Goal: Task Accomplishment & Management: Use online tool/utility

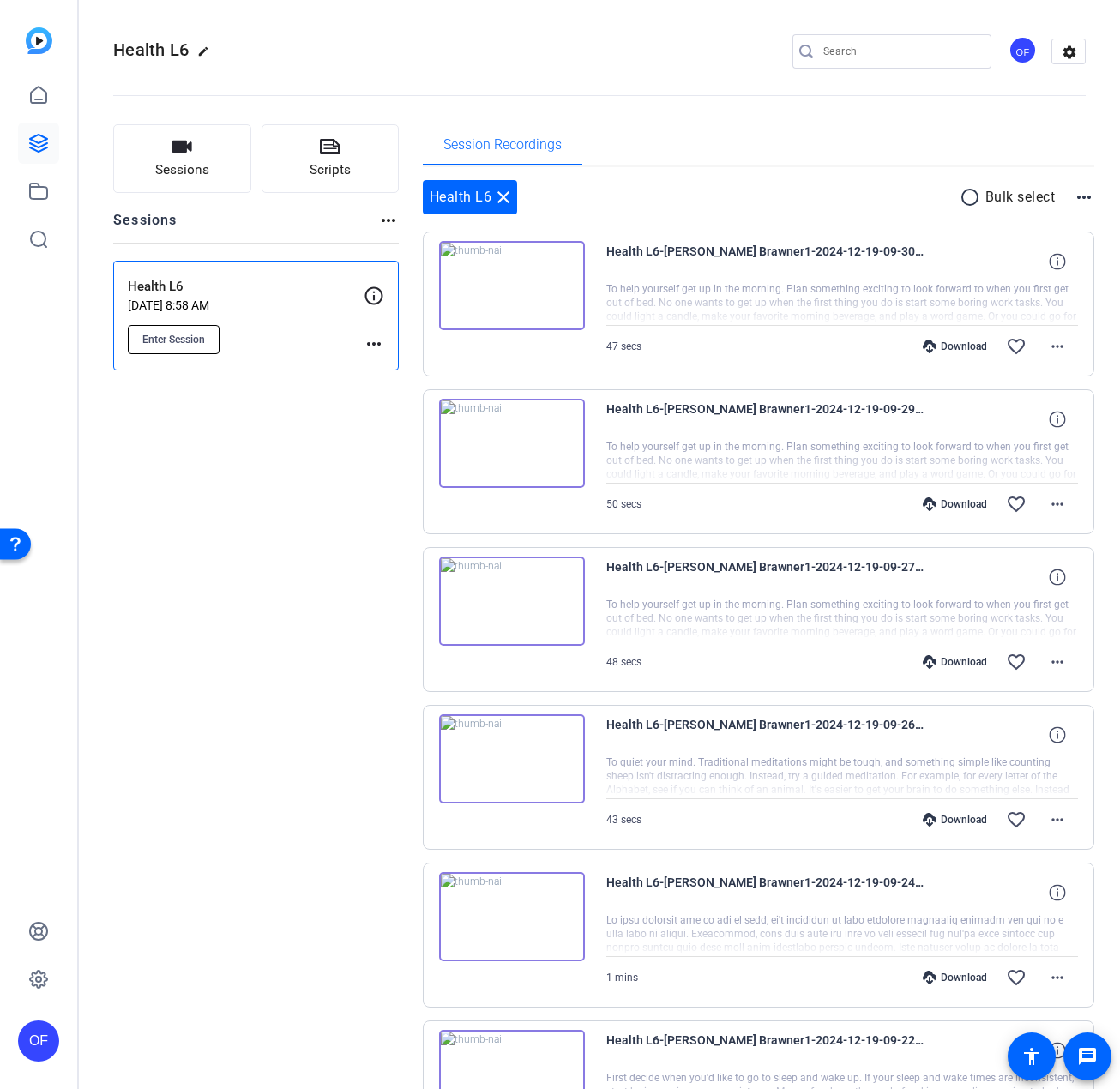
click at [213, 345] on button "Enter Session" at bounding box center [173, 339] width 92 height 29
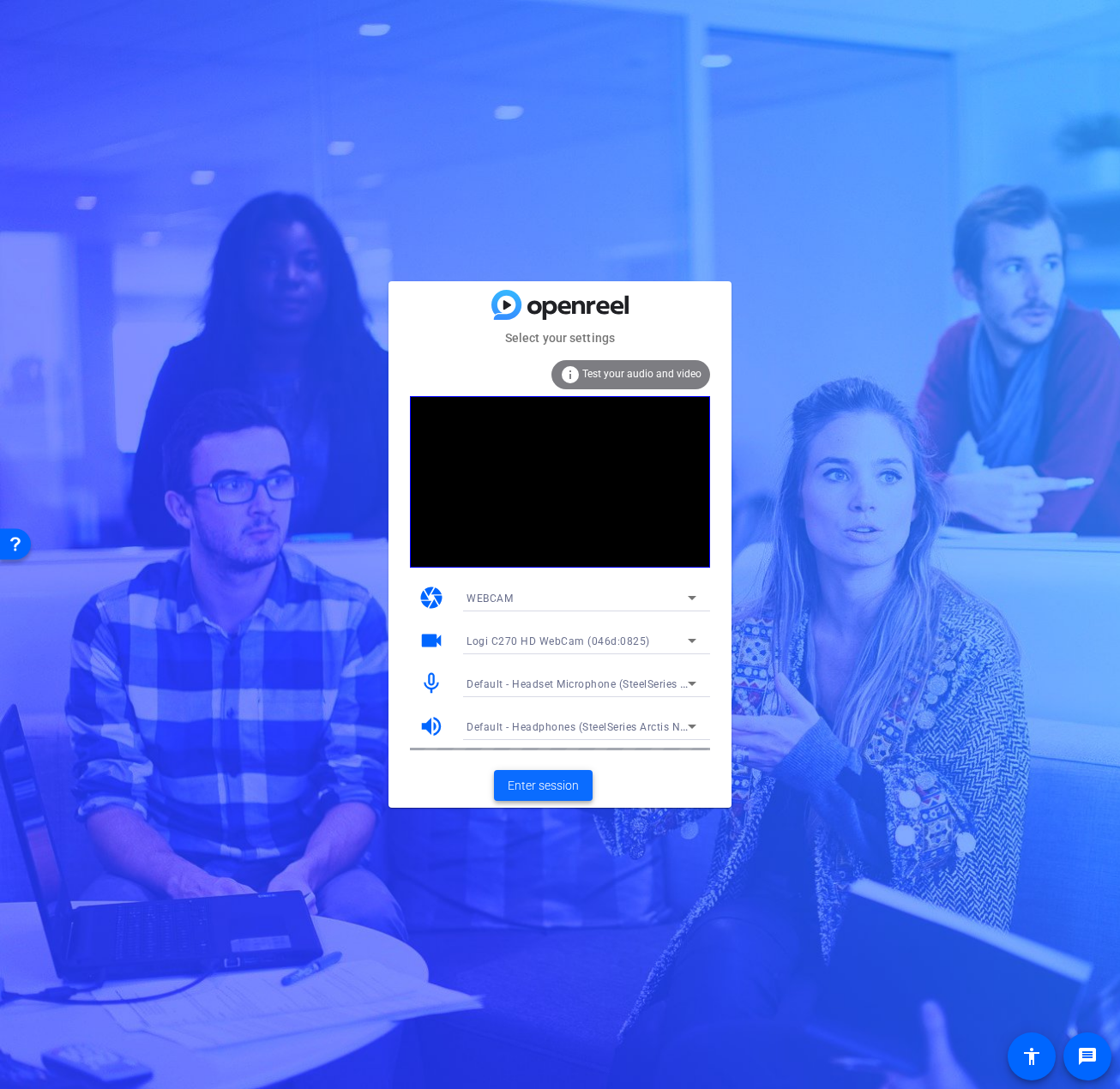
click at [533, 779] on span "Enter session" at bounding box center [543, 786] width 71 height 18
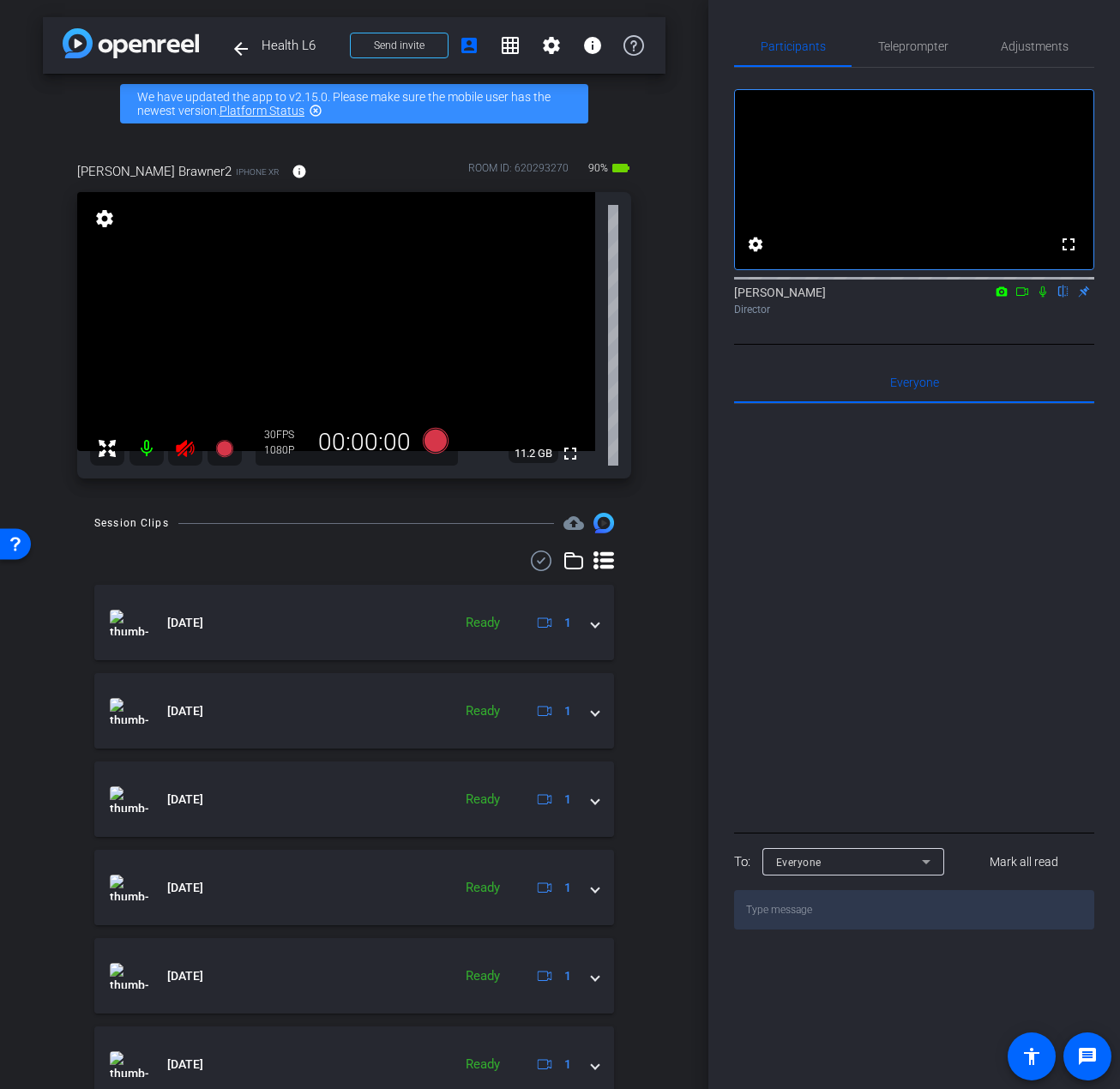
click at [180, 449] on icon at bounding box center [185, 448] width 18 height 17
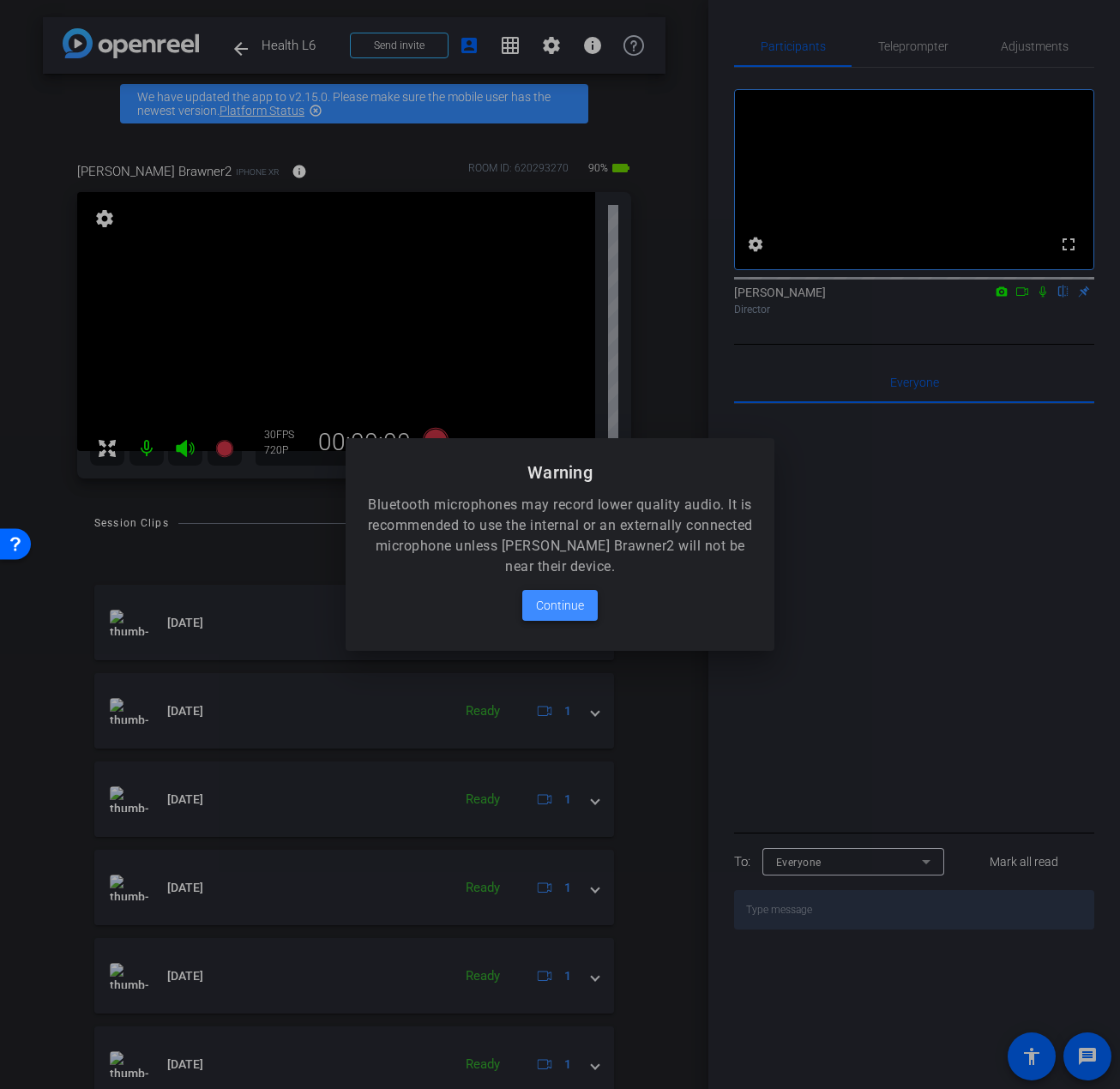
click at [558, 609] on span "Continue" at bounding box center [560, 605] width 48 height 21
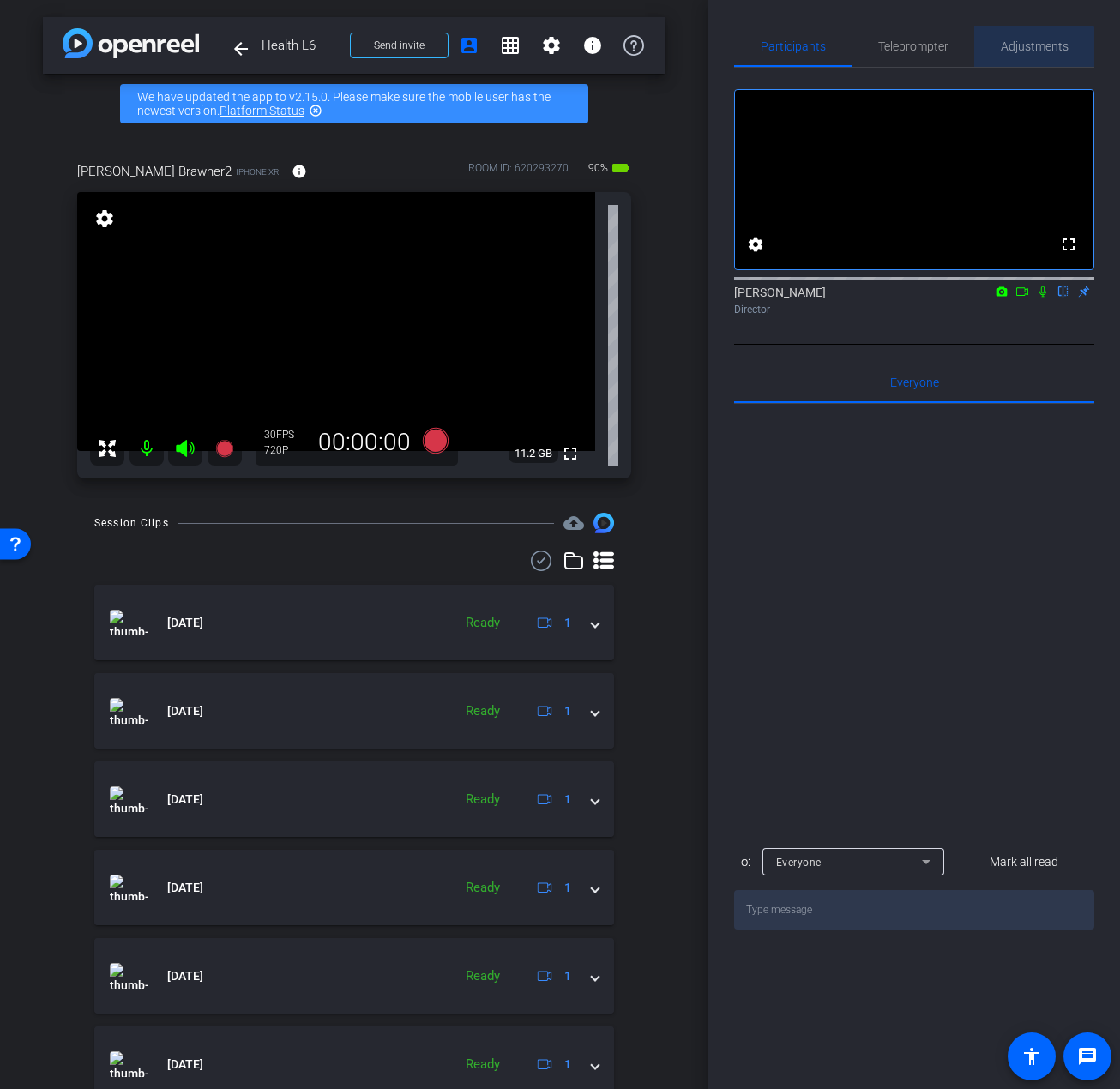
click at [1010, 47] on span "Adjustments" at bounding box center [1035, 46] width 67 height 12
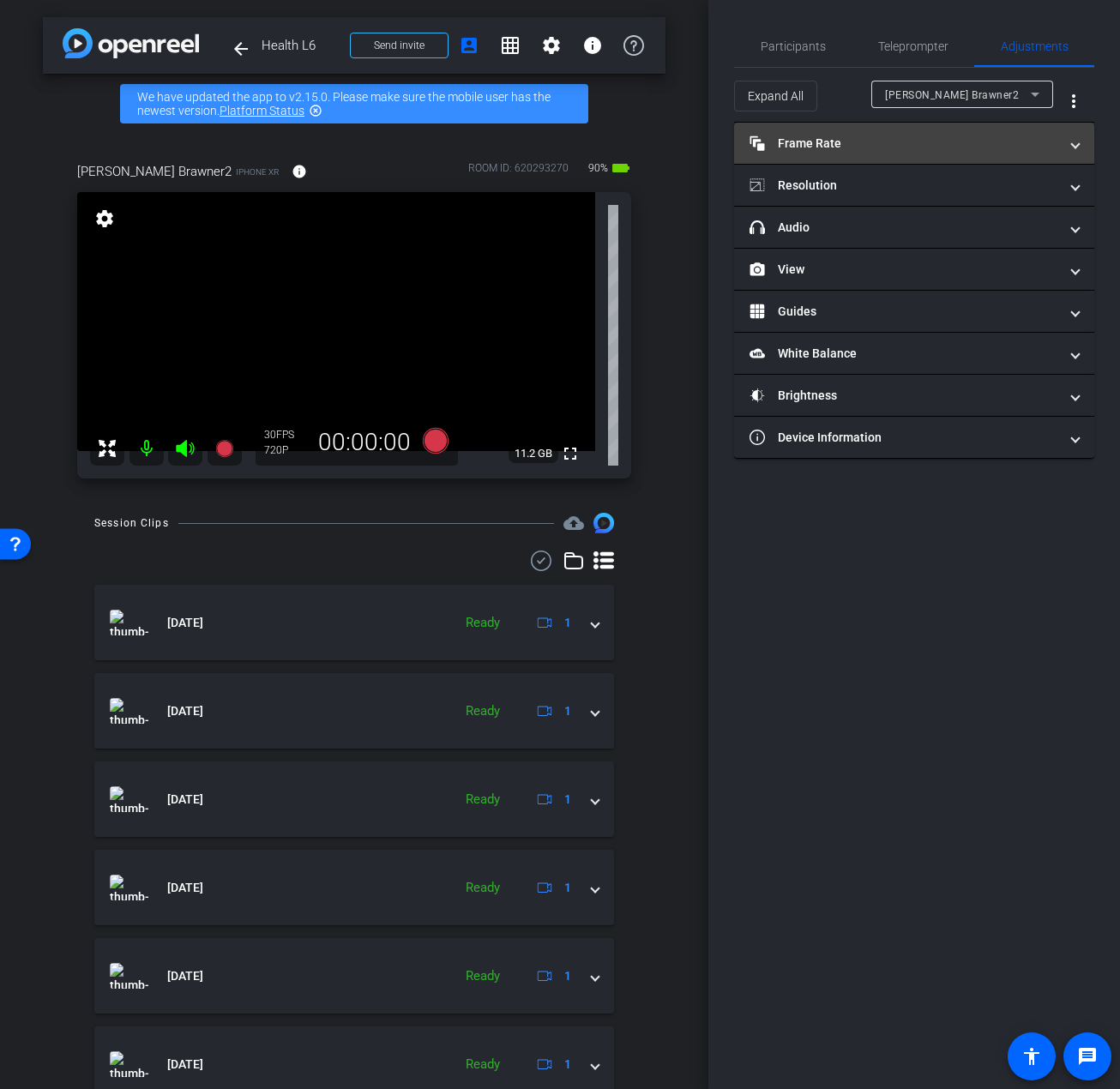
click at [825, 137] on mat-panel-title "Frame Rate Frame Rate" at bounding box center [904, 143] width 309 height 18
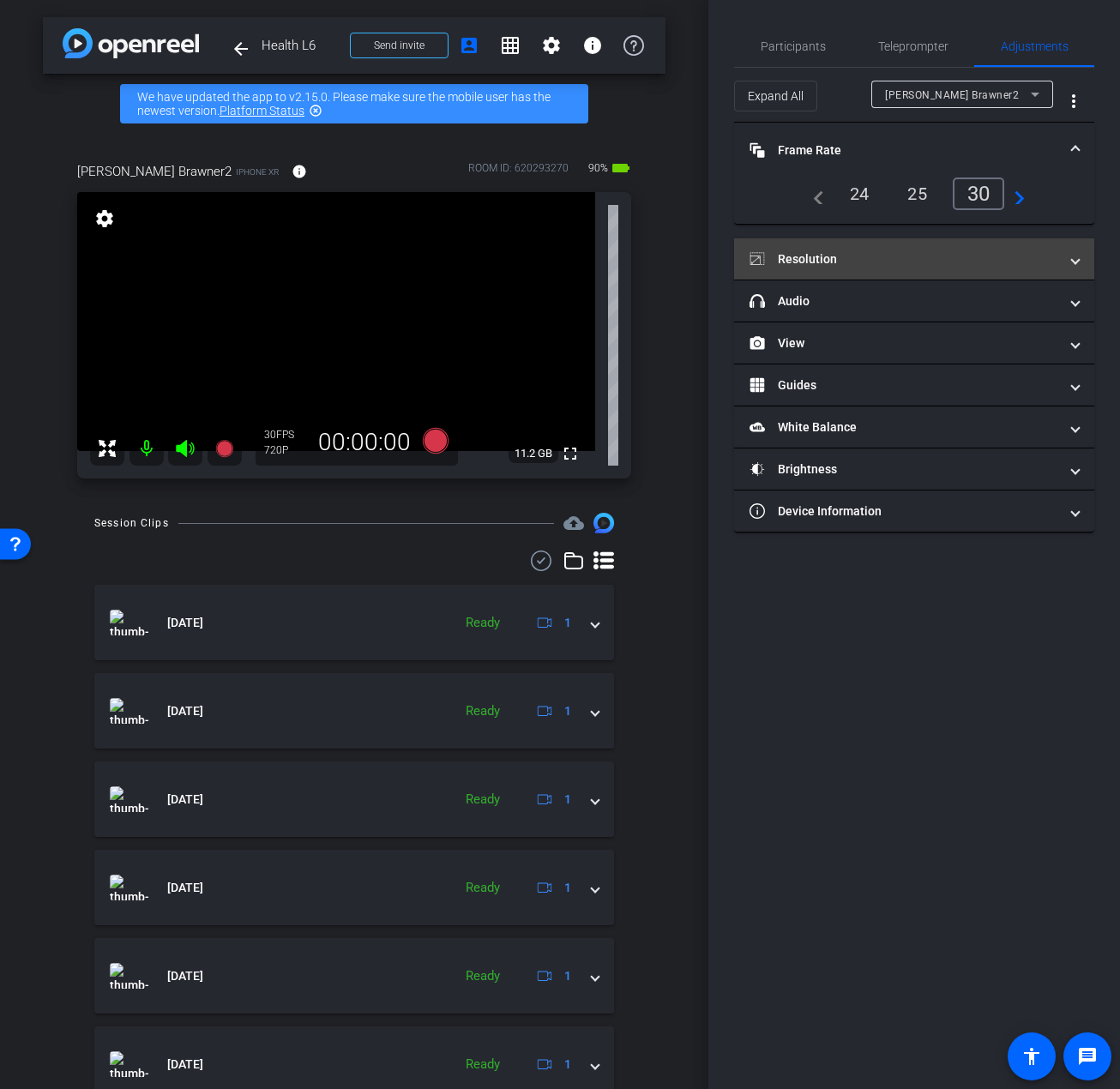
click at [821, 251] on mat-panel-title "Resolution" at bounding box center [904, 259] width 309 height 18
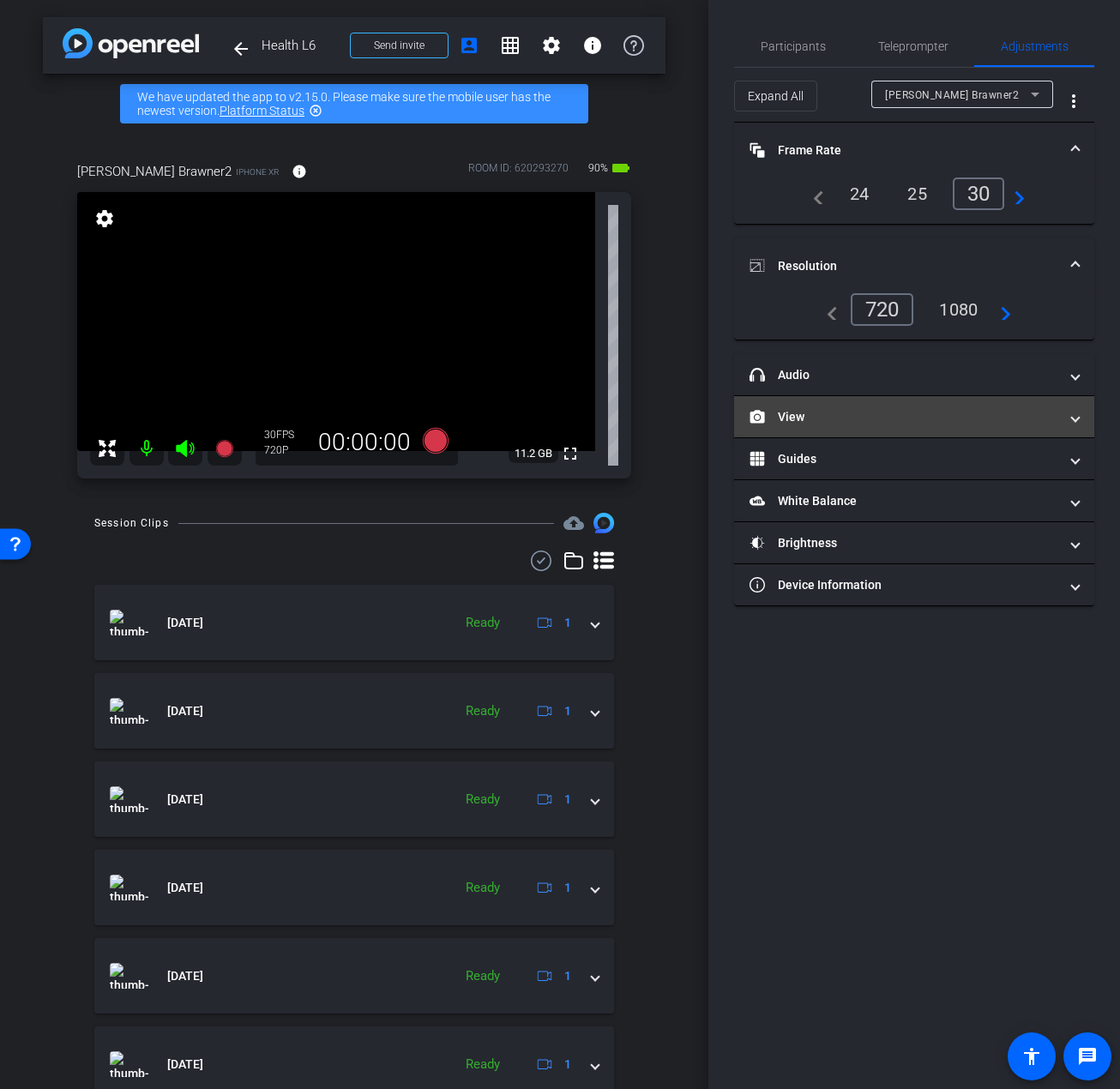
click at [793, 431] on mat-expansion-panel-header "View" at bounding box center [914, 417] width 360 height 42
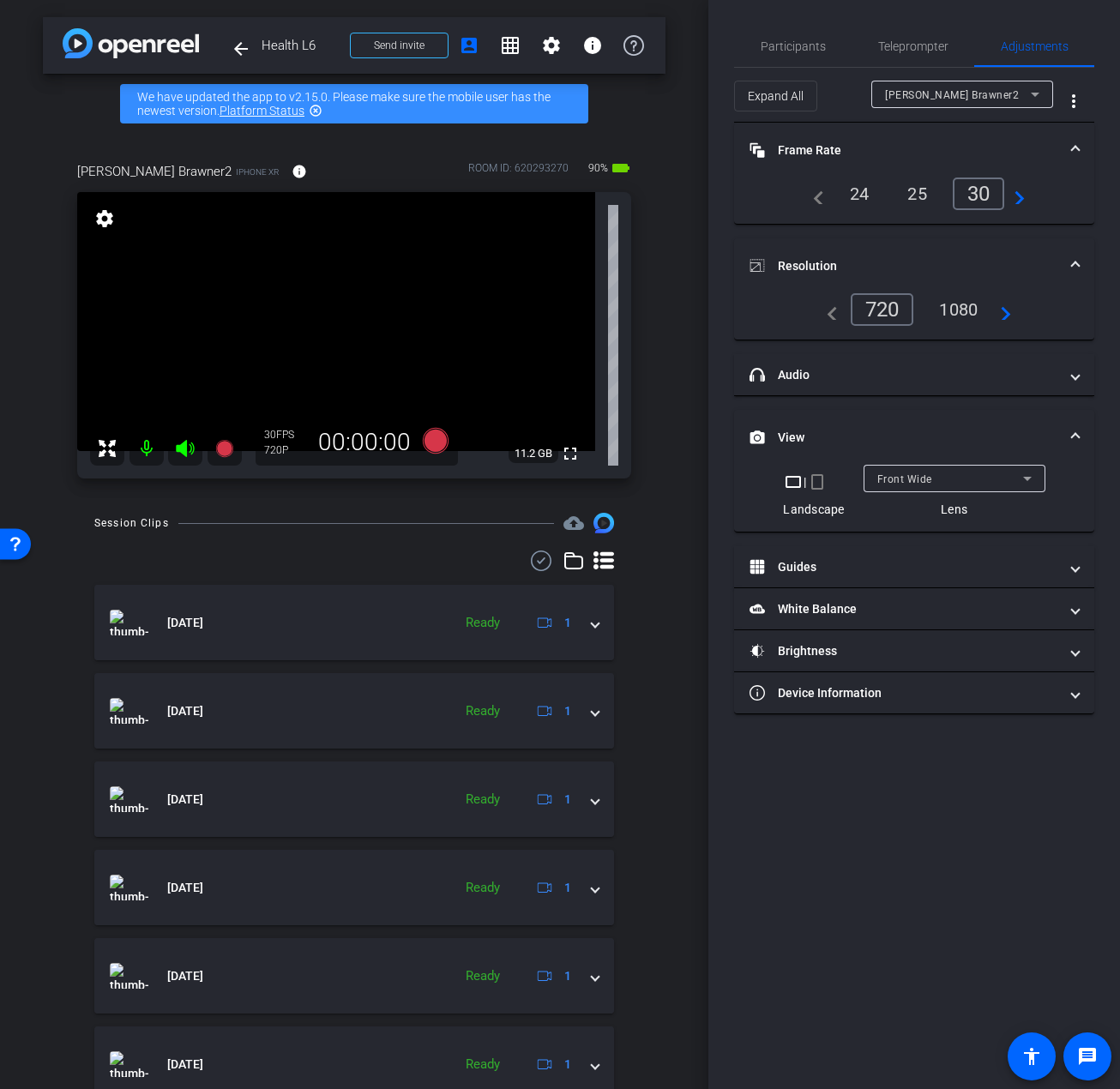
click at [820, 474] on mat-icon "crop_portrait" at bounding box center [817, 482] width 21 height 21
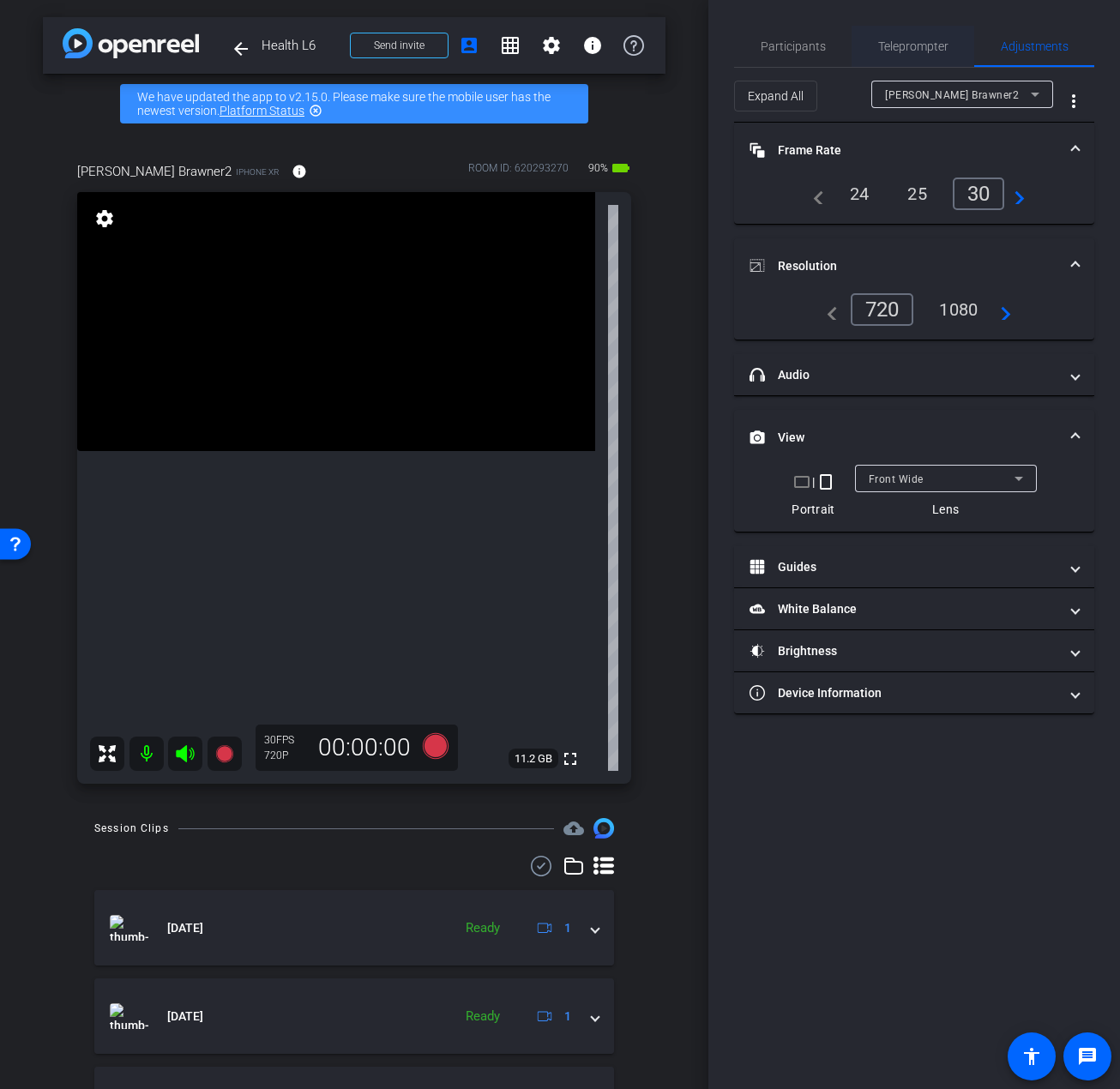
click at [922, 42] on span "Teleprompter" at bounding box center [913, 46] width 70 height 12
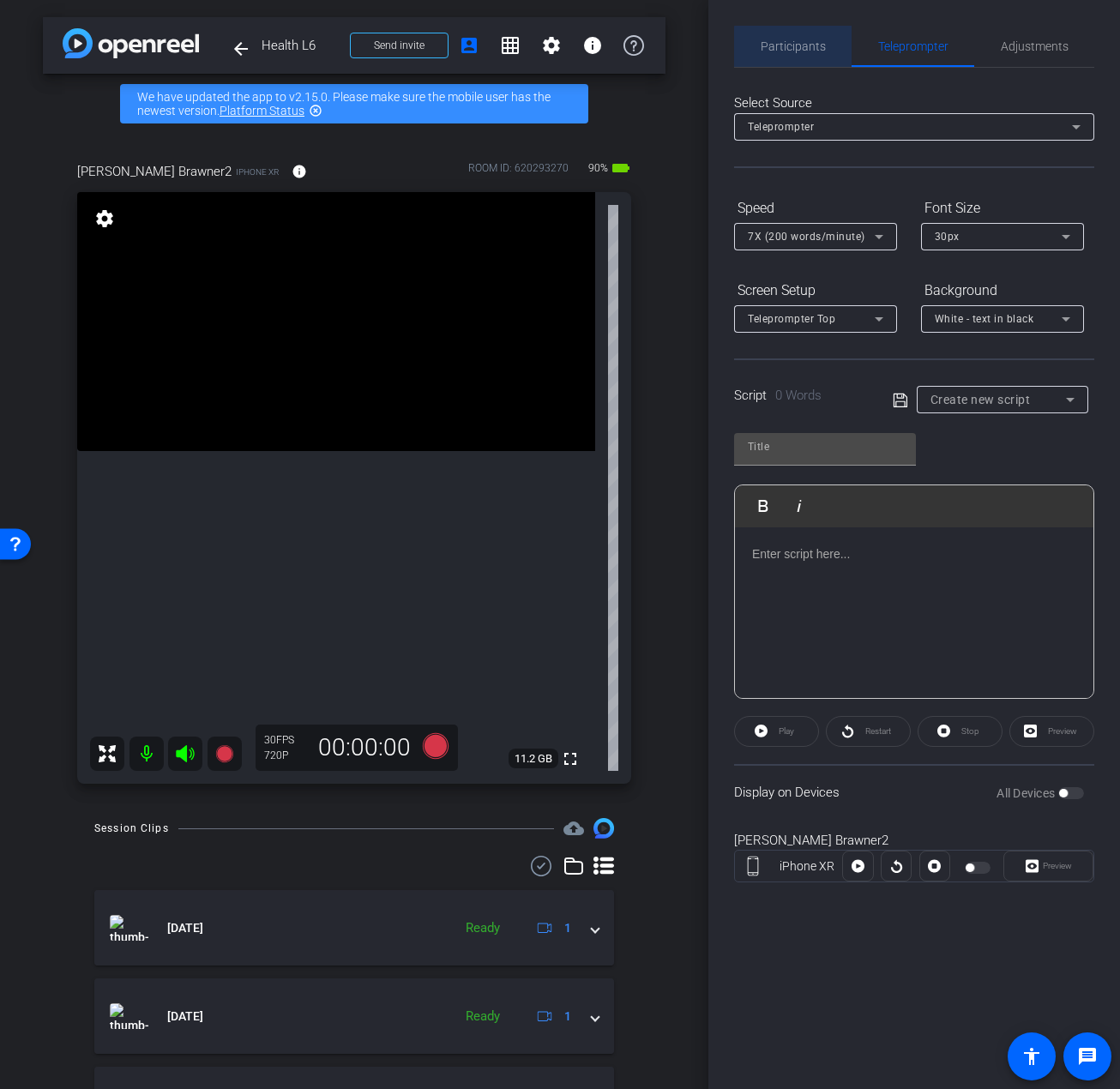
click at [799, 48] on span "Participants" at bounding box center [793, 46] width 65 height 12
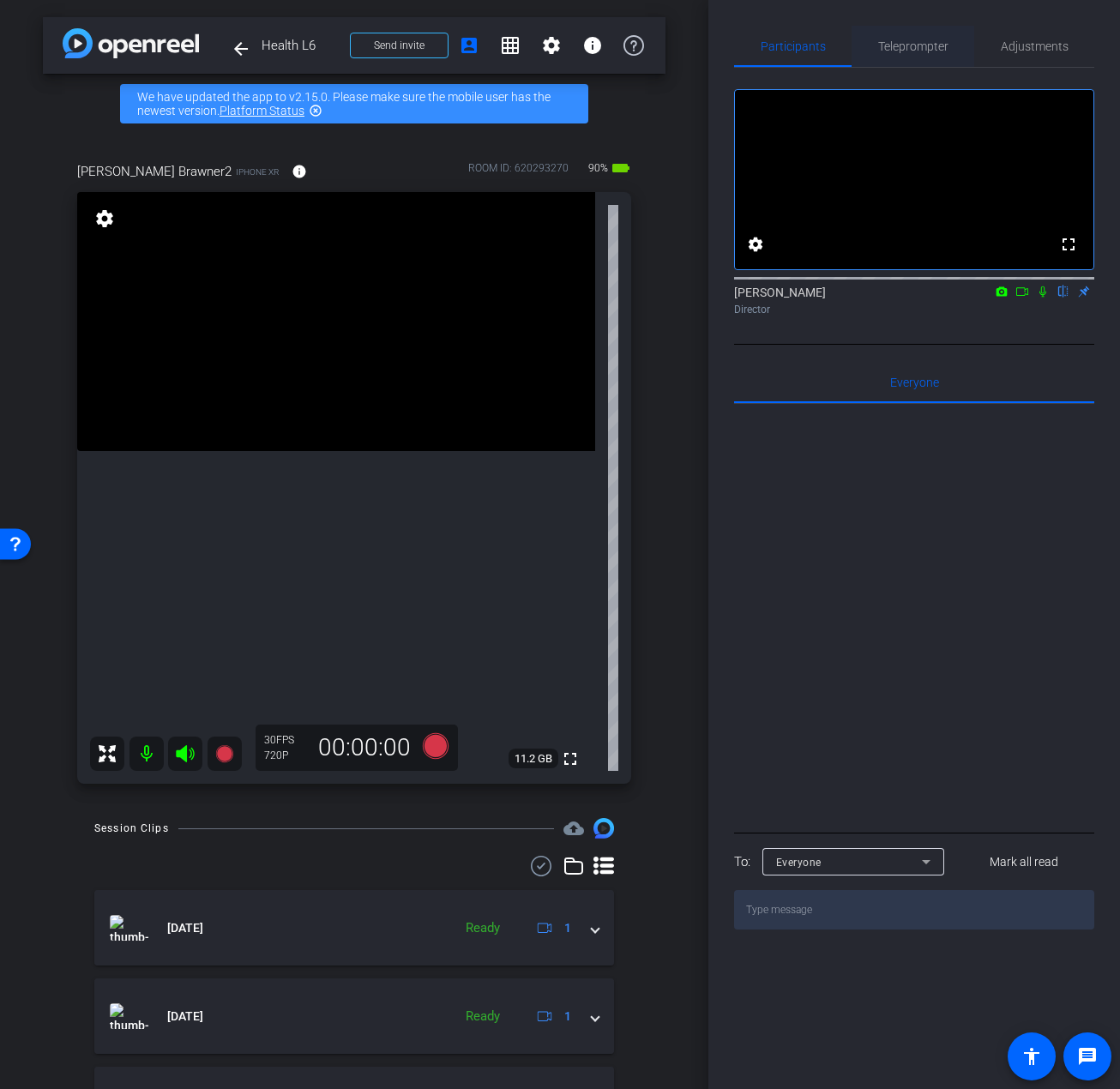
click at [925, 36] on span "Teleprompter" at bounding box center [913, 46] width 70 height 42
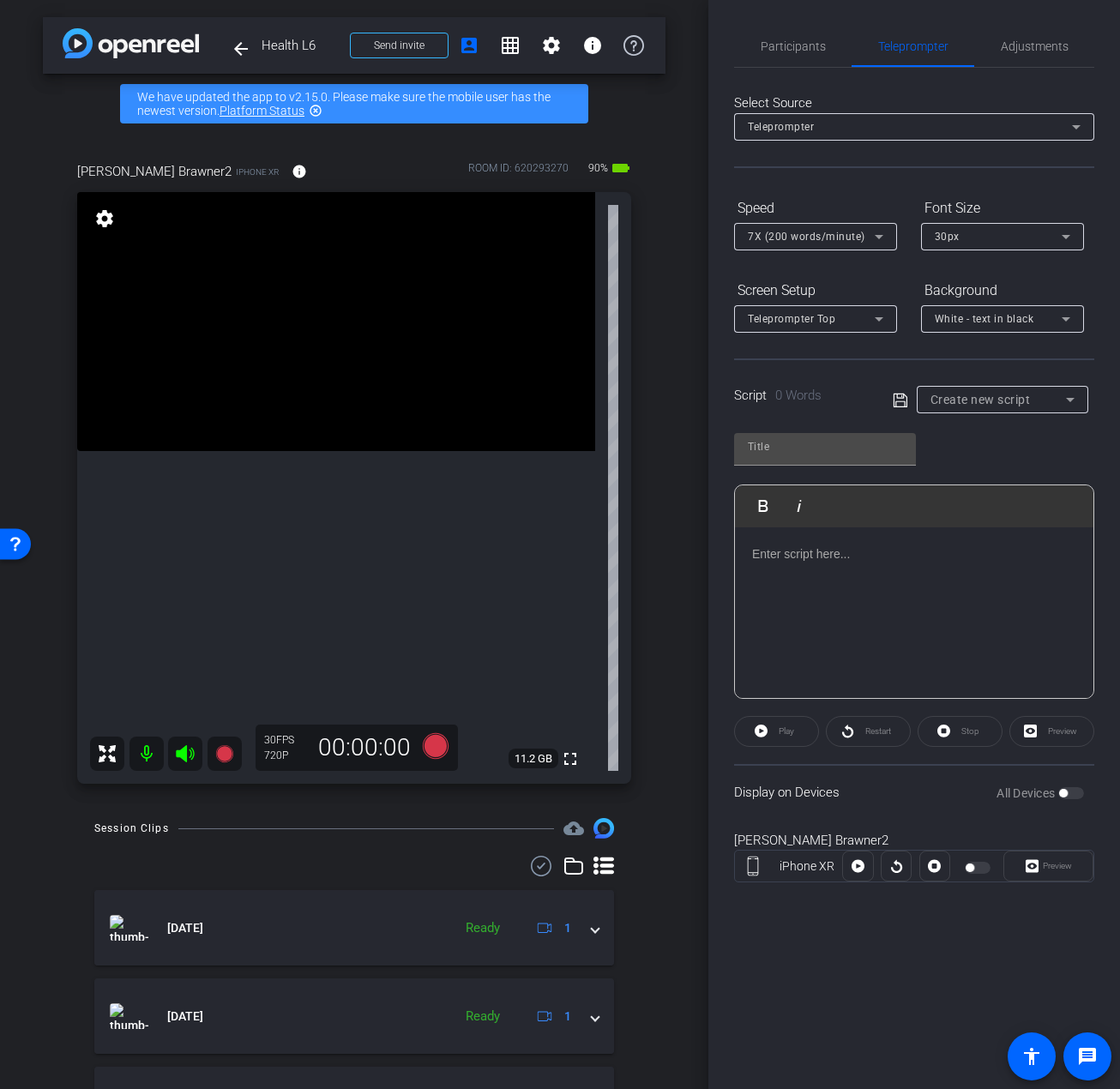
click at [826, 565] on div at bounding box center [914, 612] width 358 height 171
click at [905, 553] on p at bounding box center [914, 554] width 325 height 19
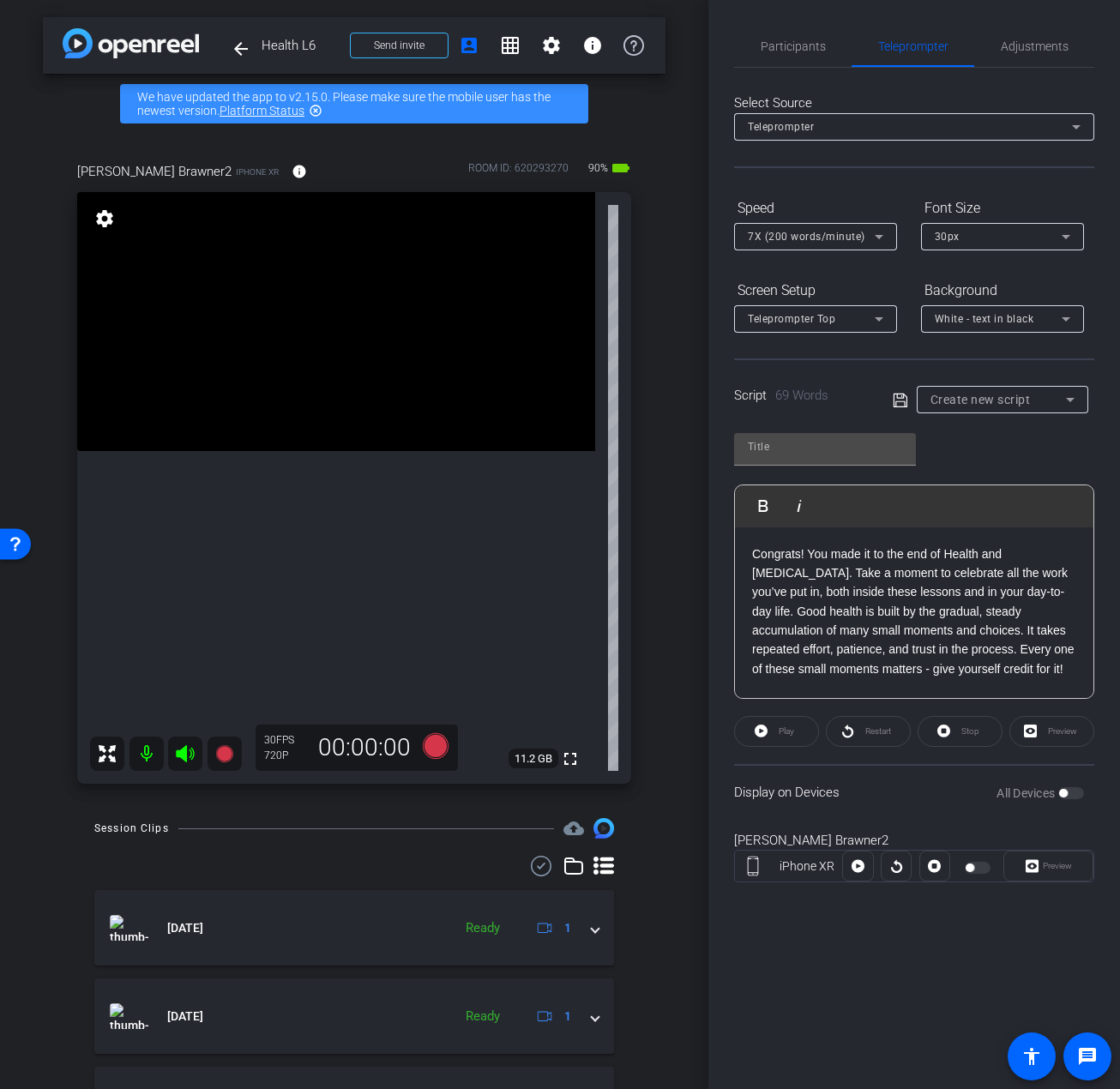
scroll to position [19, 0]
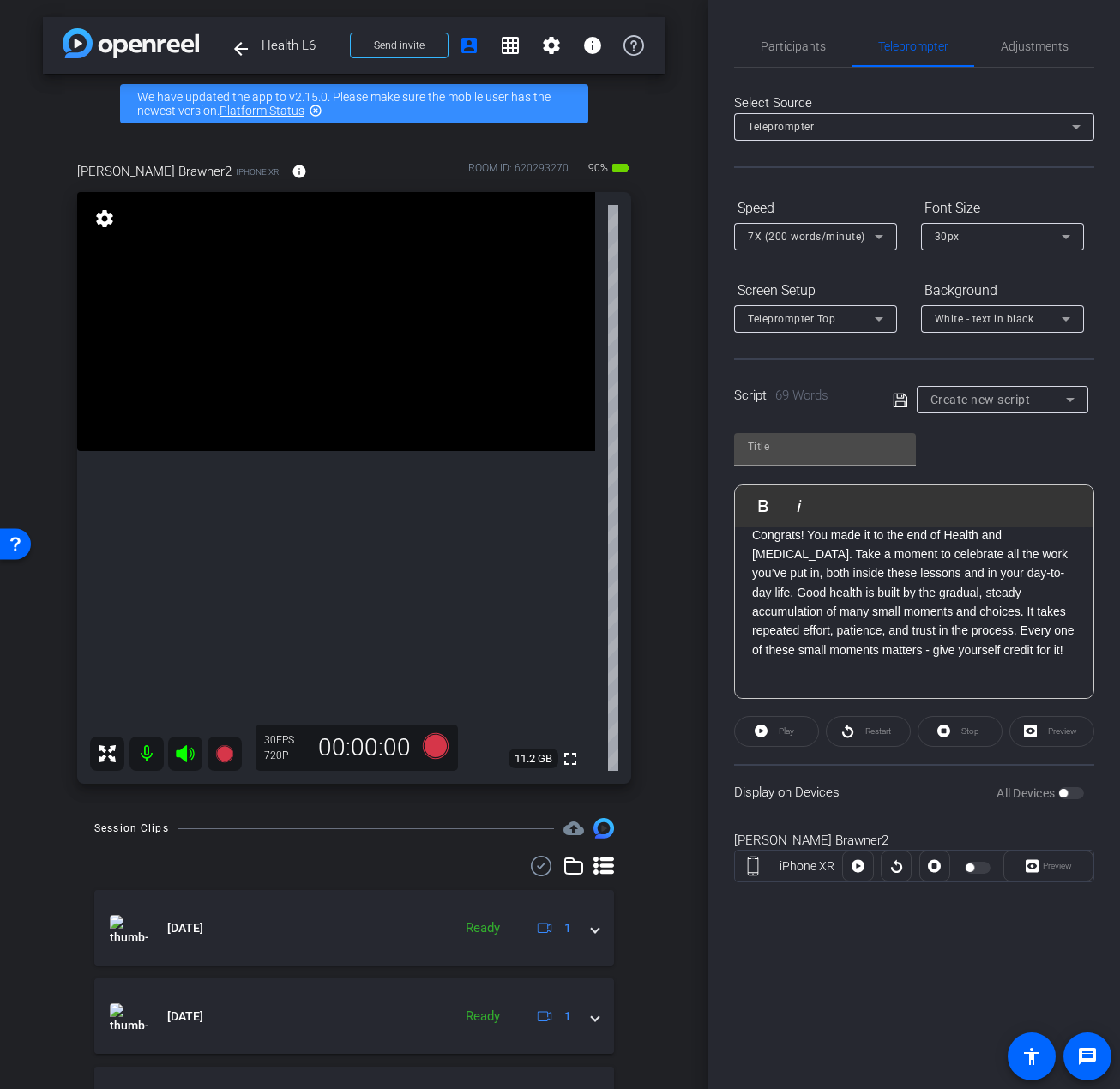
click at [783, 664] on p "Congrats! You made it to the end of Health and ADHD. Take a moment to celebrate…" at bounding box center [914, 612] width 325 height 173
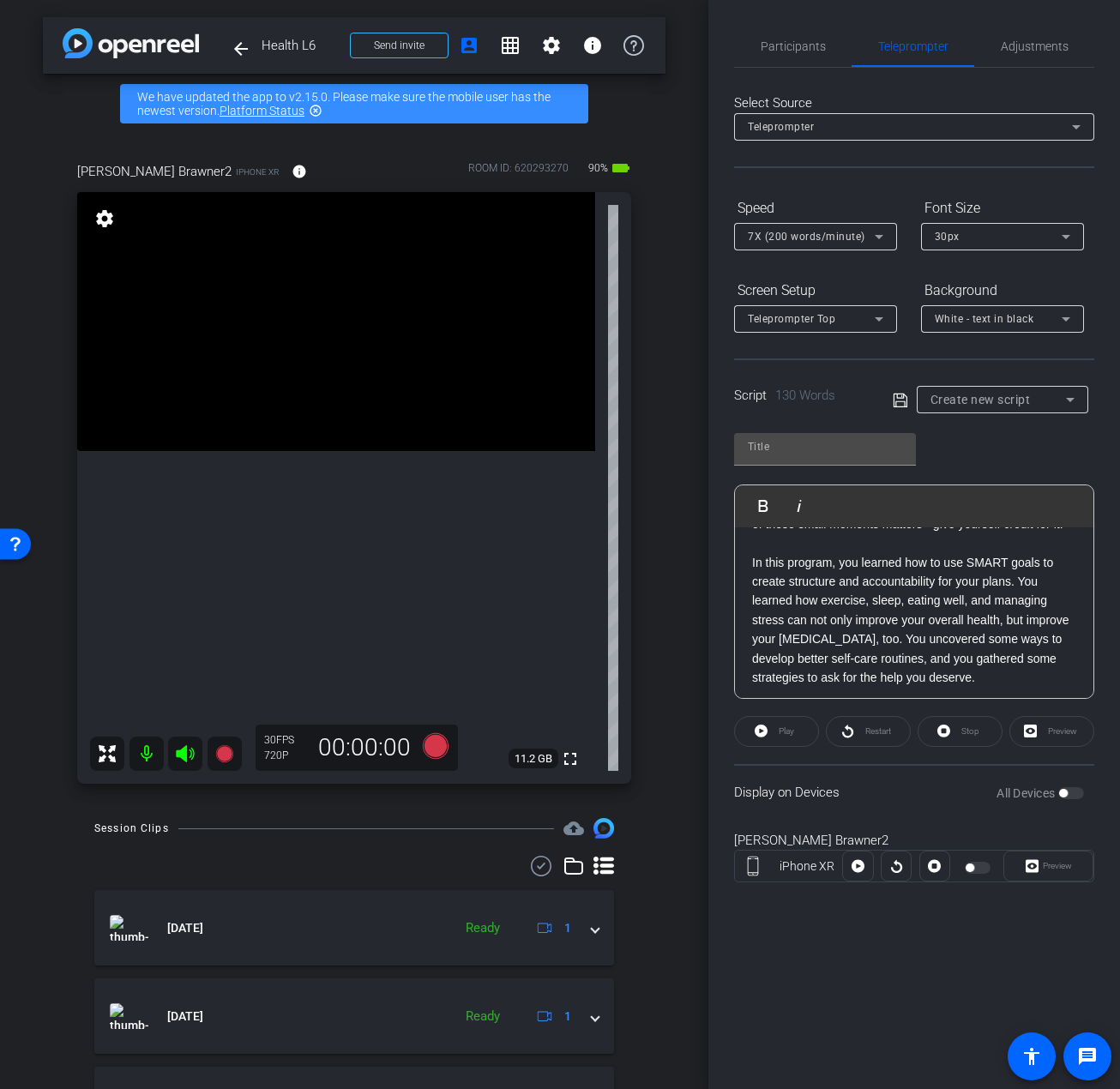
scroll to position [150, 0]
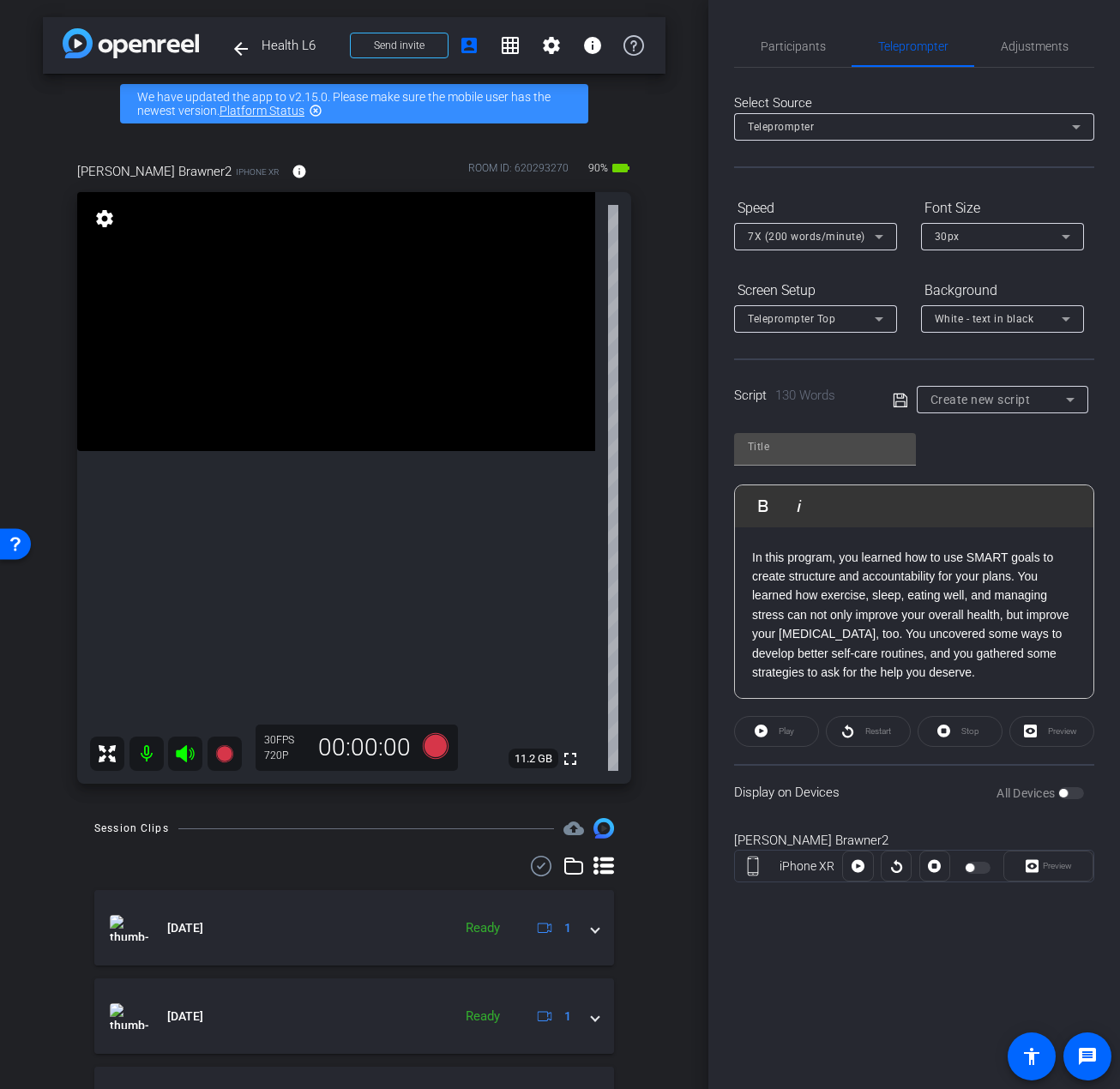
click at [999, 685] on div "Congrats! You made it to the end of Health and ADHD. Take a moment to celebrate…" at bounding box center [914, 539] width 358 height 322
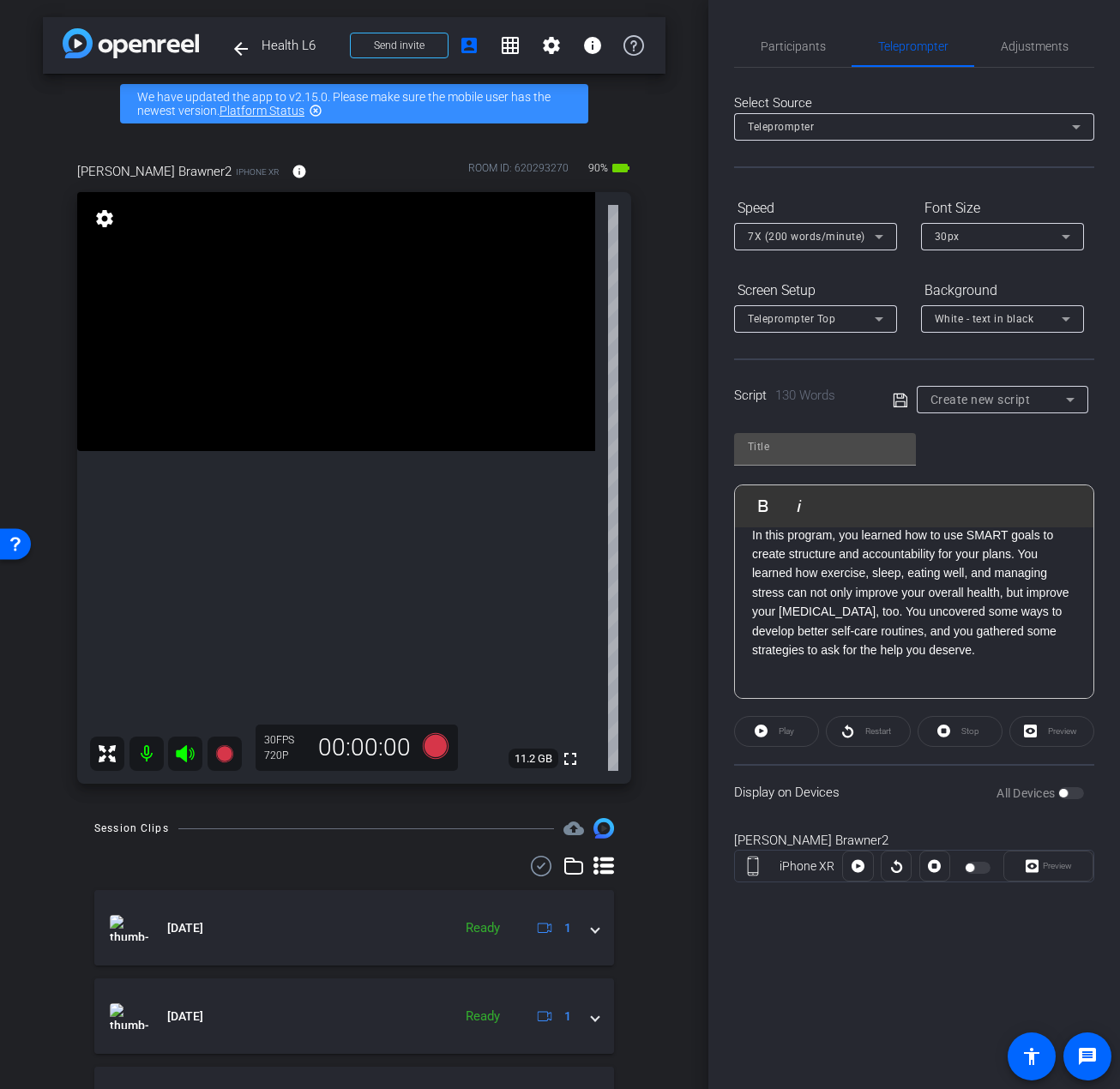
scroll to position [325, 0]
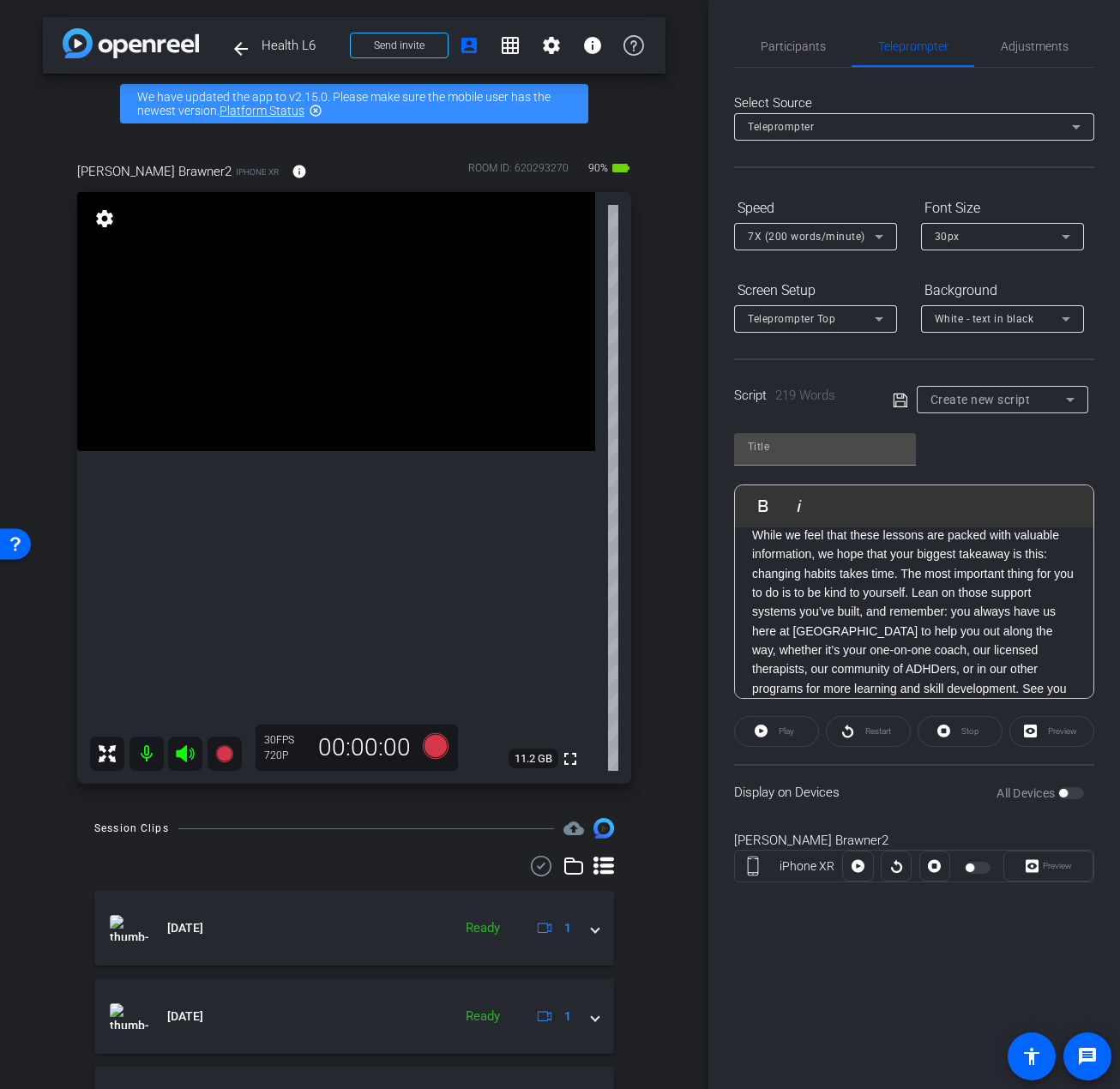
click at [899, 395] on icon at bounding box center [901, 401] width 16 height 21
type input "Default title 5954"
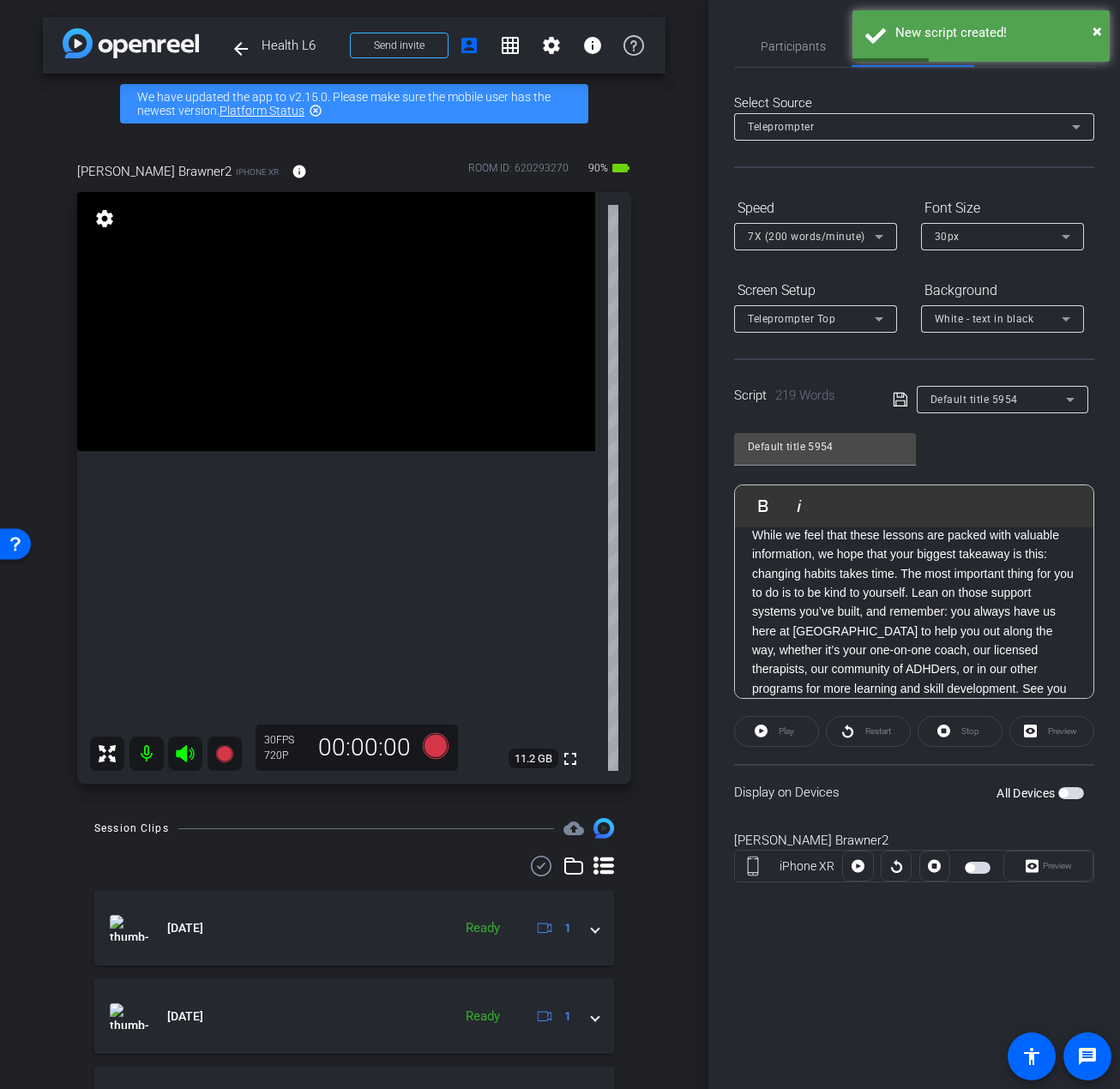
click at [1073, 784] on div "All Devices" at bounding box center [1041, 792] width 87 height 17
click at [1080, 793] on span "button" at bounding box center [1072, 793] width 26 height 12
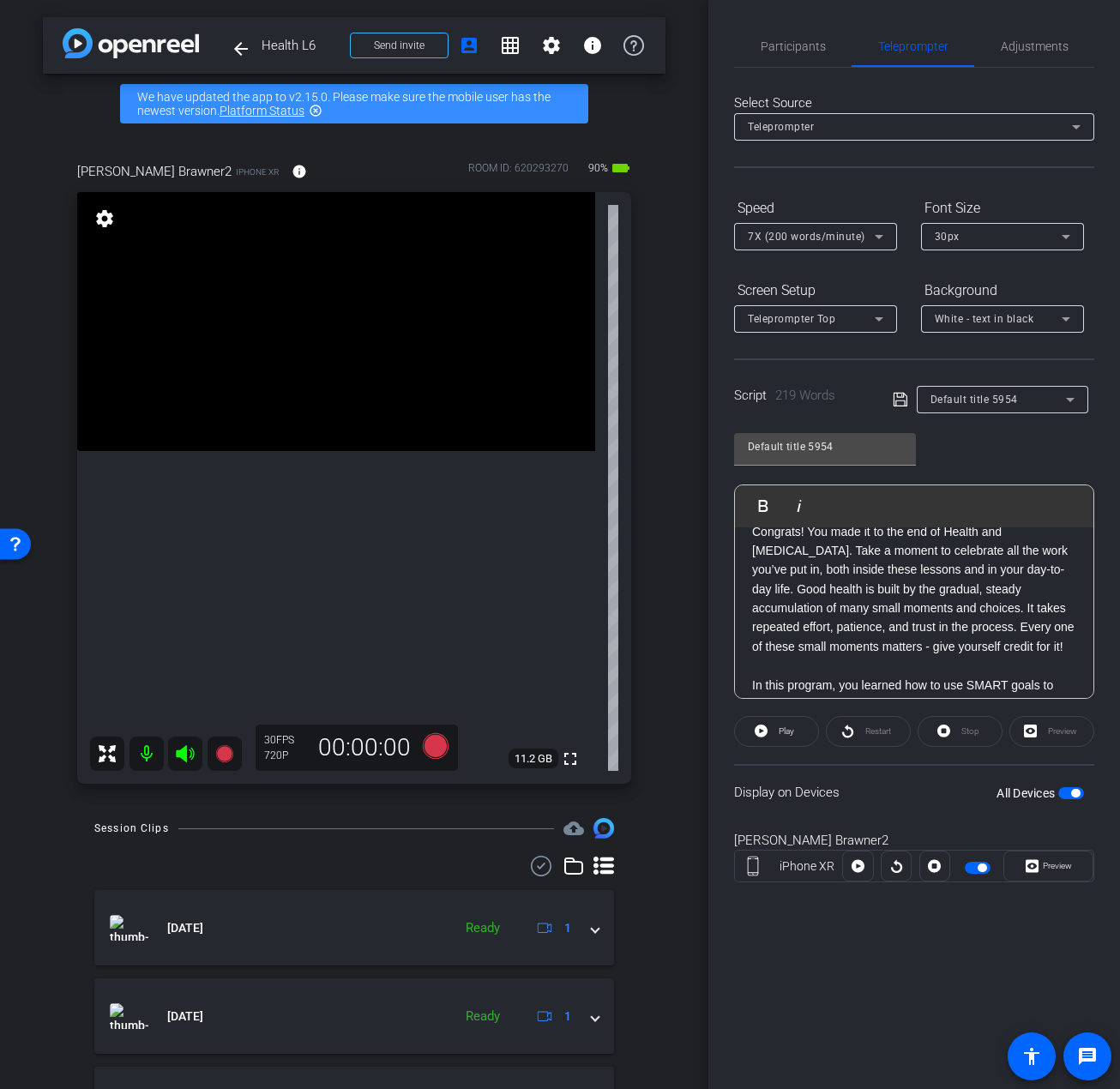
scroll to position [0, 0]
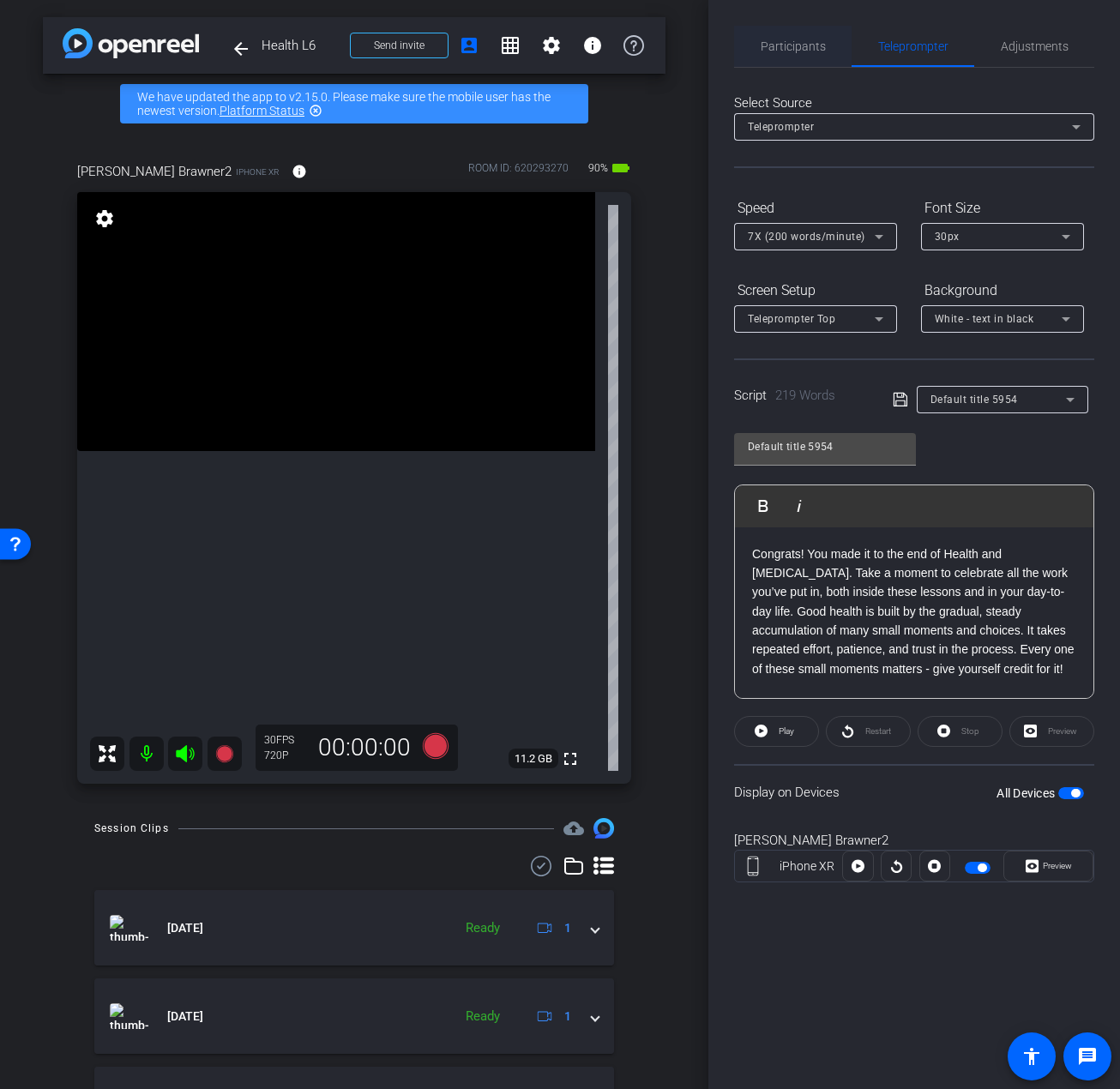
click at [776, 62] on span "Participants" at bounding box center [793, 46] width 65 height 42
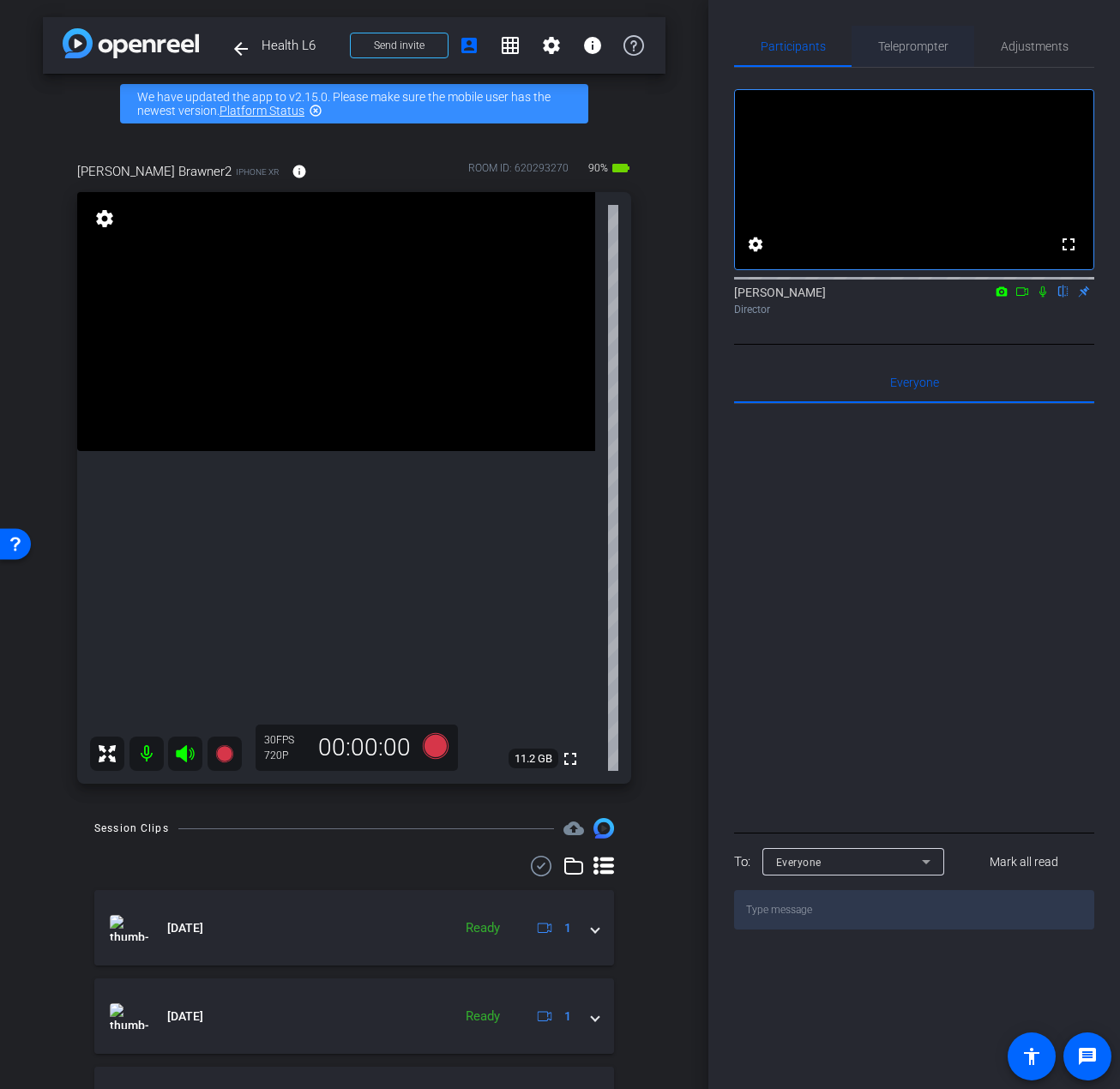
click at [904, 64] on span "Teleprompter" at bounding box center [913, 46] width 70 height 42
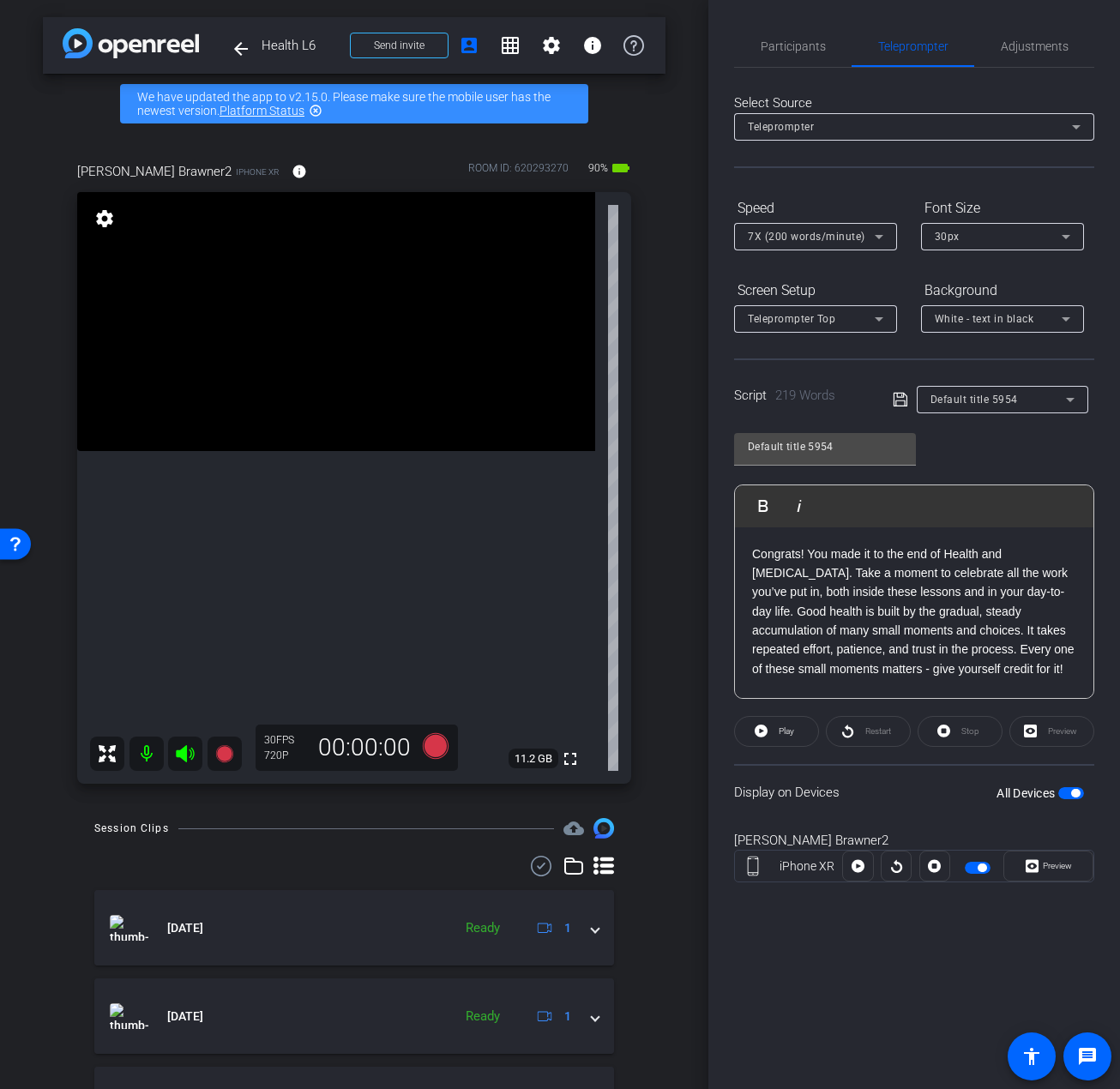
click at [840, 230] on span "7X (200 words/minute)" at bounding box center [806, 236] width 118 height 12
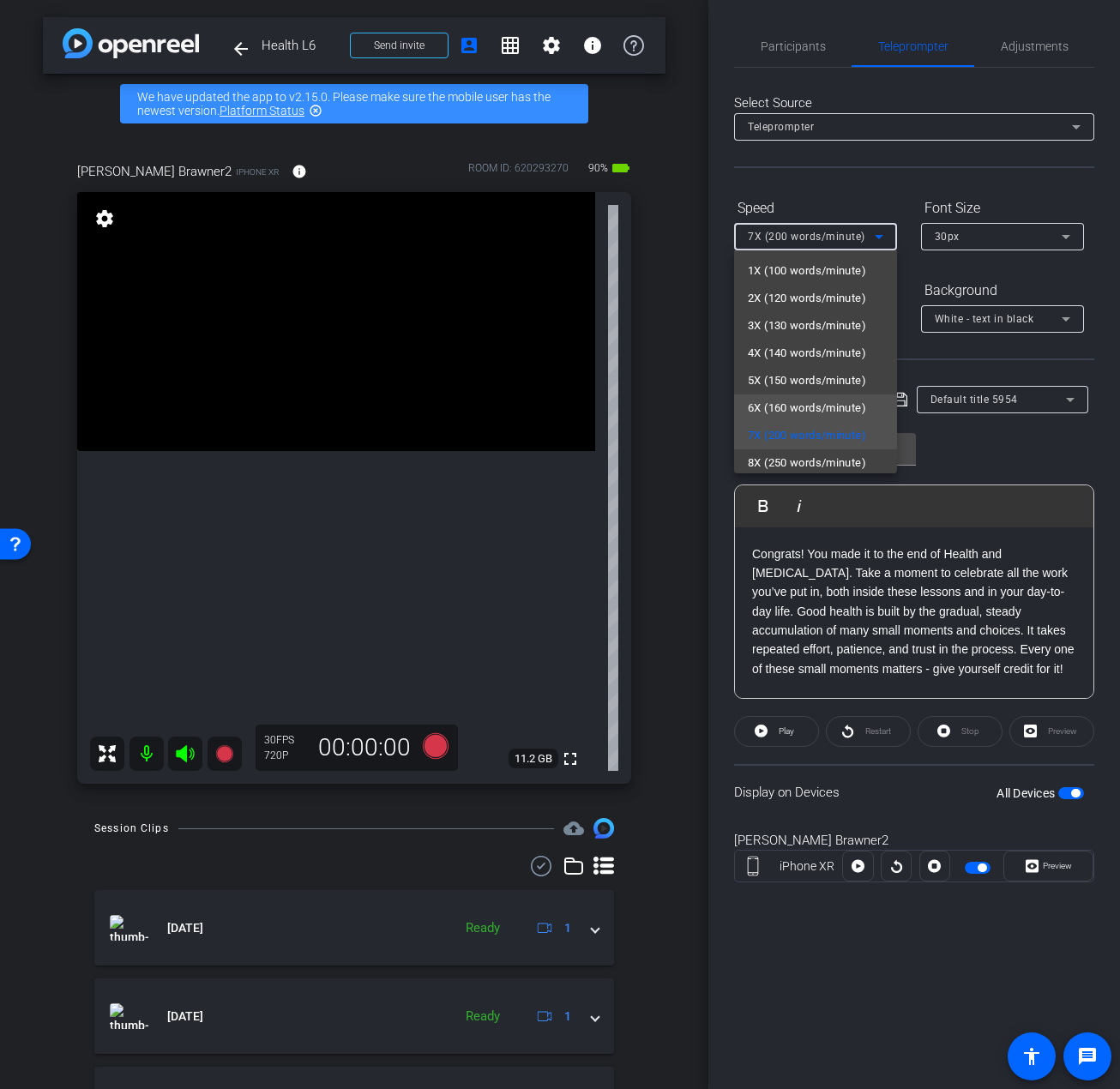
click at [804, 399] on span "6X (160 words/minute)" at bounding box center [807, 408] width 119 height 21
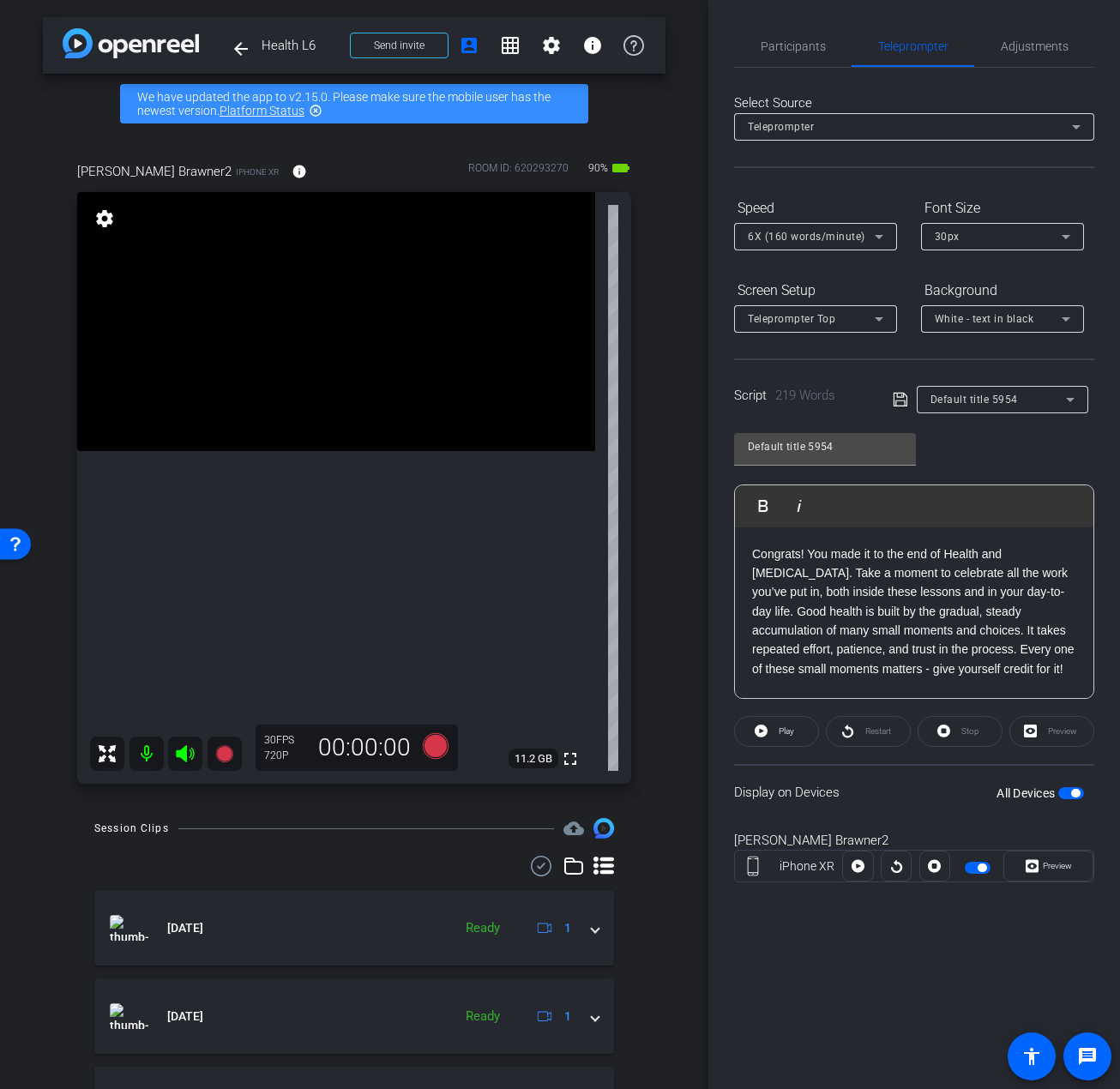
click at [842, 177] on div "Select Source Teleprompter Speed 6X (160 words/minute) Font Size 30px Screen Se…" at bounding box center [914, 489] width 360 height 844
click at [804, 45] on span "Participants" at bounding box center [793, 46] width 65 height 12
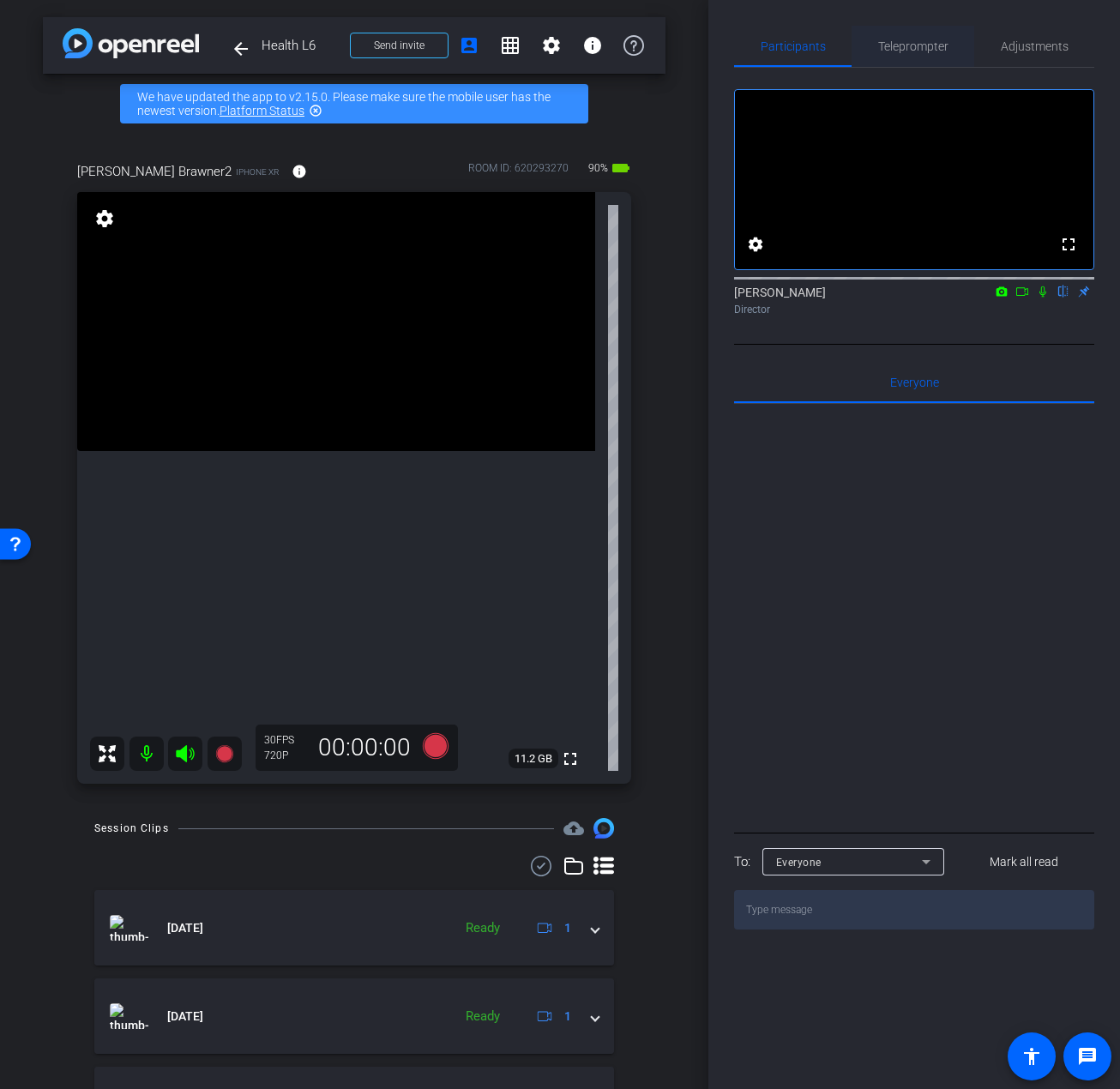
click at [880, 48] on span "Teleprompter" at bounding box center [913, 46] width 70 height 12
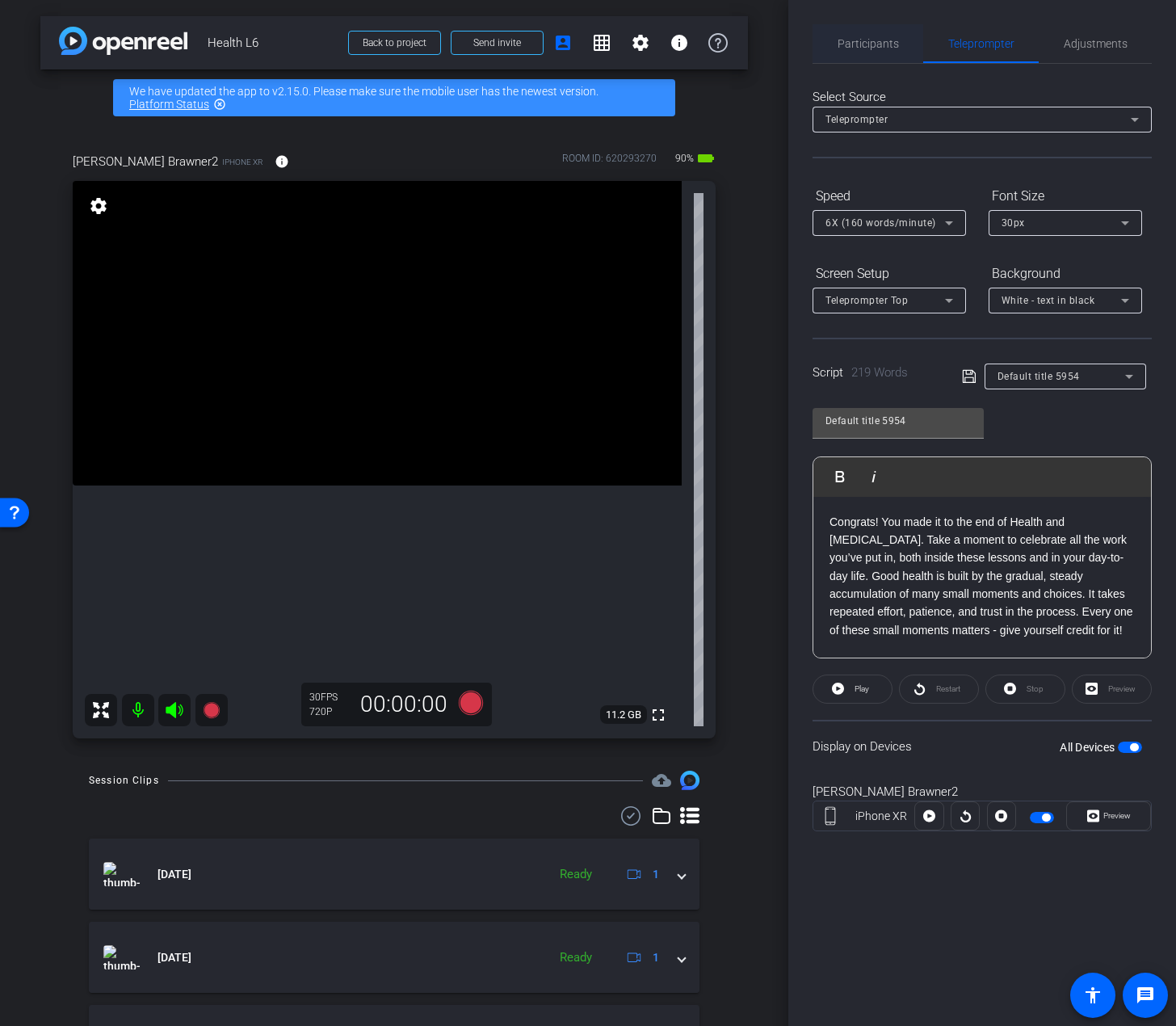
click at [836, 51] on div "Participants" at bounding box center [868, 44] width 111 height 39
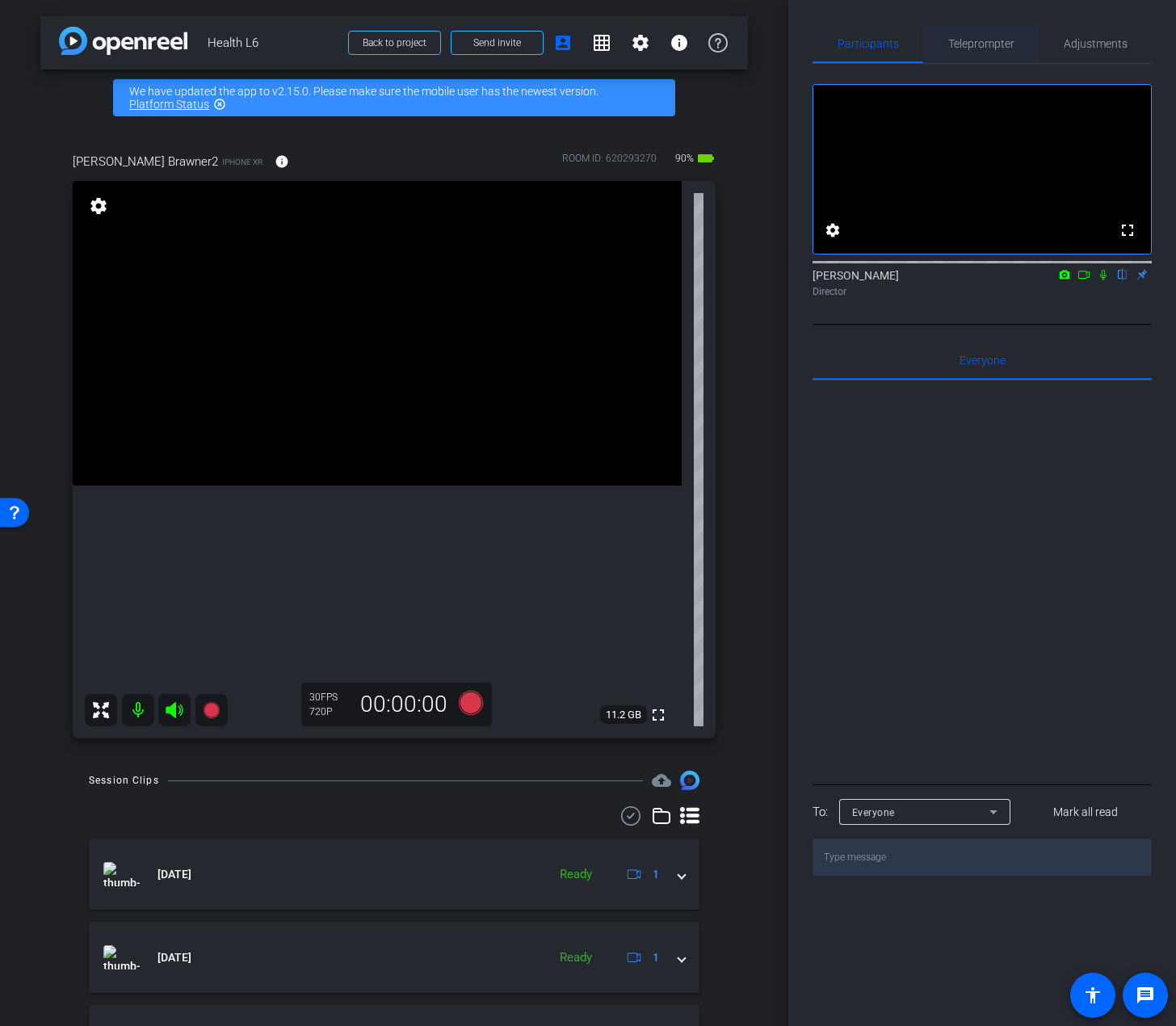
click at [991, 46] on span "Teleprompter" at bounding box center [981, 44] width 66 height 11
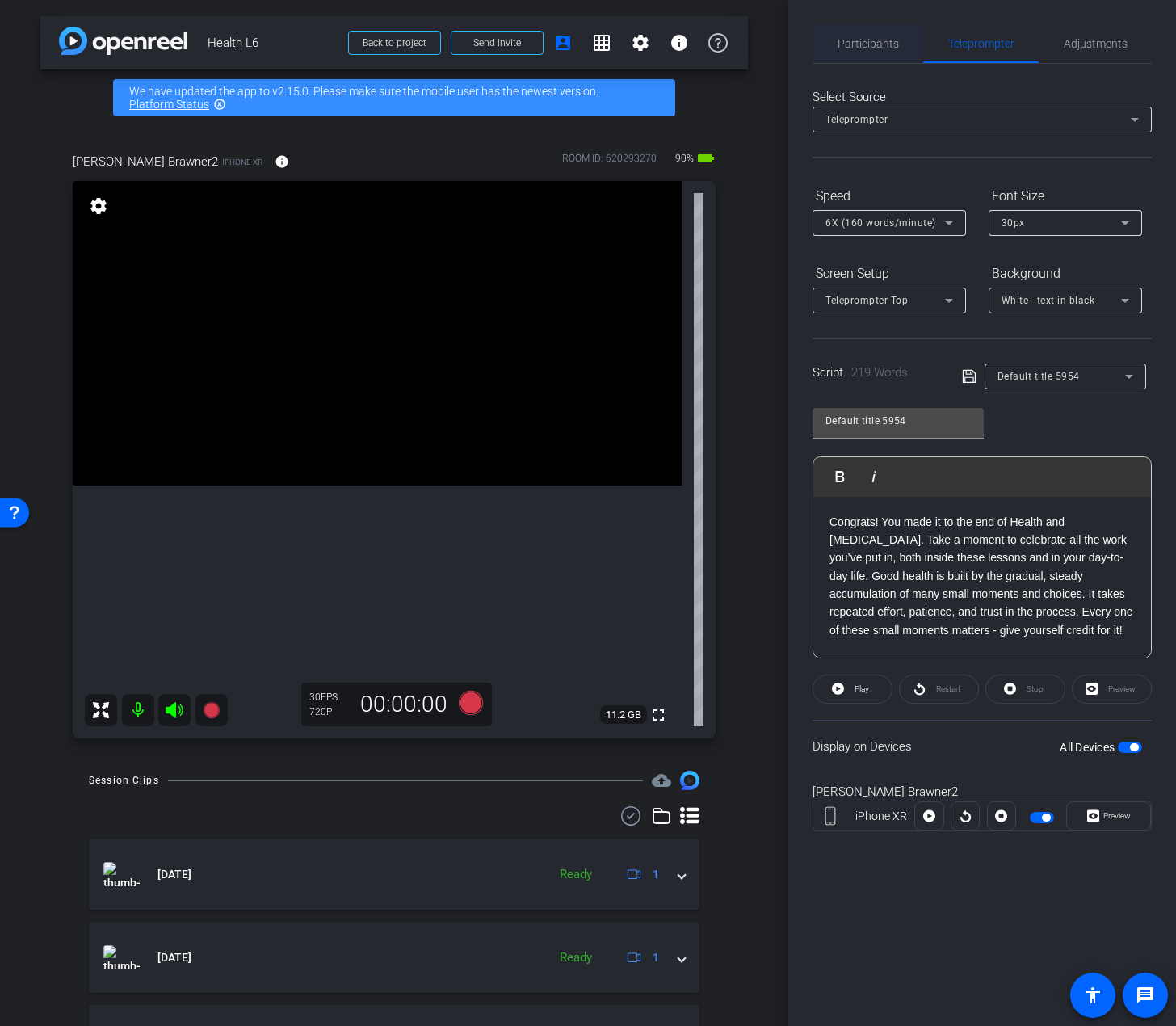
click at [878, 34] on span "Participants" at bounding box center [868, 44] width 62 height 39
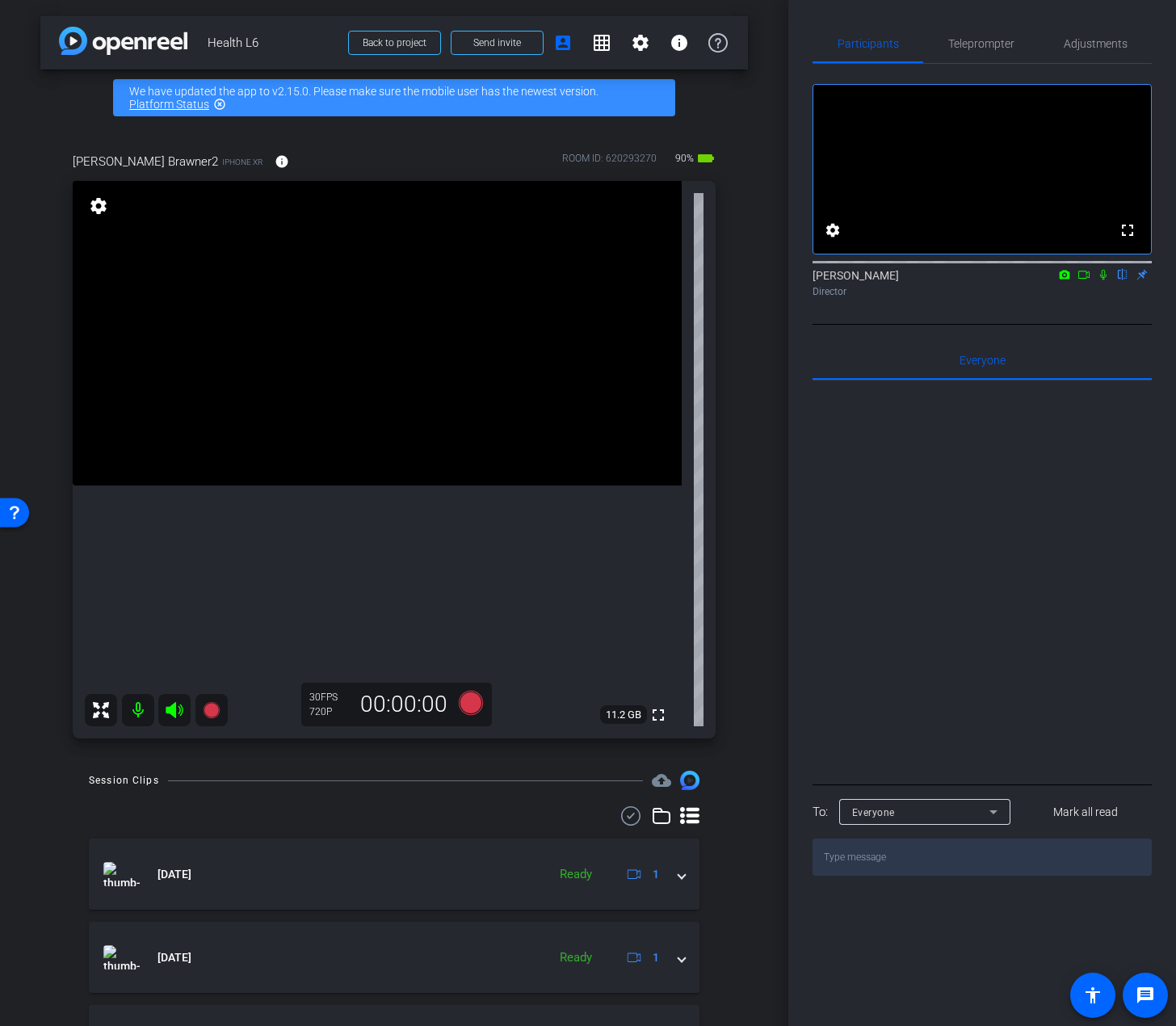
click at [1055, 280] on icon at bounding box center [1103, 275] width 13 height 11
click at [459, 698] on icon at bounding box center [471, 703] width 24 height 24
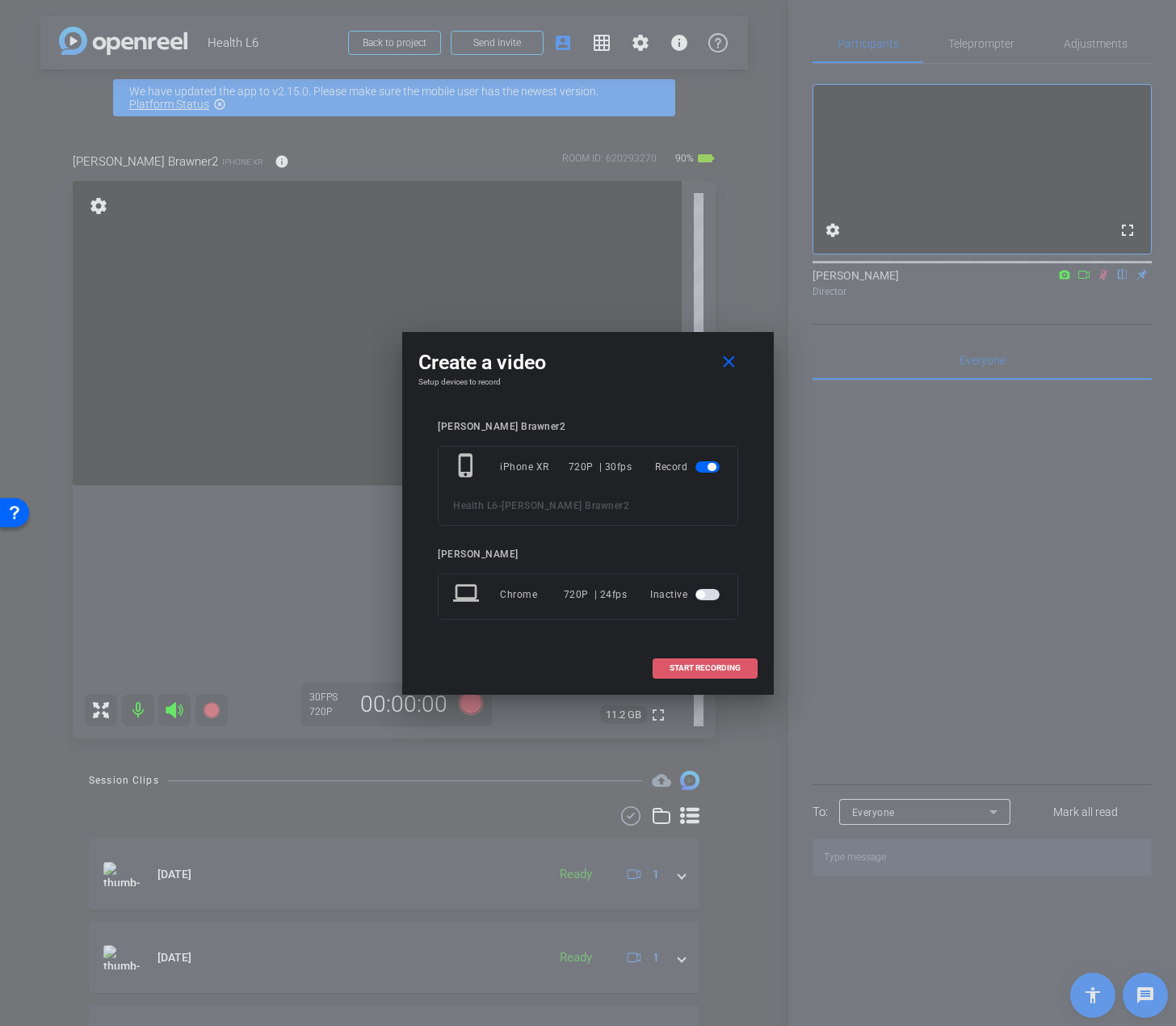
click at [694, 672] on span "START RECORDING" at bounding box center [705, 668] width 71 height 8
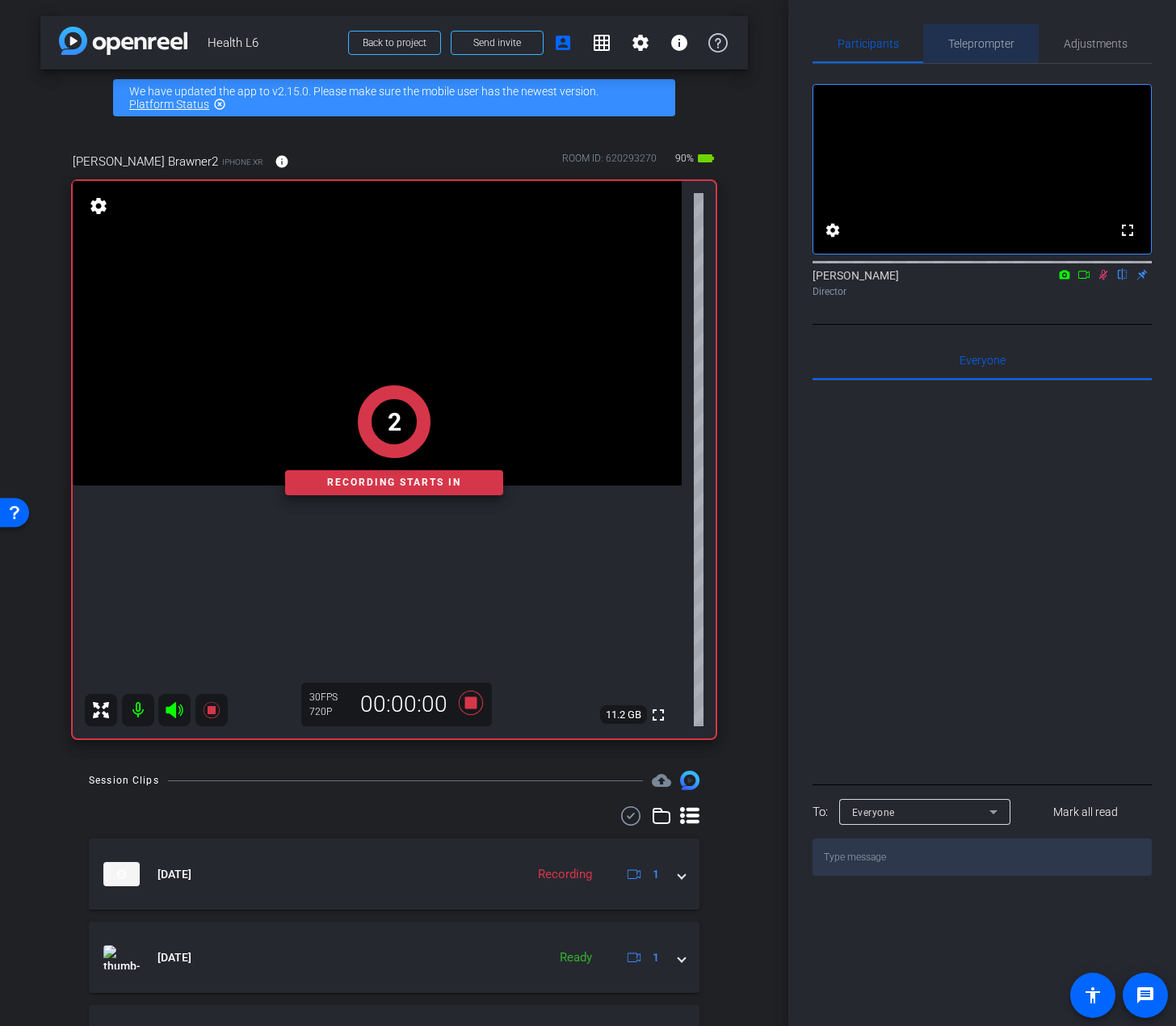
click at [953, 50] on span "Teleprompter" at bounding box center [981, 44] width 66 height 39
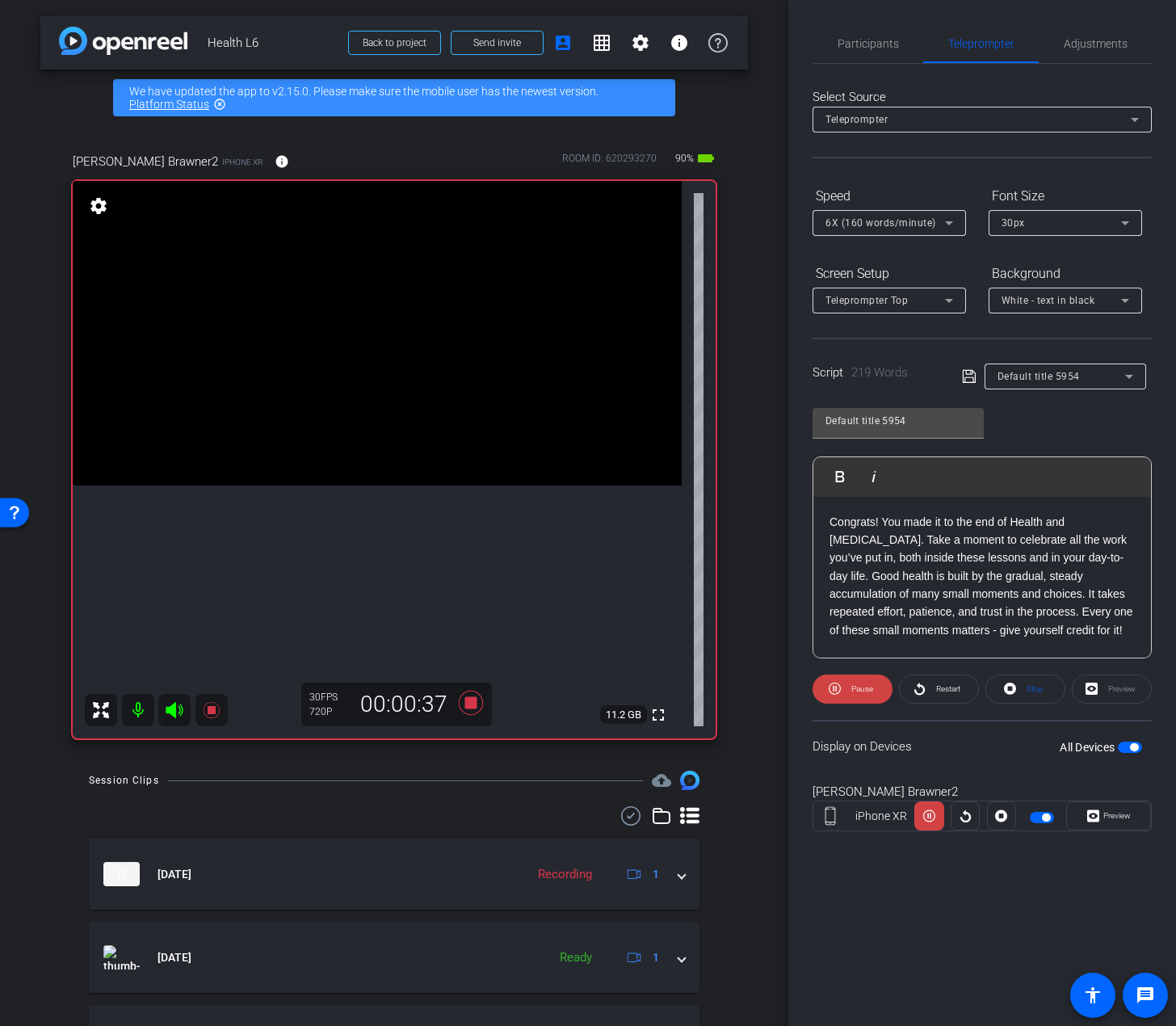
scroll to position [81, 0]
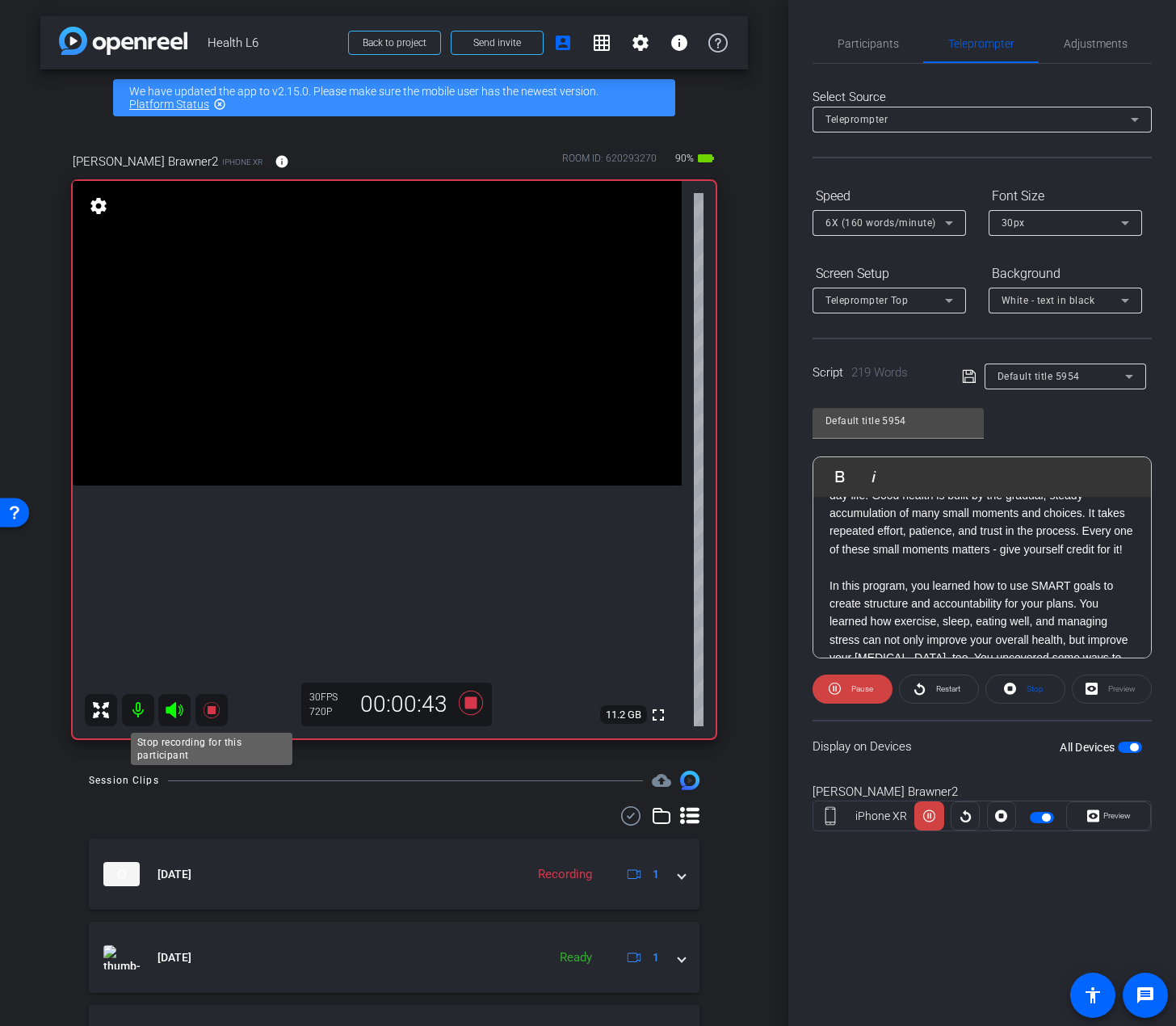
click at [213, 708] on icon at bounding box center [211, 709] width 16 height 16
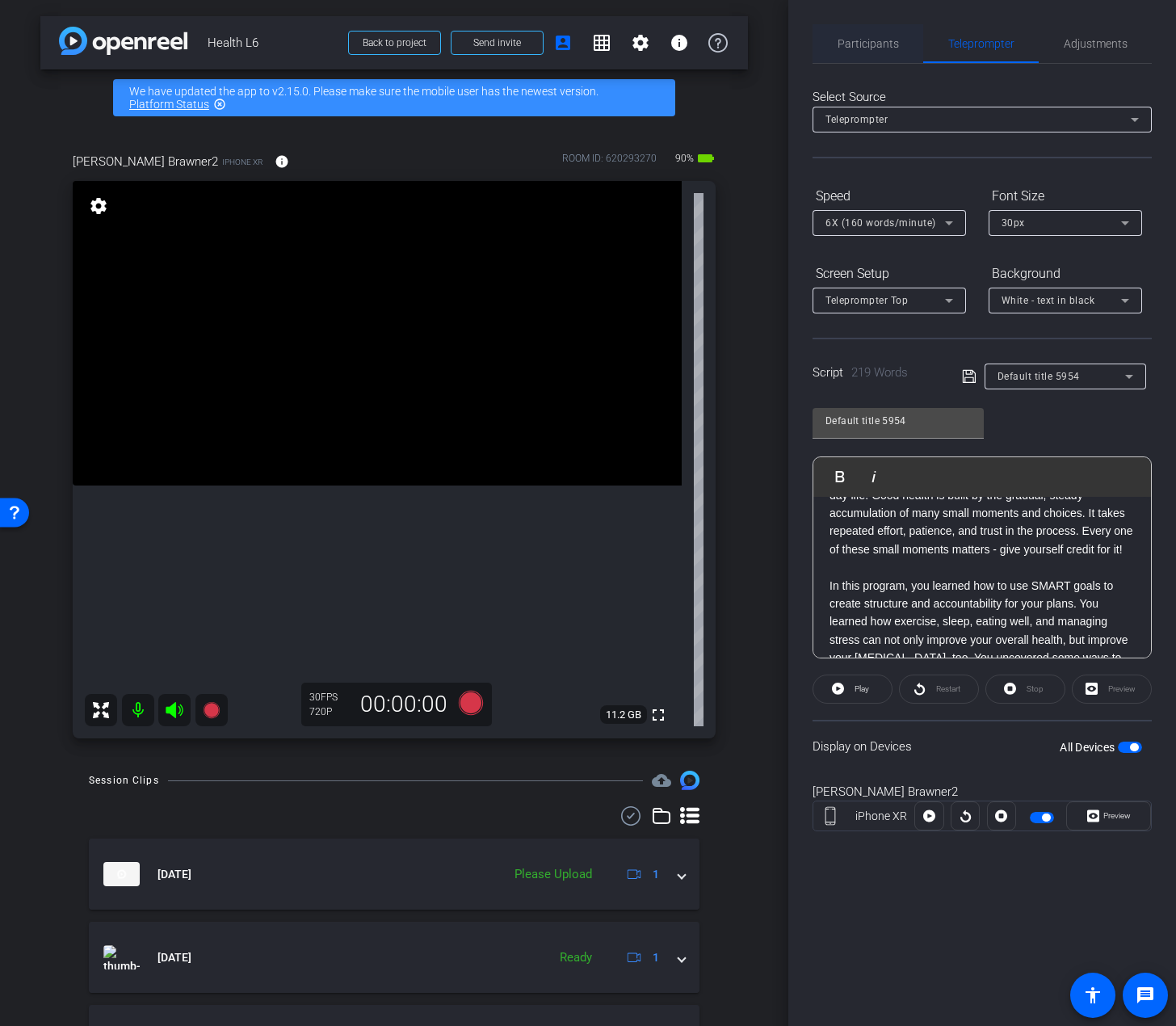
drag, startPoint x: 914, startPoint y: 53, endPoint x: 897, endPoint y: 46, distance: 18.4
click at [909, 51] on div "Participants" at bounding box center [868, 44] width 111 height 39
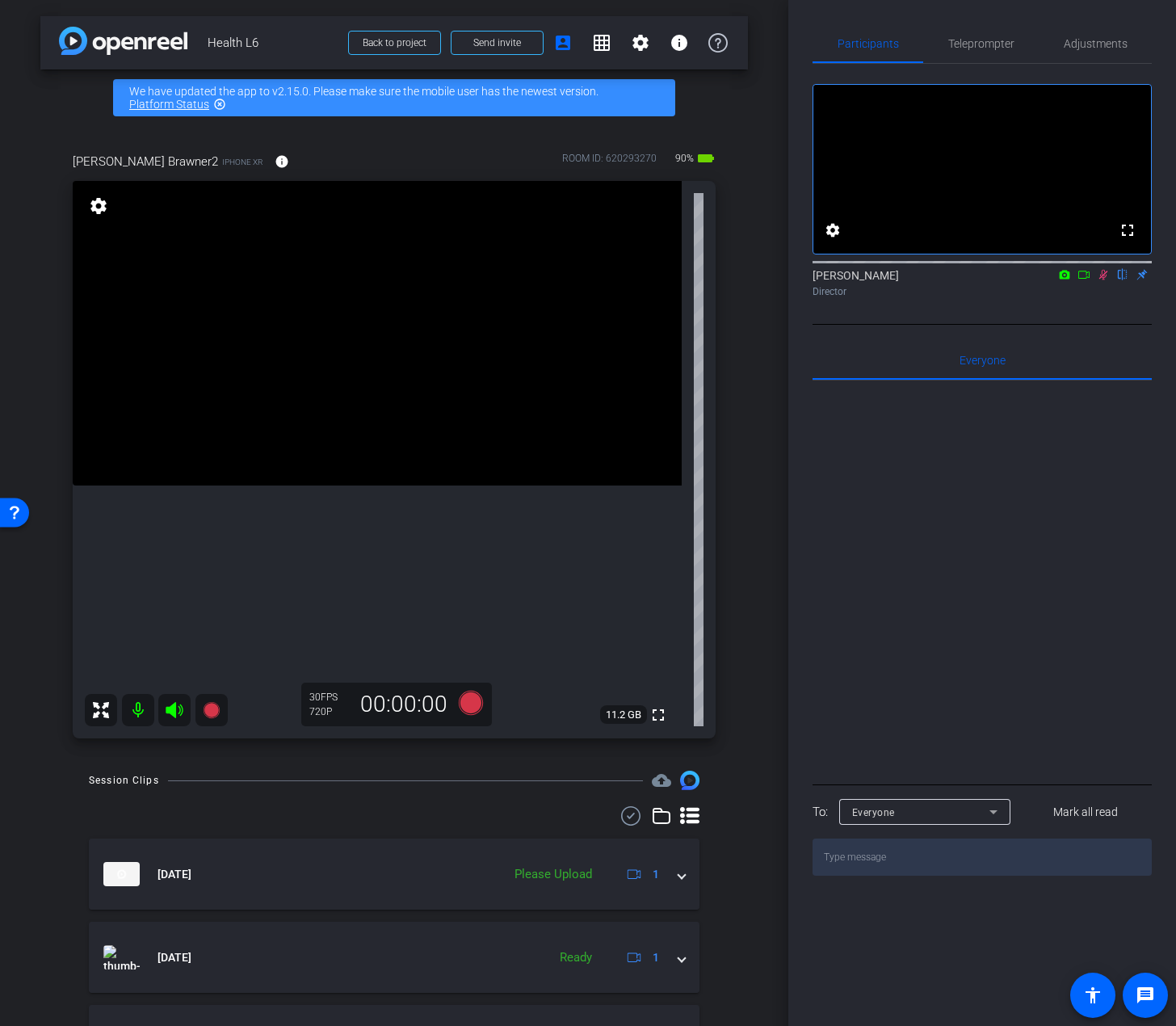
click at [1055, 280] on icon at bounding box center [1103, 275] width 13 height 11
click at [997, 38] on span "Teleprompter" at bounding box center [981, 44] width 66 height 11
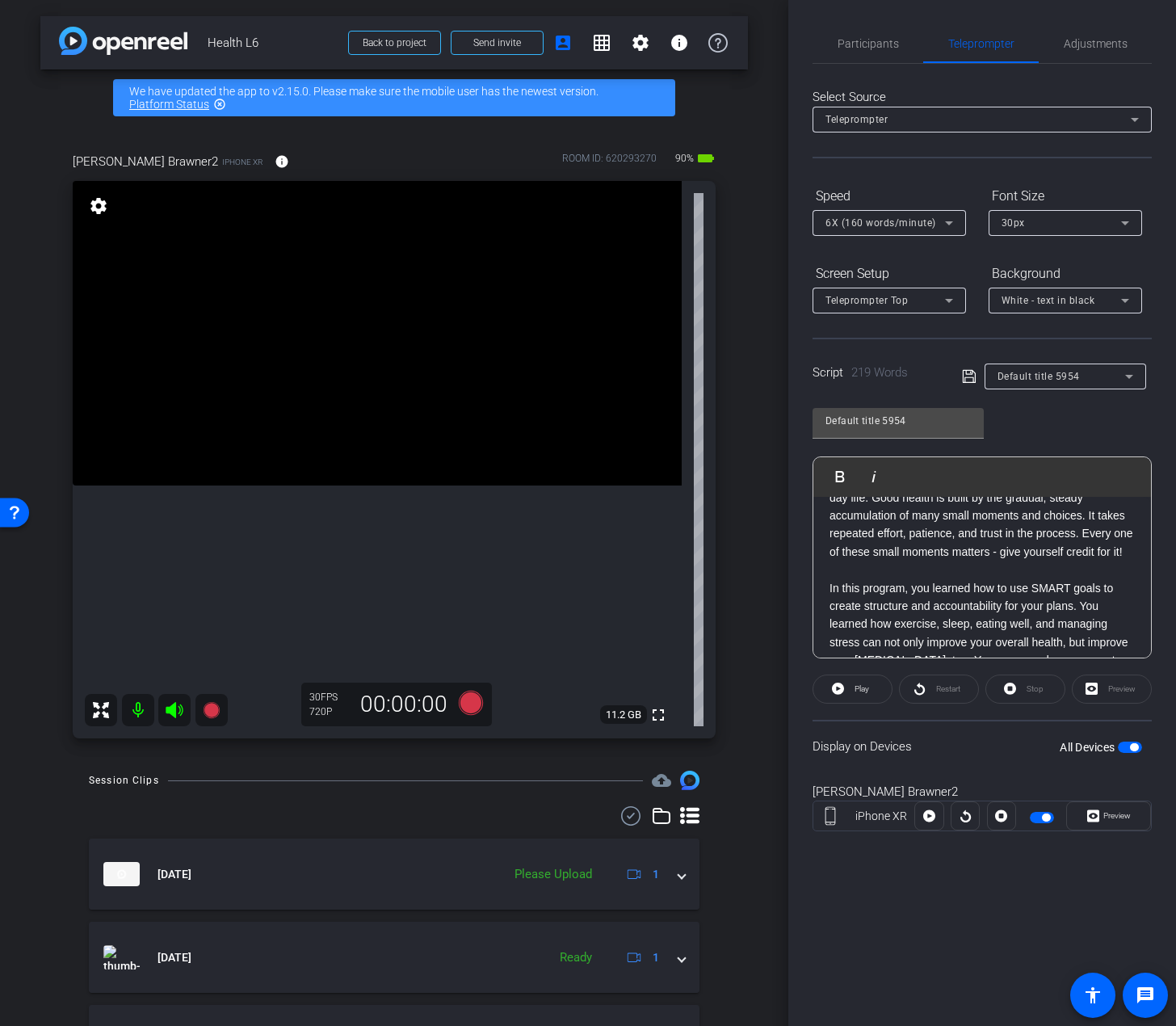
scroll to position [0, 0]
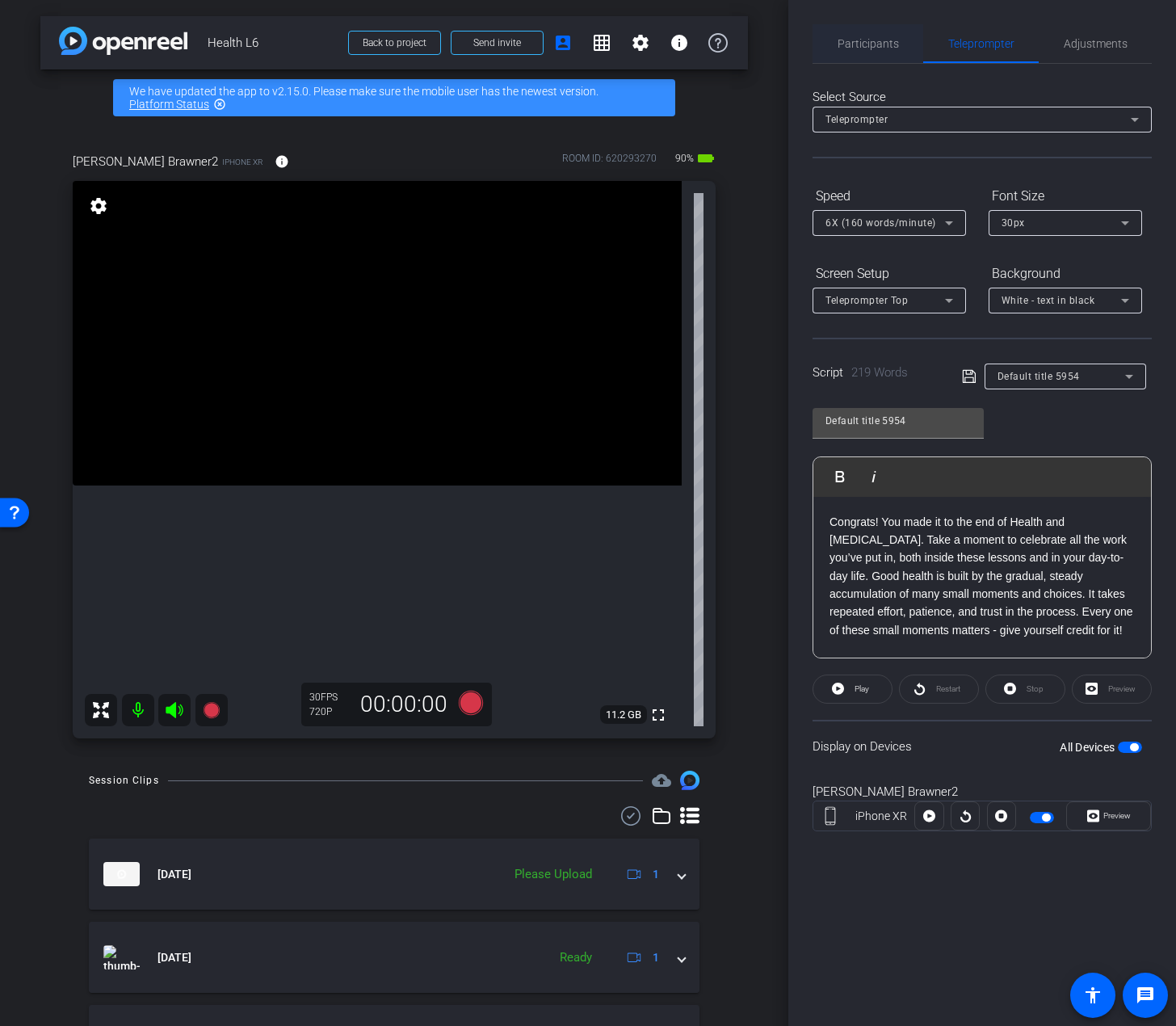
click at [869, 57] on span "Participants" at bounding box center [868, 44] width 62 height 39
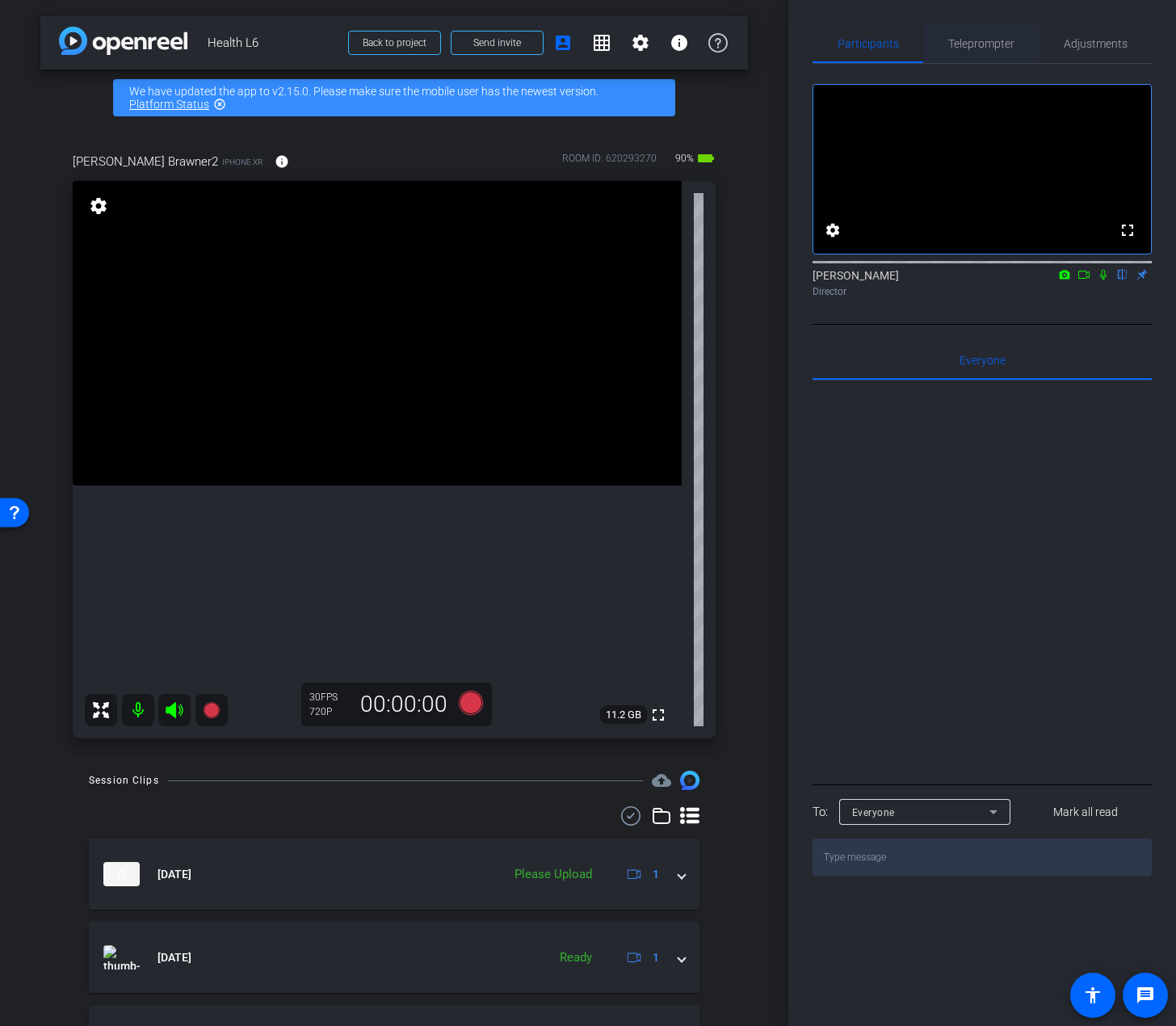
click at [991, 50] on span "Teleprompter" at bounding box center [981, 44] width 66 height 39
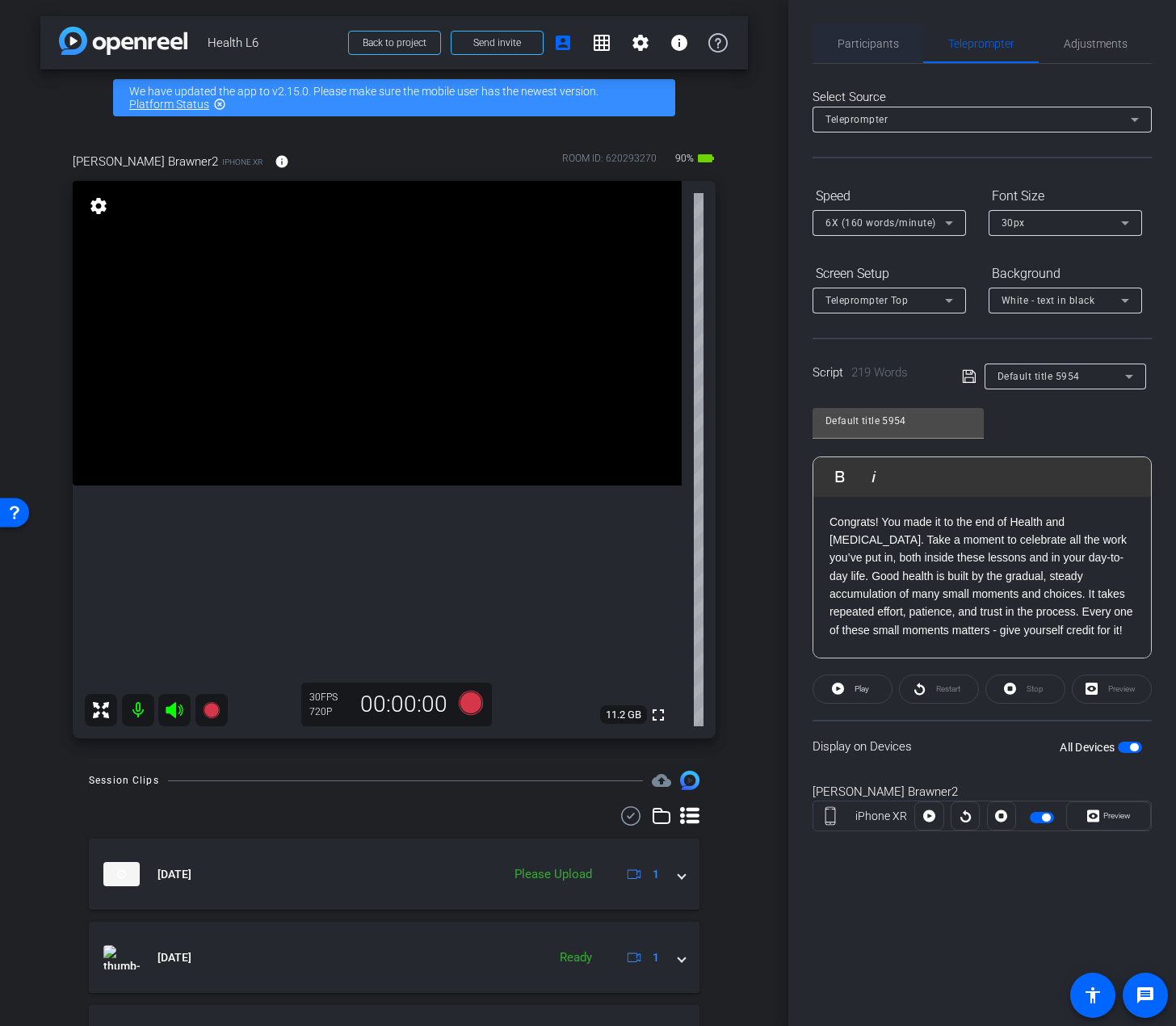
click at [896, 34] on div "Participants" at bounding box center [868, 44] width 111 height 39
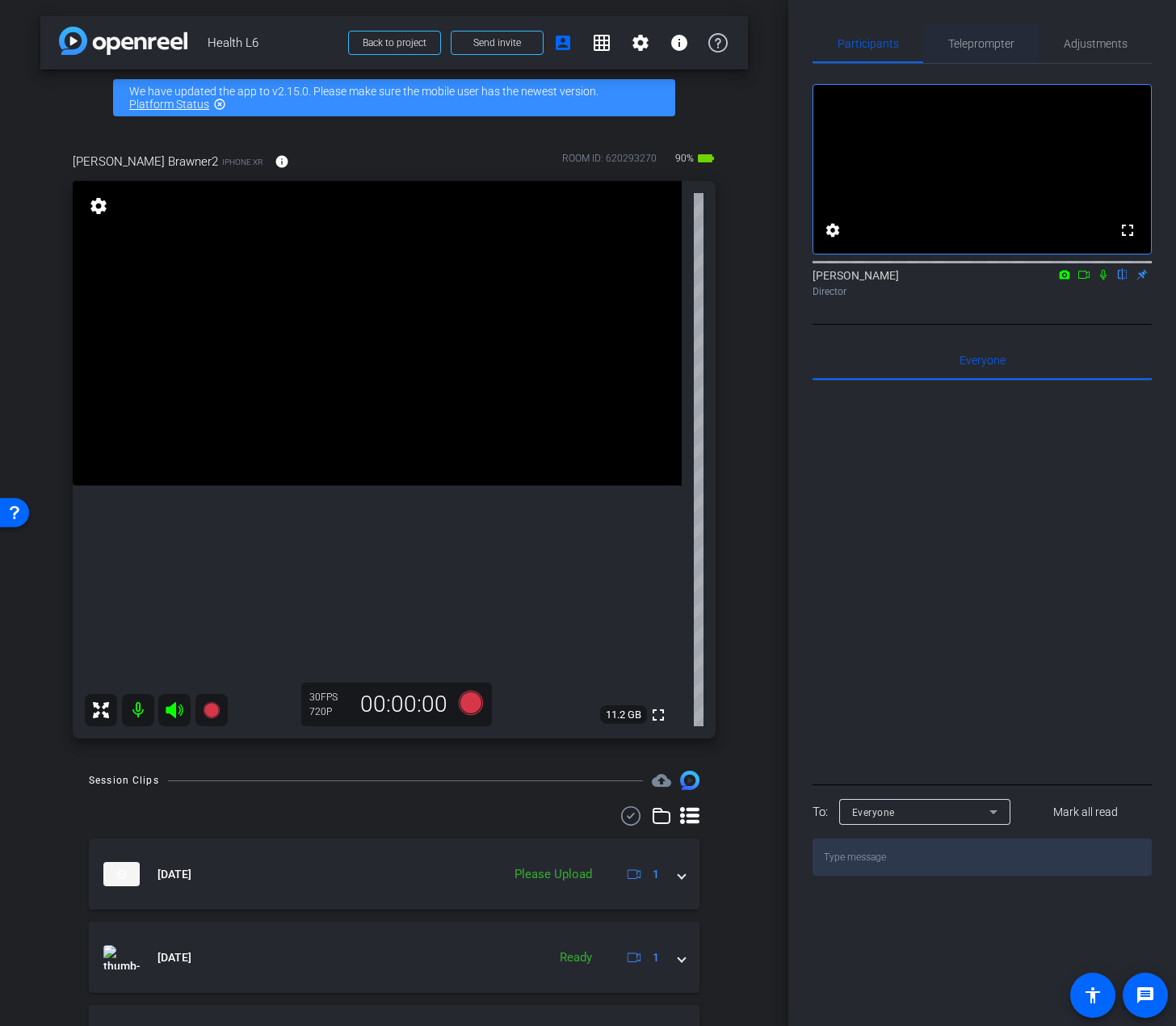
click at [977, 55] on span "Teleprompter" at bounding box center [981, 44] width 66 height 39
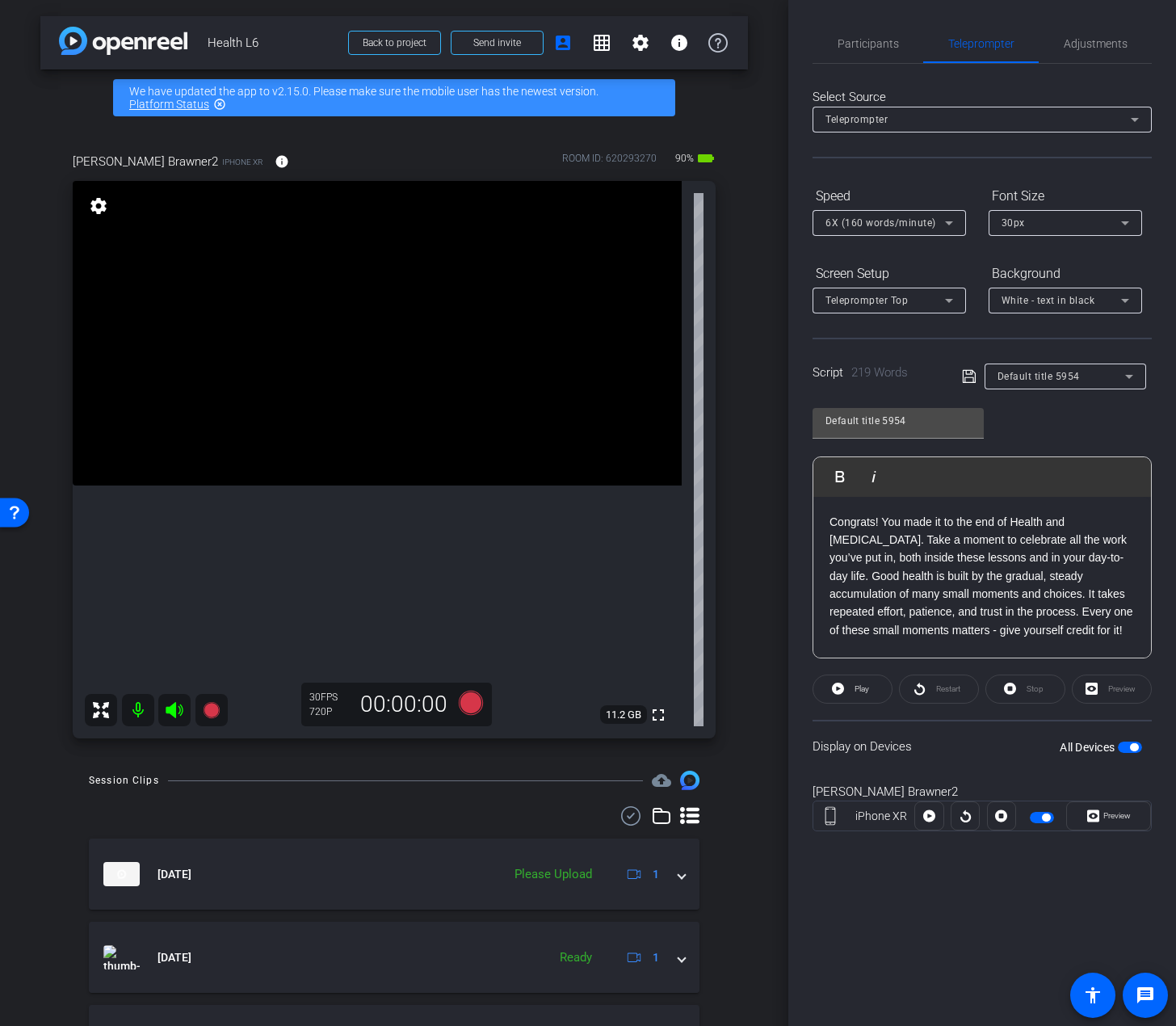
click at [870, 618] on p "Congrats! You made it to the end of Health and ADHD. Take a moment to celebrate…" at bounding box center [982, 748] width 306 height 471
click at [881, 34] on span "Participants" at bounding box center [868, 44] width 62 height 39
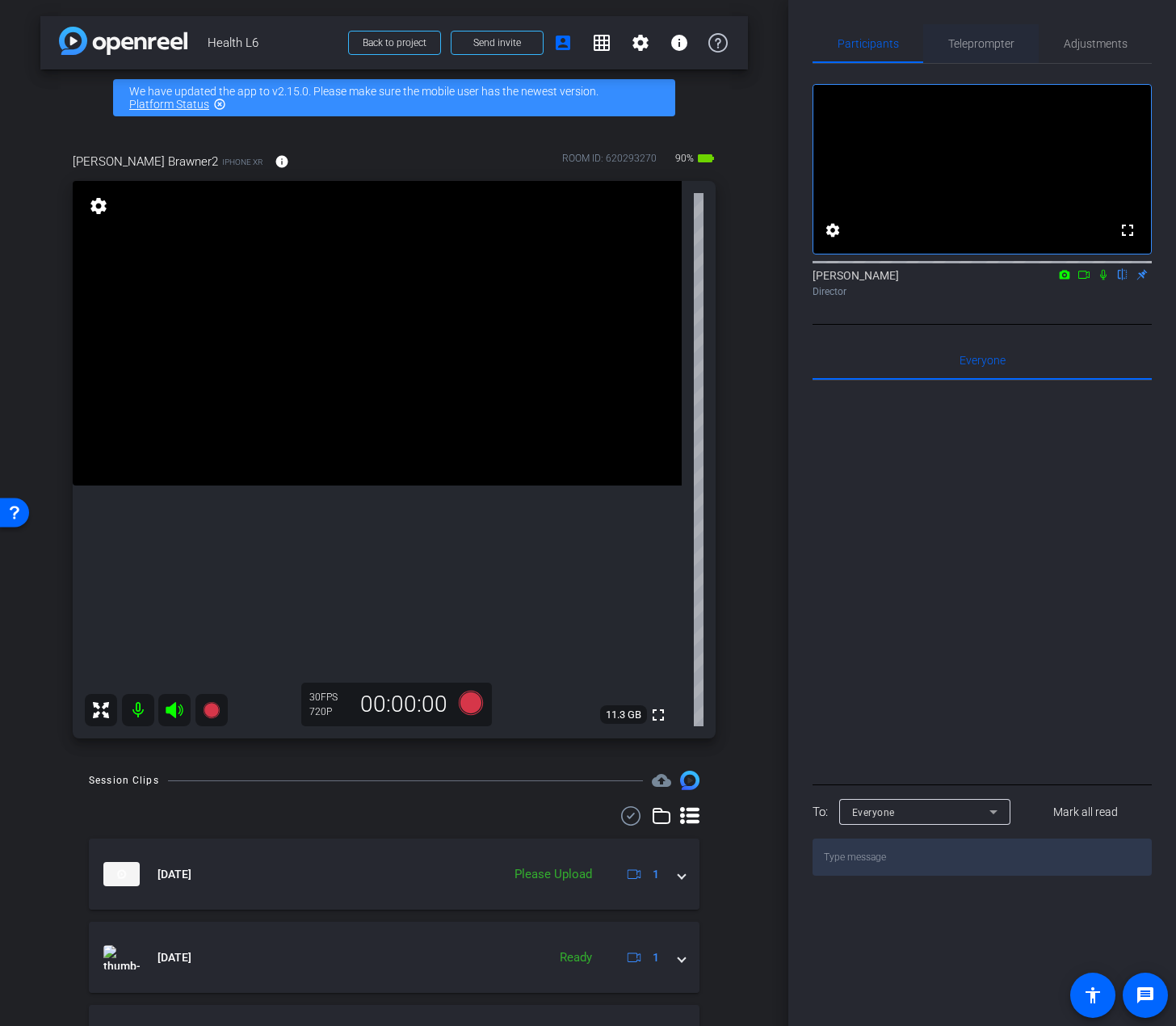
click at [982, 40] on span "Teleprompter" at bounding box center [981, 44] width 66 height 11
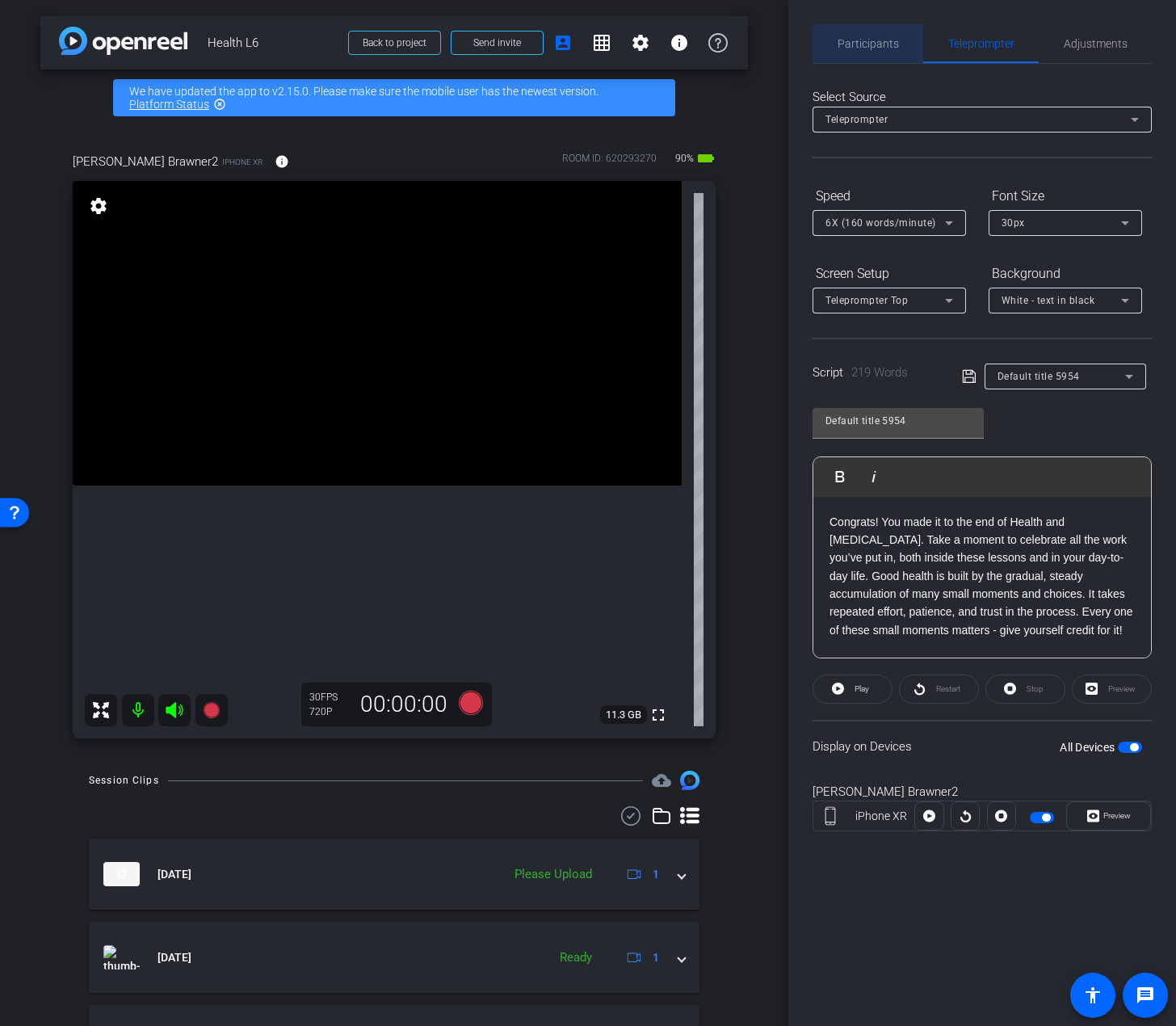
click at [891, 38] on span "Participants" at bounding box center [868, 44] width 62 height 11
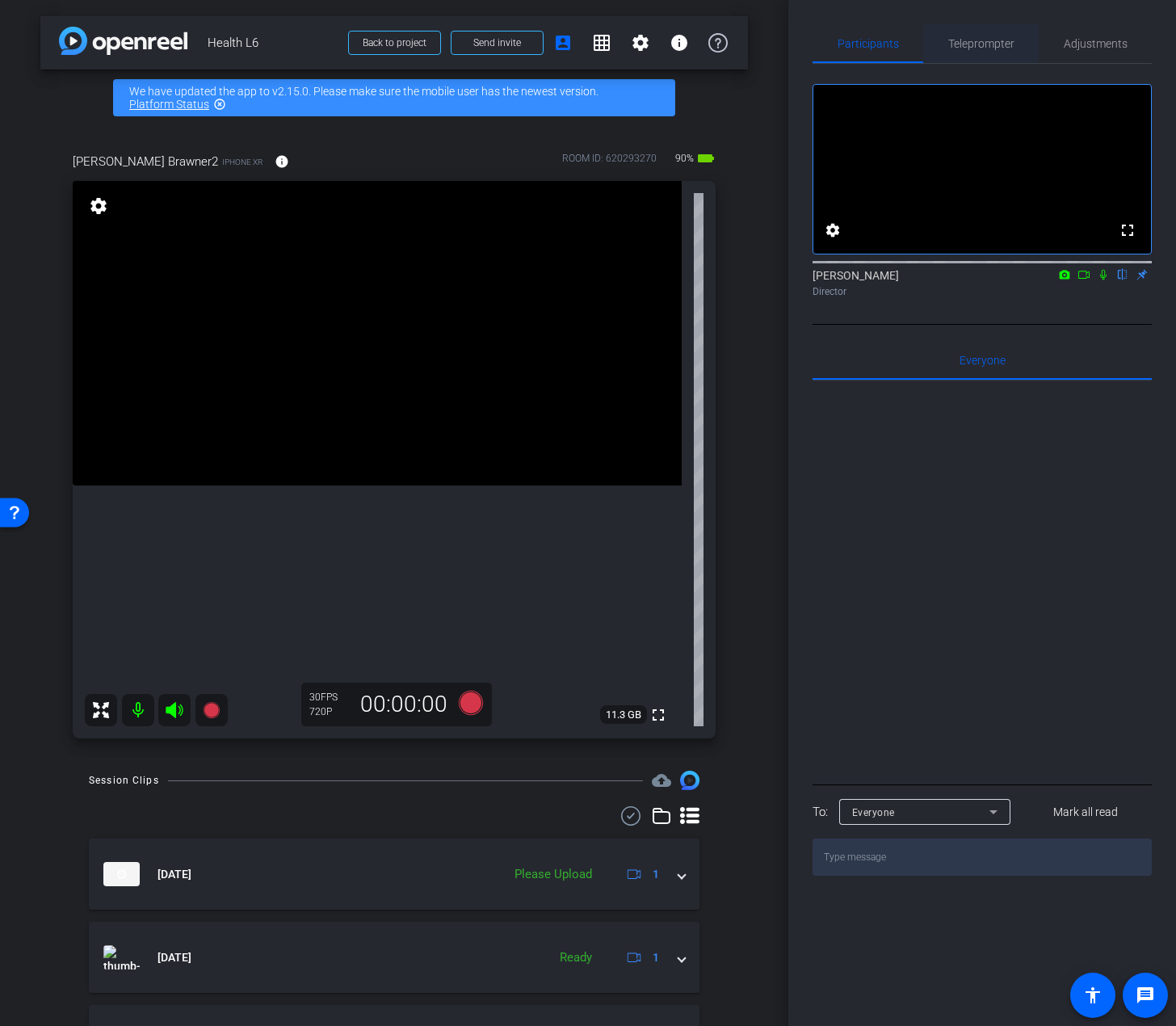
click at [981, 38] on span "Teleprompter" at bounding box center [981, 44] width 66 height 11
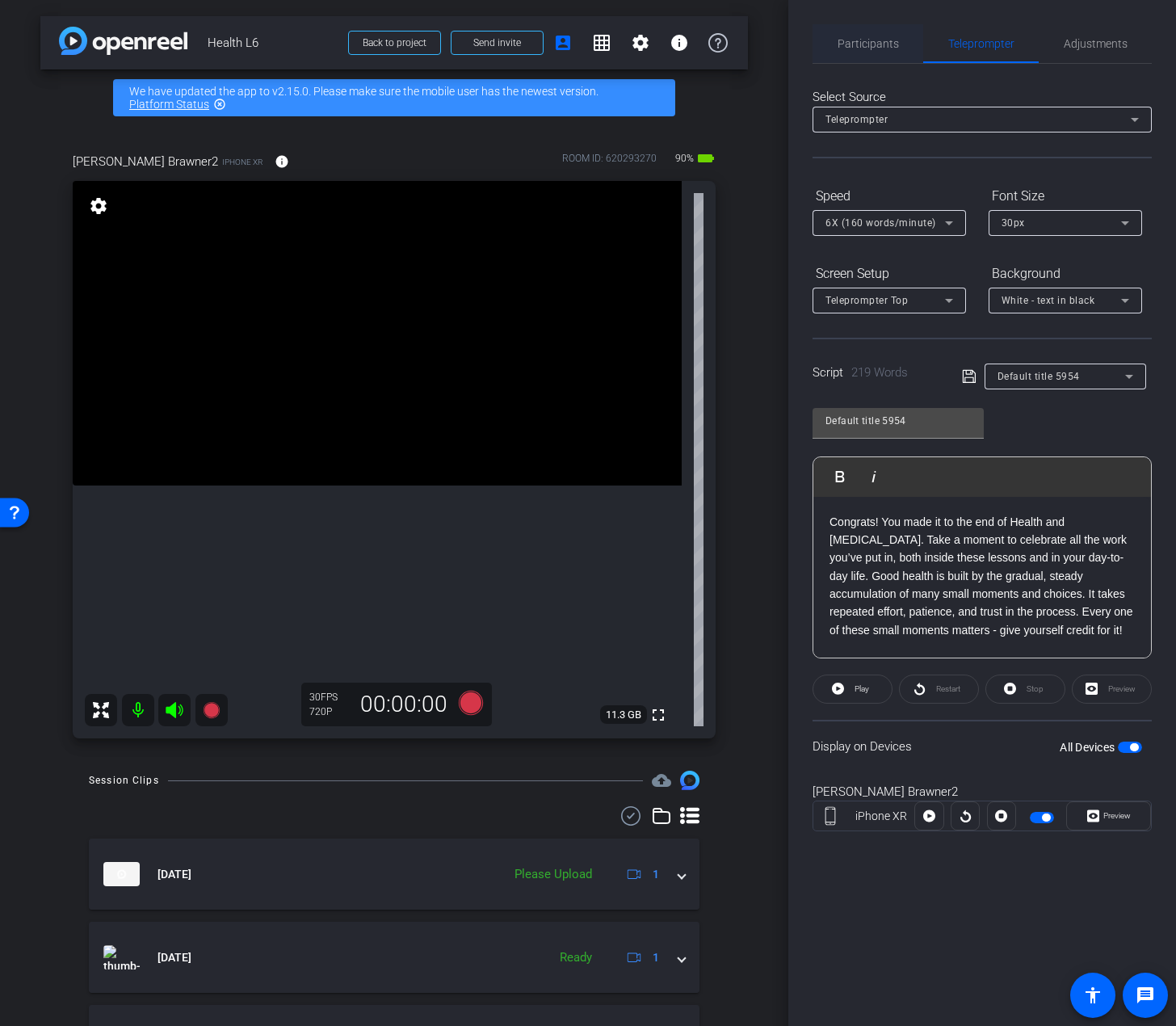
click at [903, 40] on div "Participants" at bounding box center [868, 44] width 111 height 39
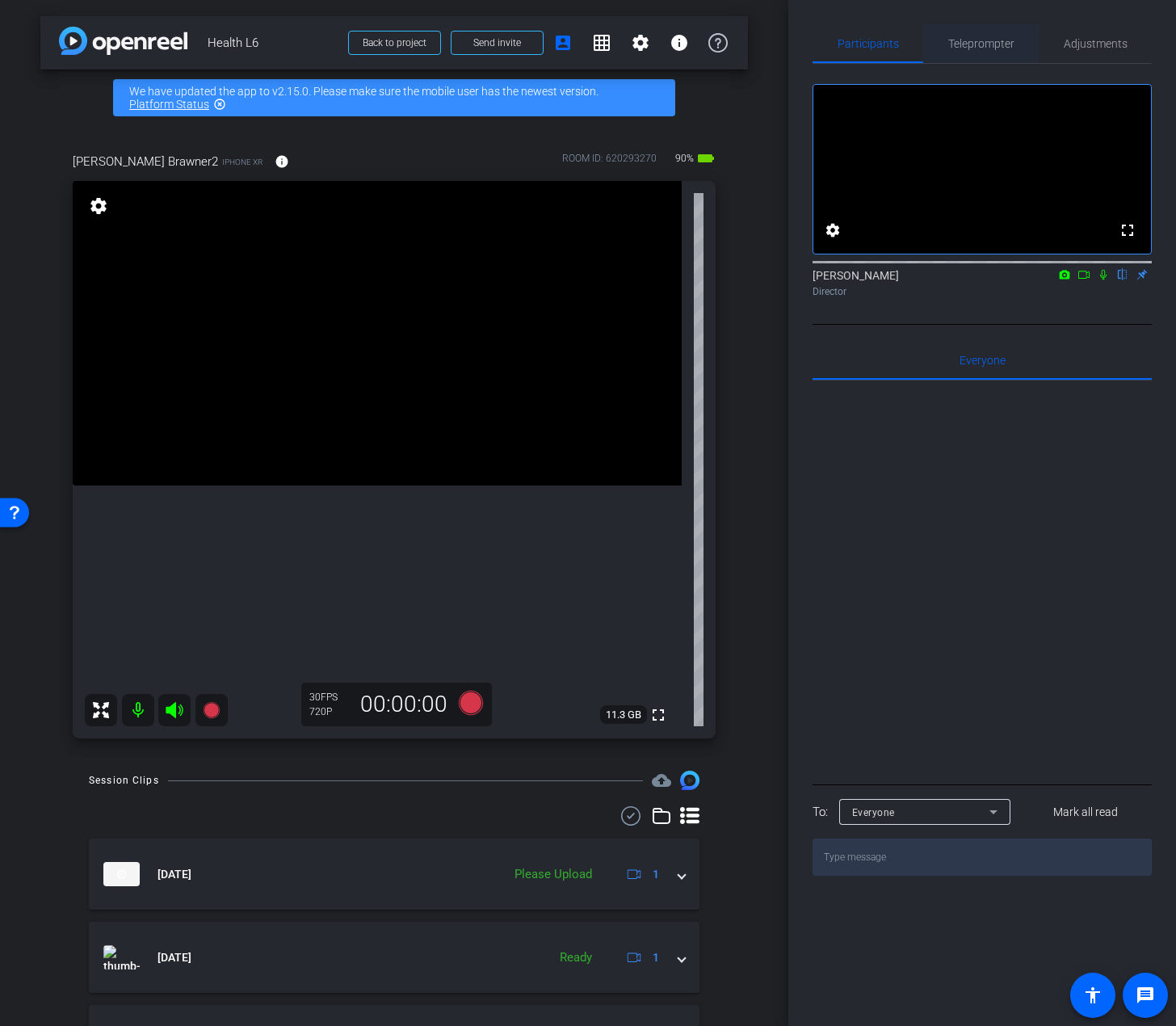
click at [983, 39] on span "Teleprompter" at bounding box center [981, 44] width 66 height 11
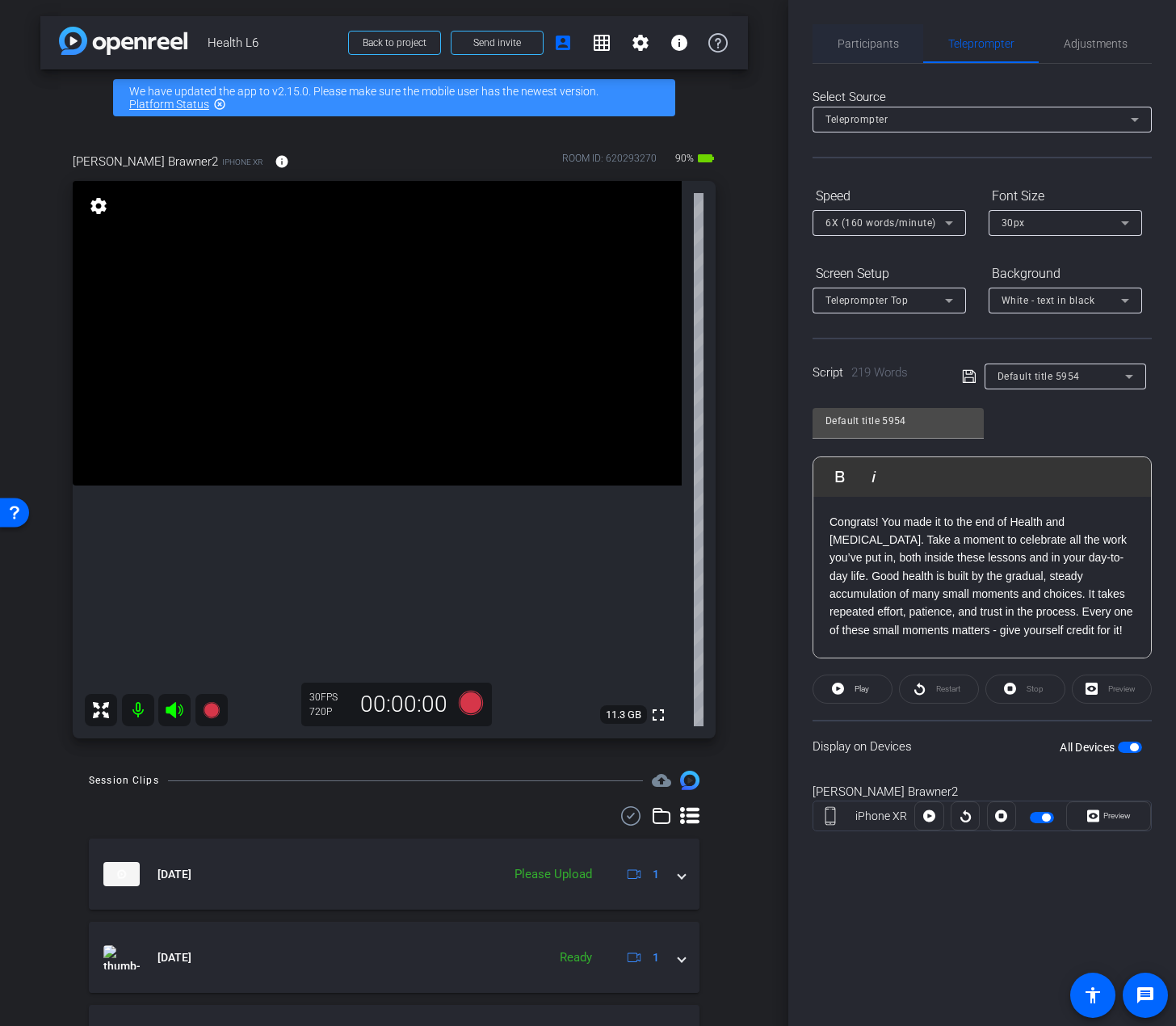
click at [848, 50] on span "Participants" at bounding box center [868, 44] width 62 height 39
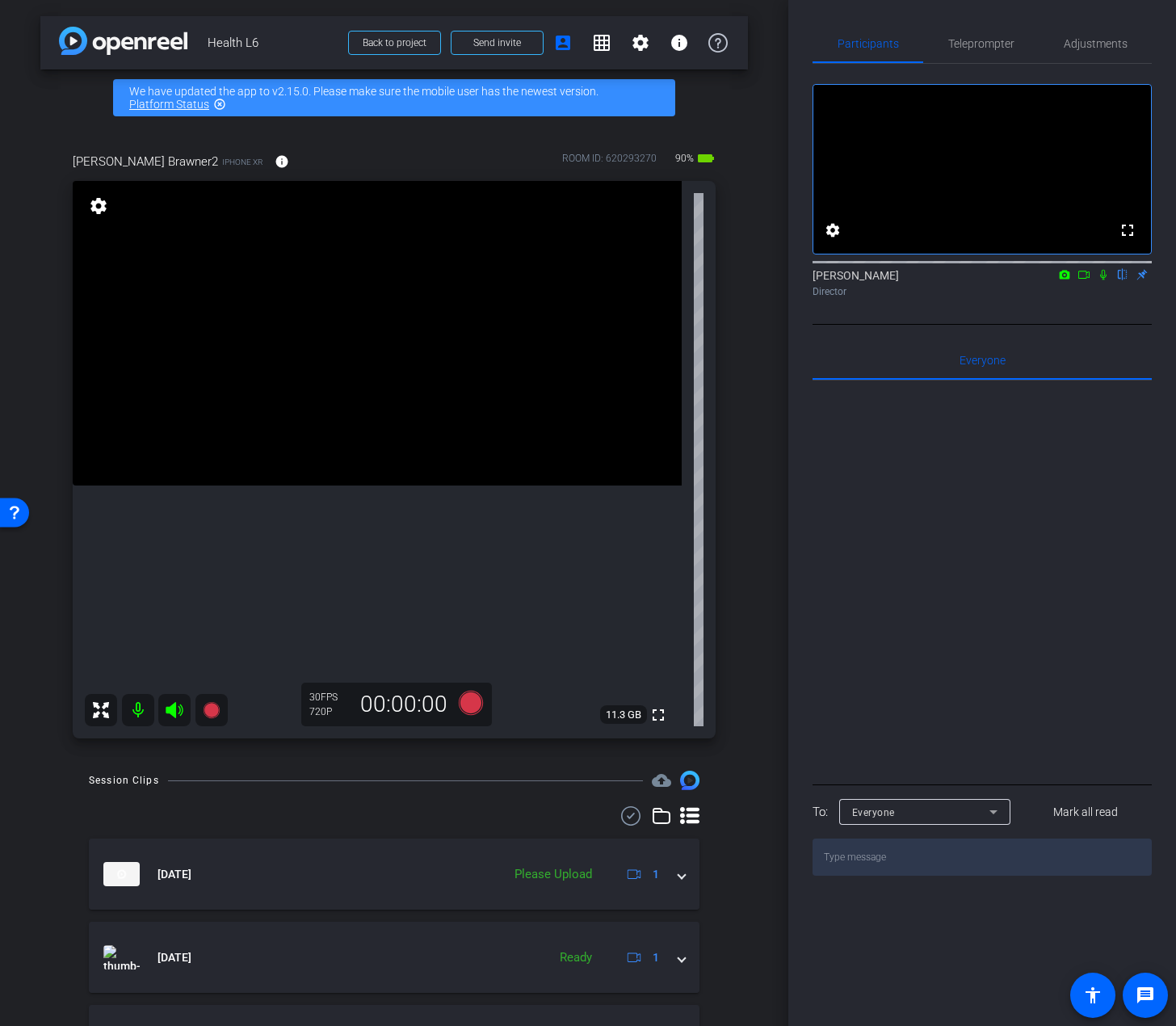
click at [1055, 280] on icon at bounding box center [1103, 275] width 13 height 11
click at [470, 703] on icon at bounding box center [471, 703] width 24 height 24
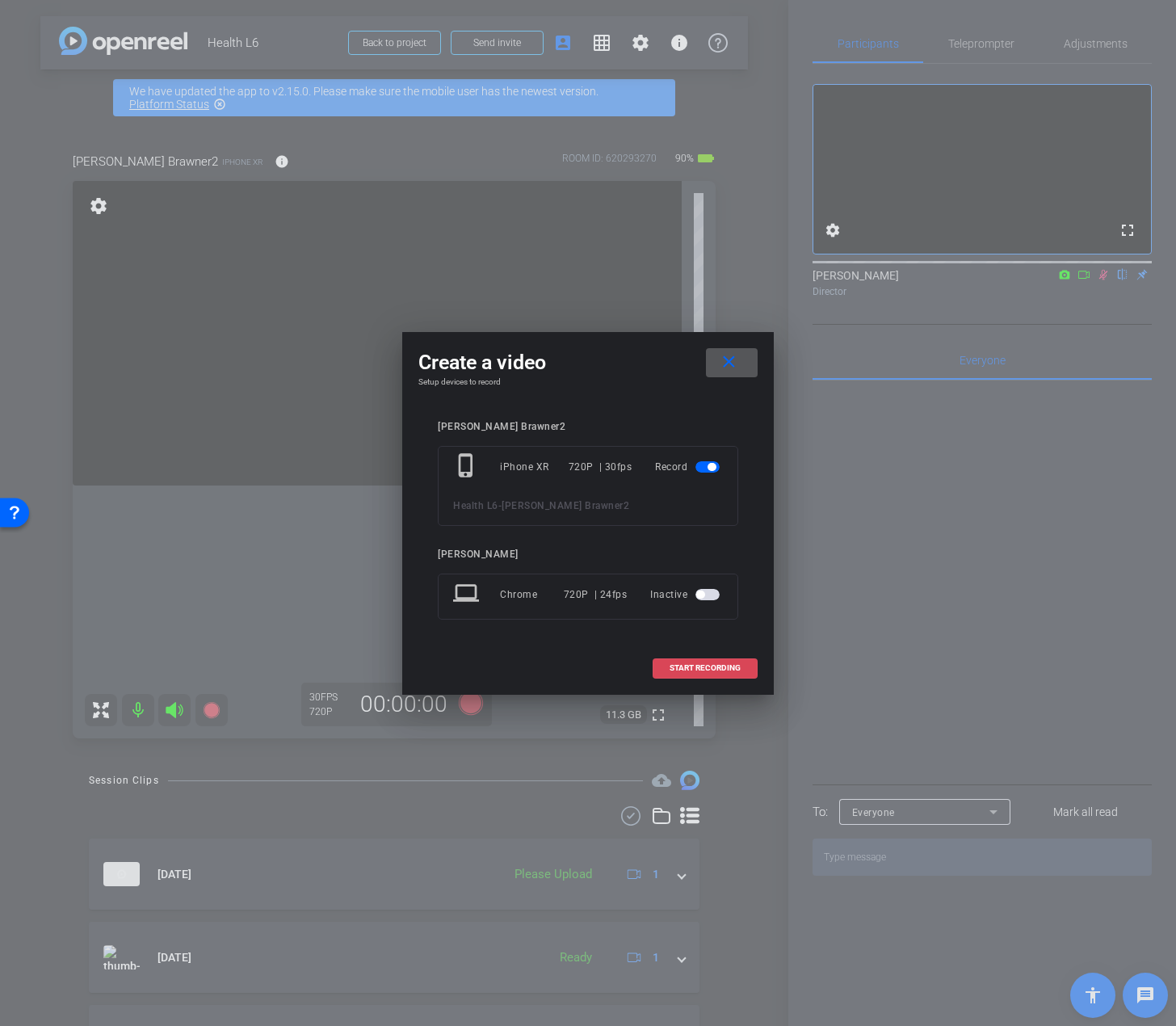
click at [720, 671] on span "START RECORDING" at bounding box center [705, 668] width 71 height 8
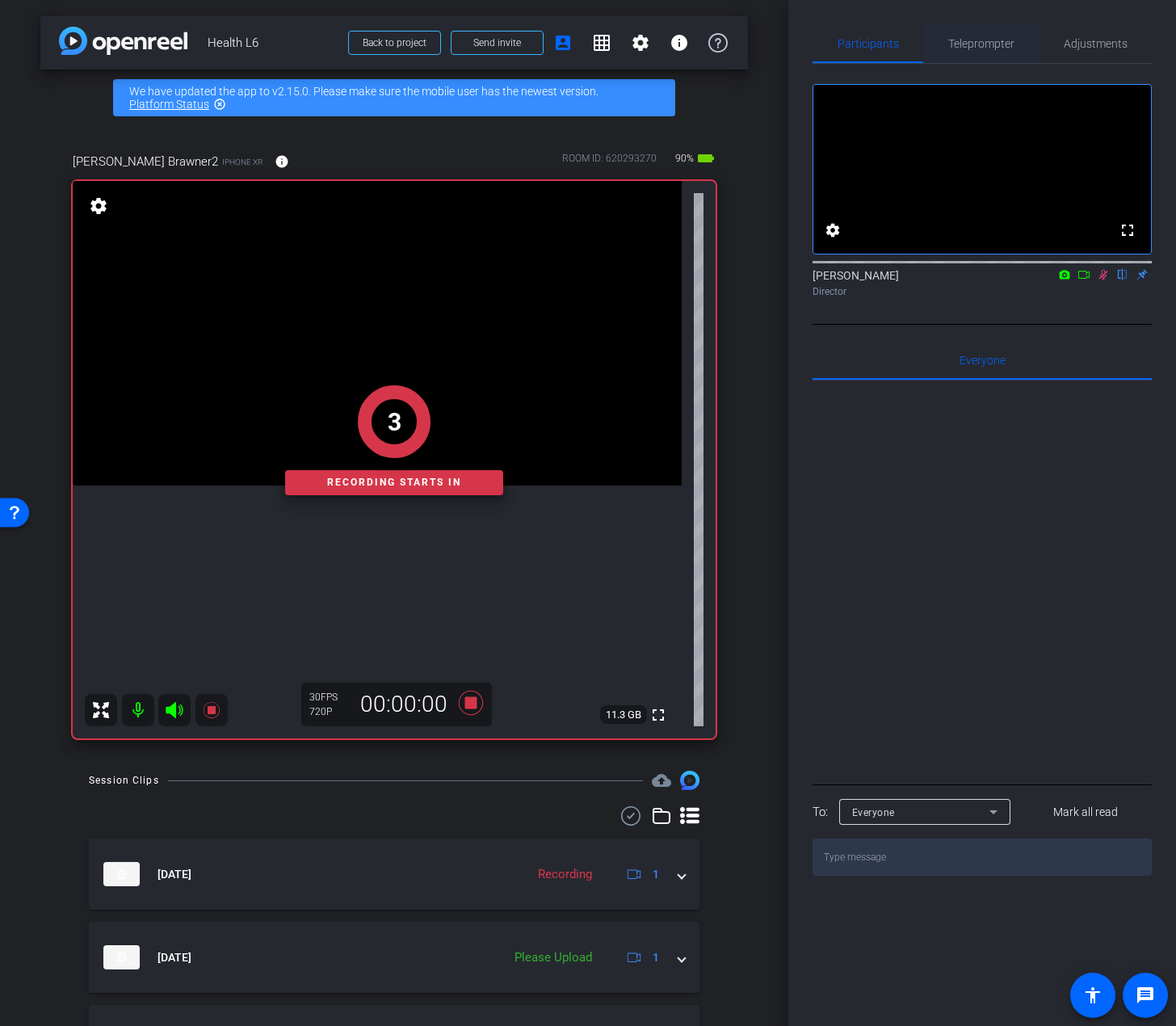
click at [977, 58] on span "Teleprompter" at bounding box center [981, 44] width 66 height 39
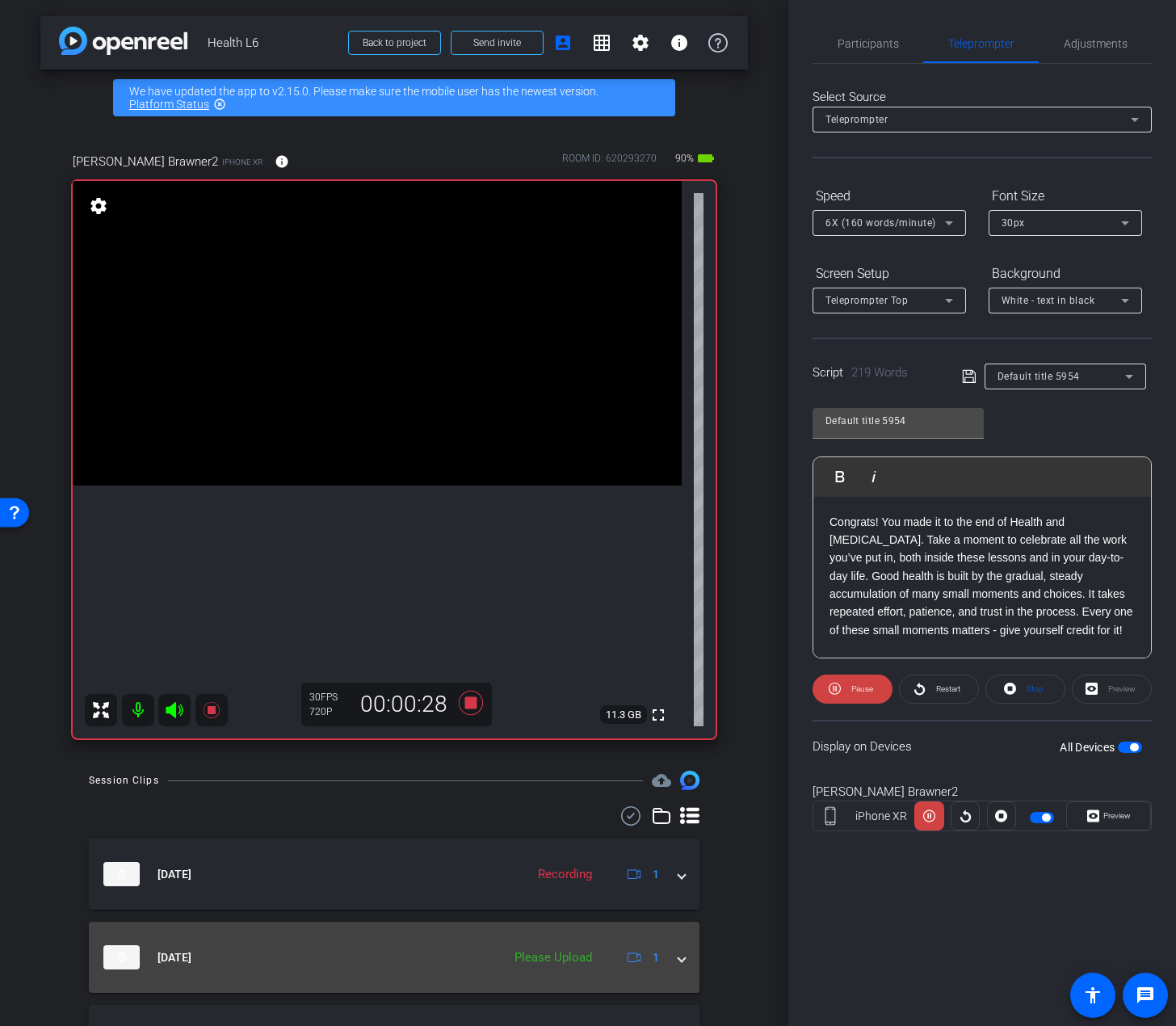
click at [562, 961] on div "Please Upload" at bounding box center [554, 958] width 94 height 19
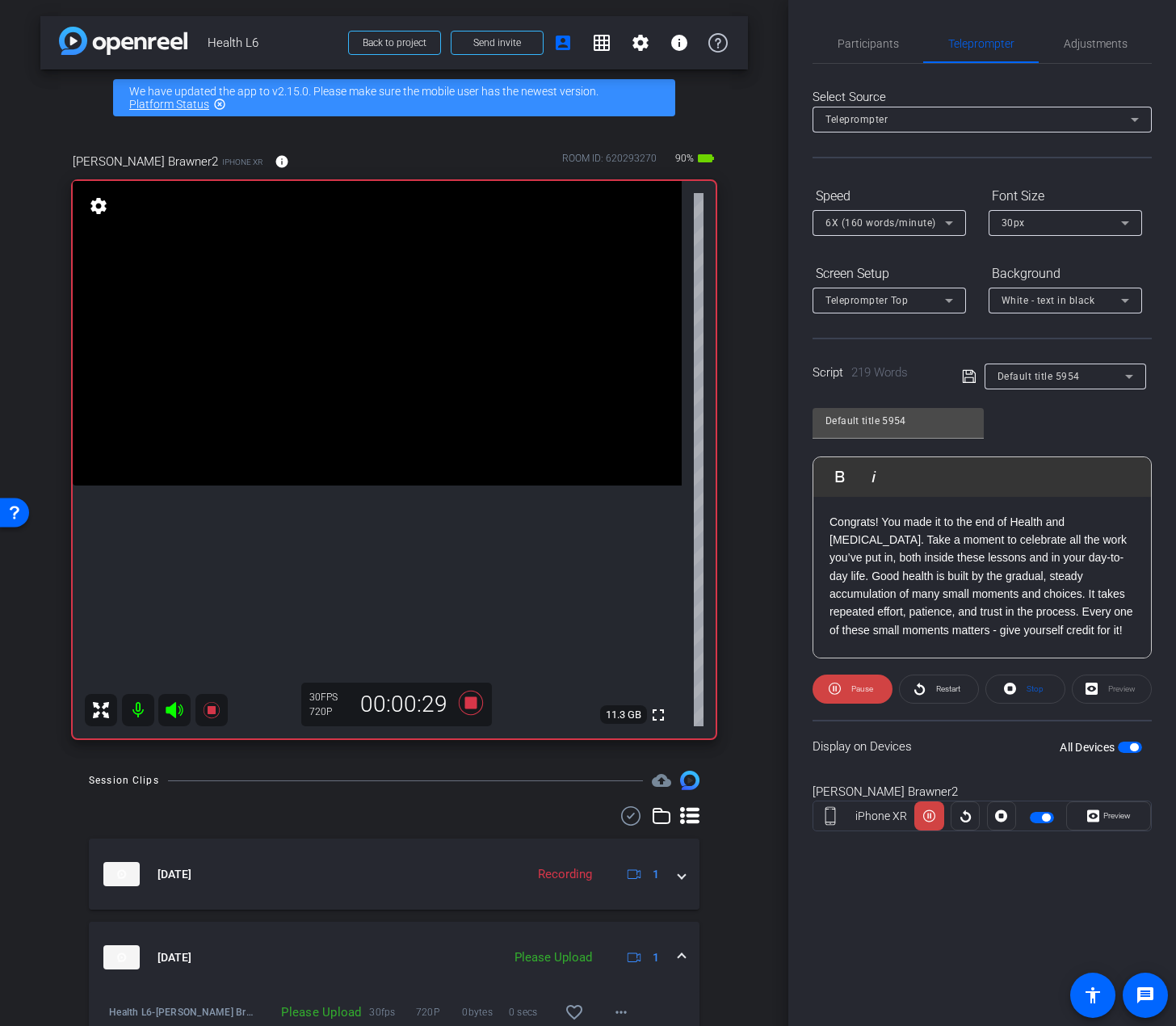
scroll to position [81, 0]
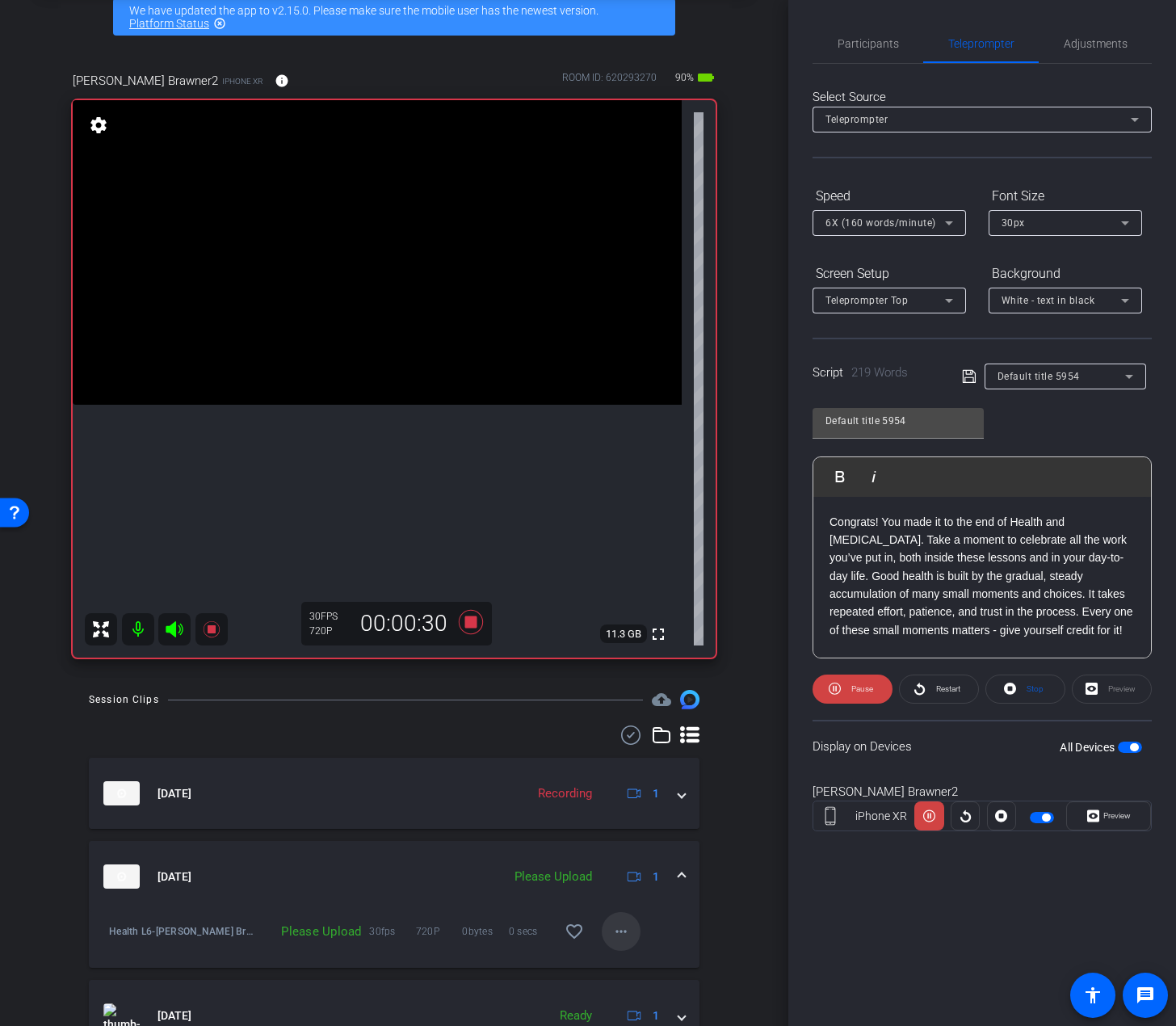
click at [611, 929] on mat-icon "more_horiz" at bounding box center [621, 931] width 20 height 20
click at [630, 964] on span "Upload" at bounding box center [639, 965] width 64 height 20
click at [220, 630] on icon at bounding box center [212, 629] width 20 height 20
click at [884, 53] on span "Participants" at bounding box center [868, 44] width 62 height 39
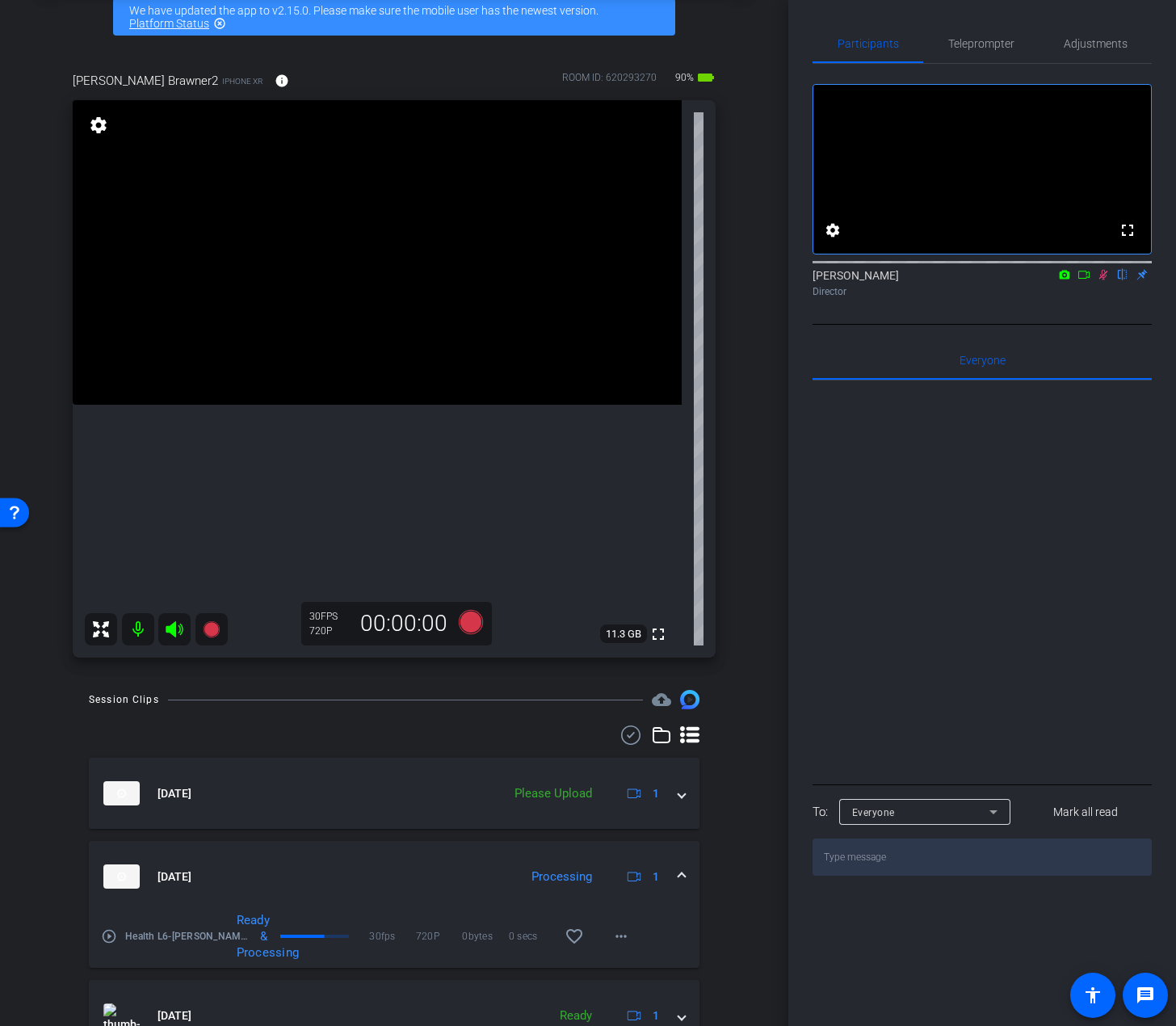
click at [1055, 280] on icon at bounding box center [1103, 275] width 13 height 11
click at [976, 38] on span "Teleprompter" at bounding box center [981, 44] width 66 height 11
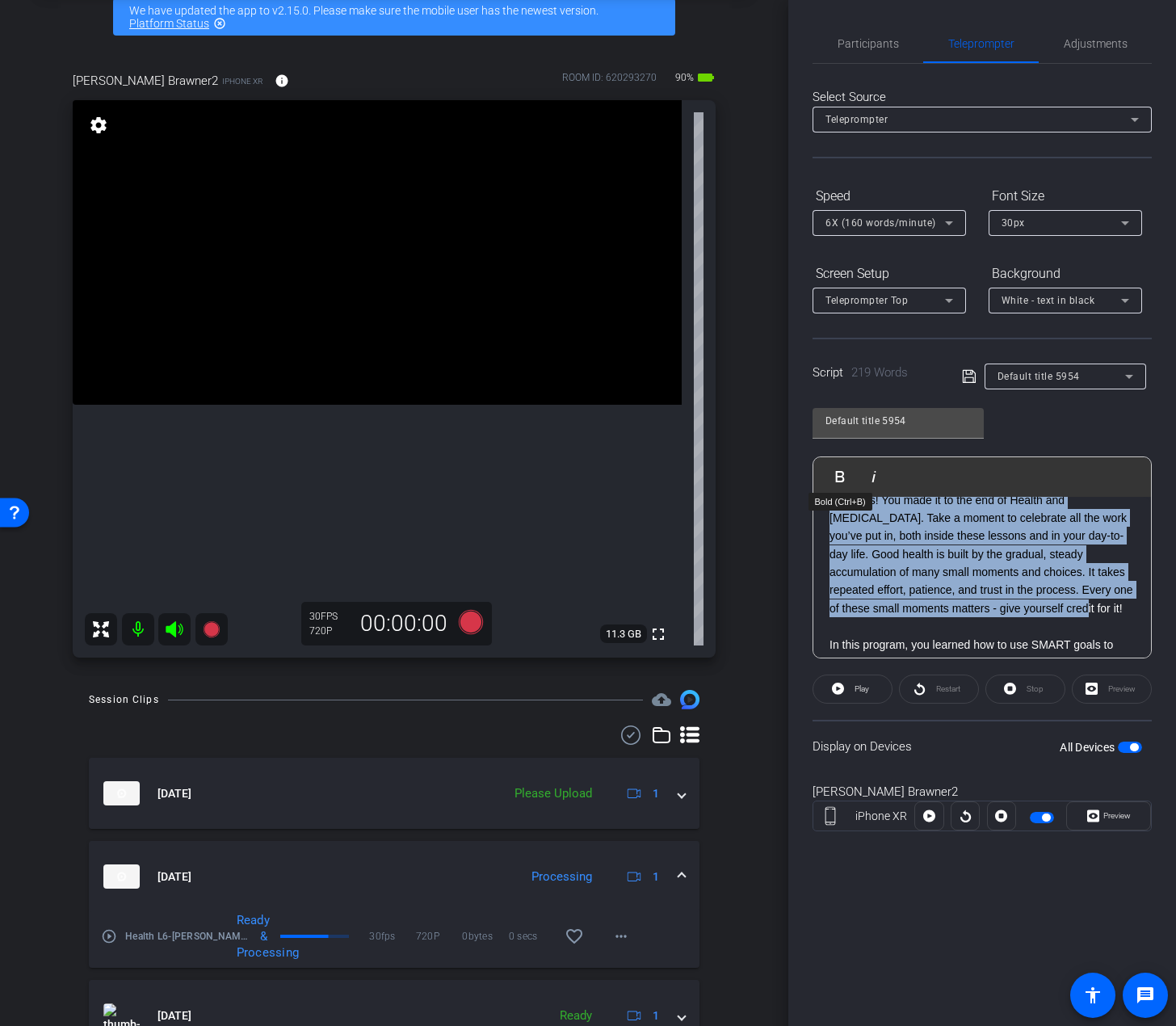
scroll to position [0, 0]
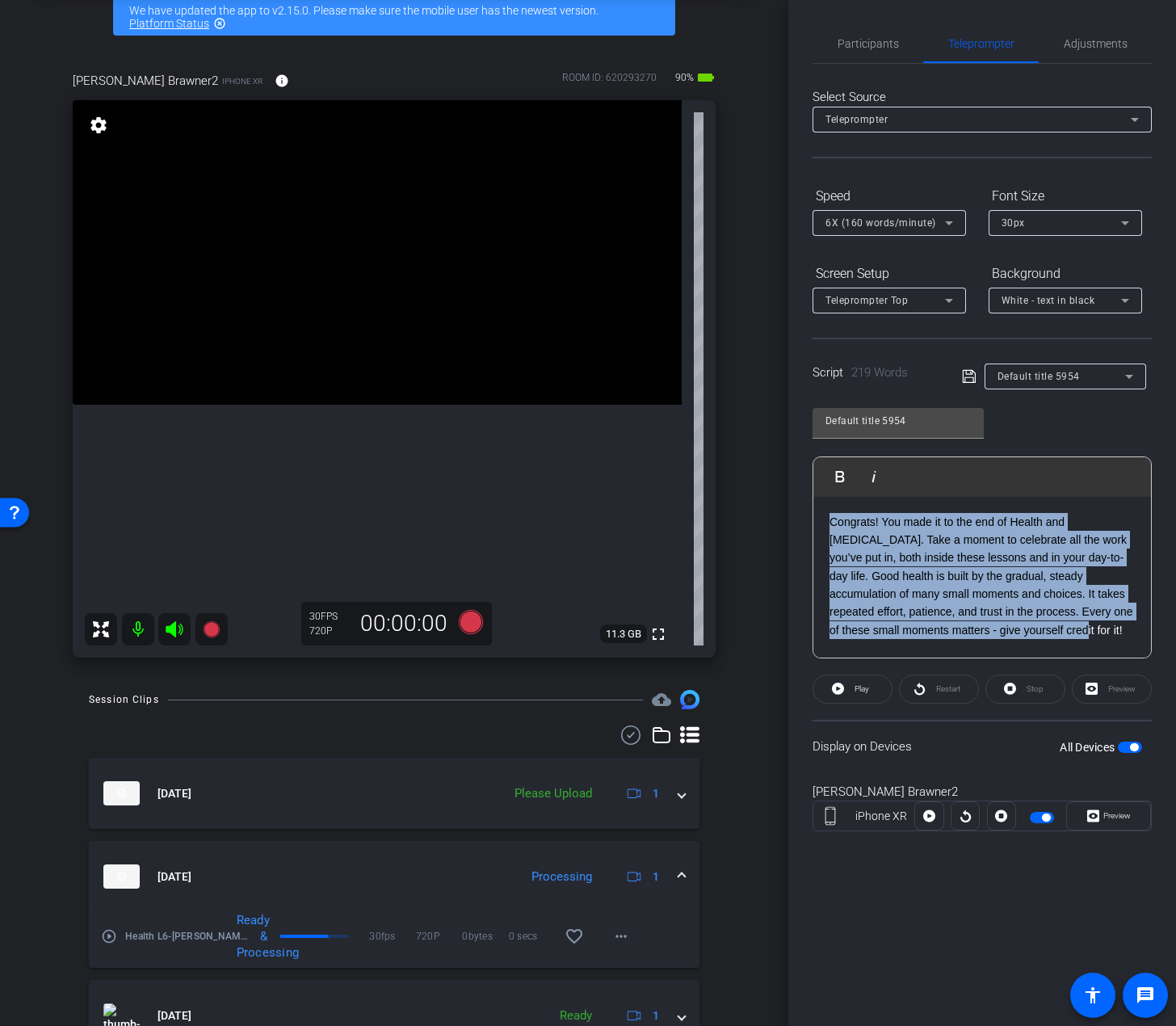
drag, startPoint x: 1055, startPoint y: 555, endPoint x: 806, endPoint y: 459, distance: 266.9
click at [806, 459] on div "Participants Teleprompter Adjustments settings Ori Fruhauf flip Director Everyo…" at bounding box center [982, 513] width 388 height 1026
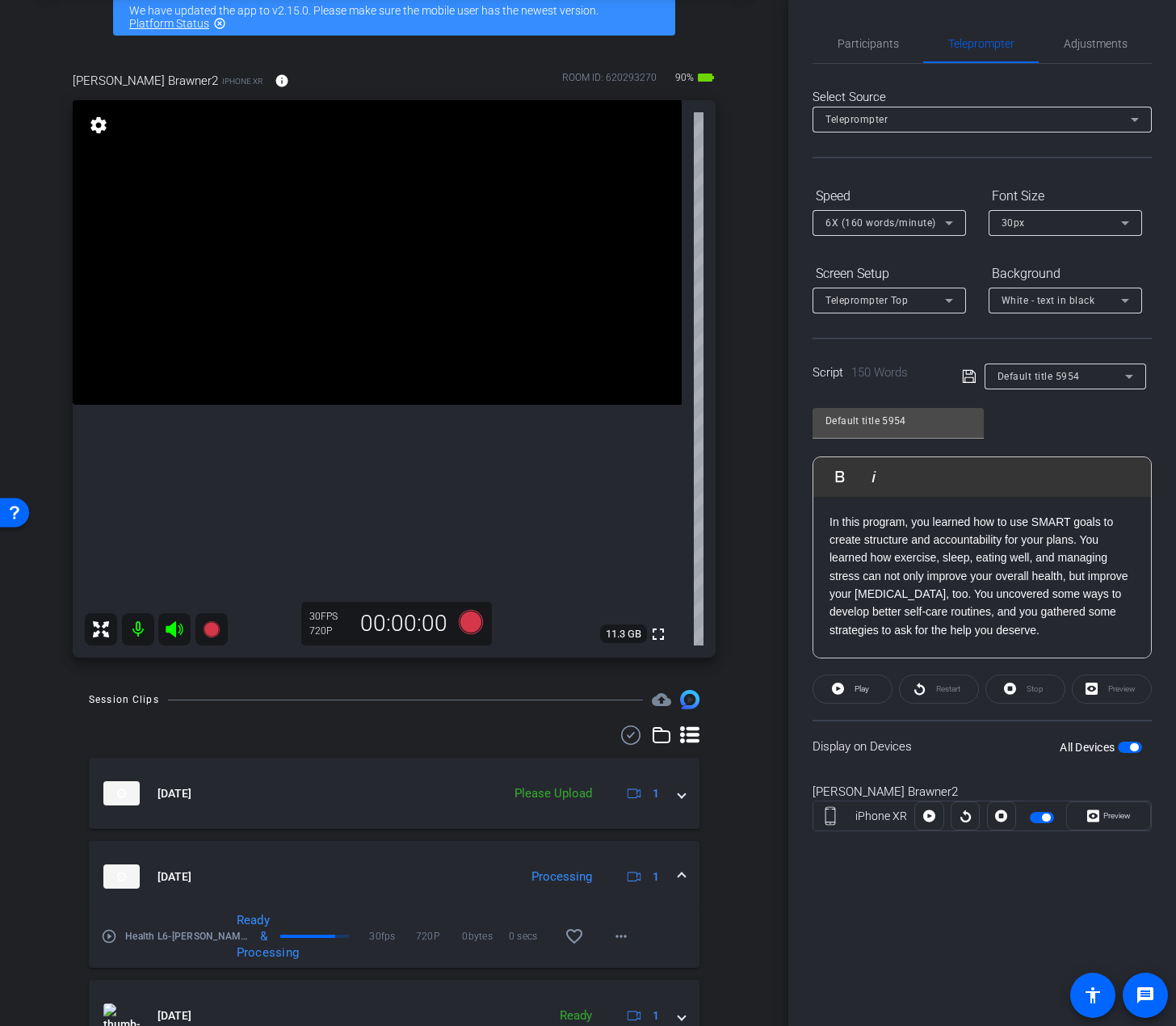
click at [1055, 745] on span "button" at bounding box center [1134, 747] width 8 height 8
click at [1055, 747] on span "button" at bounding box center [1130, 747] width 24 height 11
click at [874, 52] on span "Participants" at bounding box center [868, 44] width 62 height 39
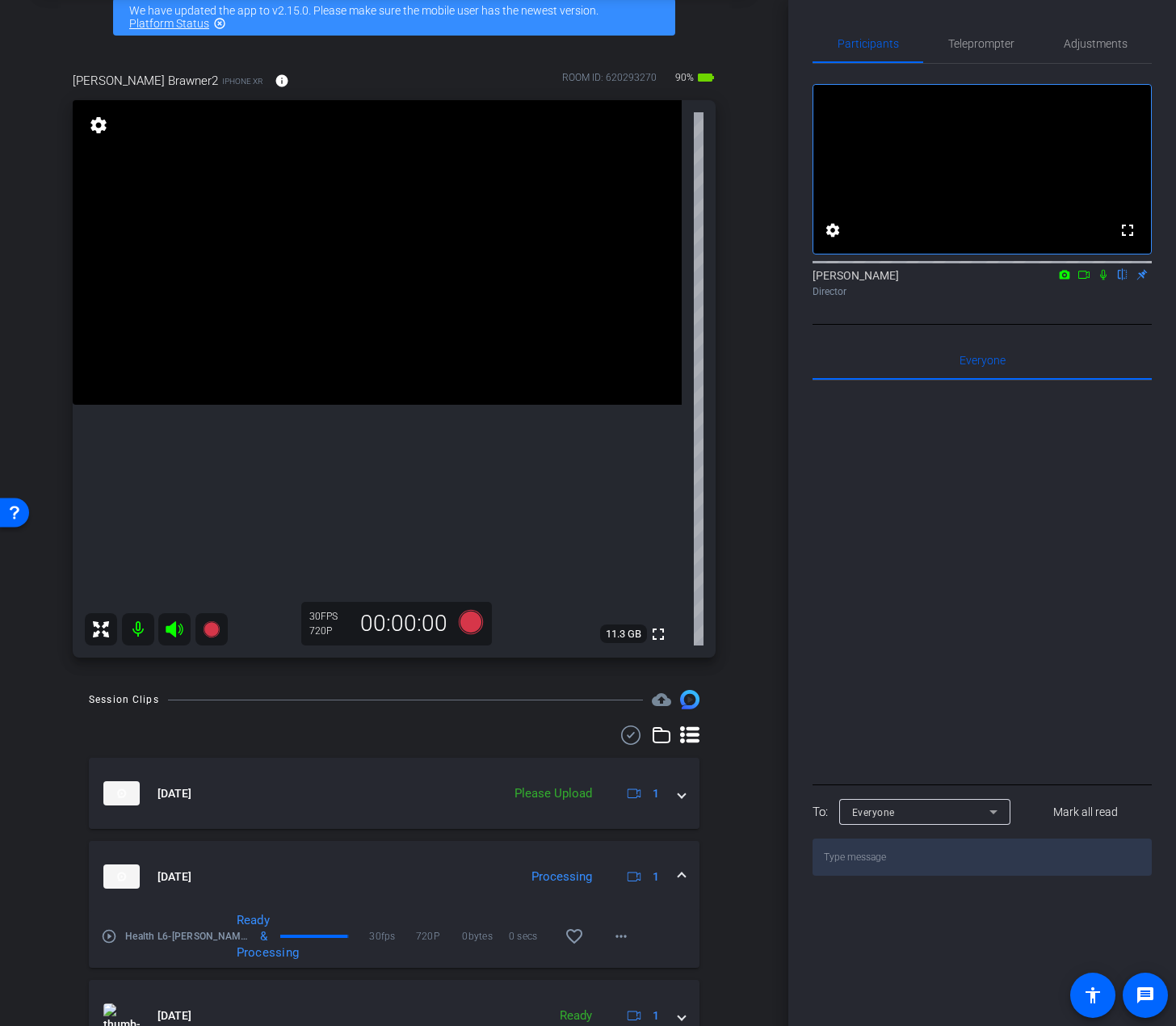
click at [1055, 280] on icon at bounding box center [1103, 275] width 13 height 11
click at [471, 625] on icon at bounding box center [471, 622] width 24 height 24
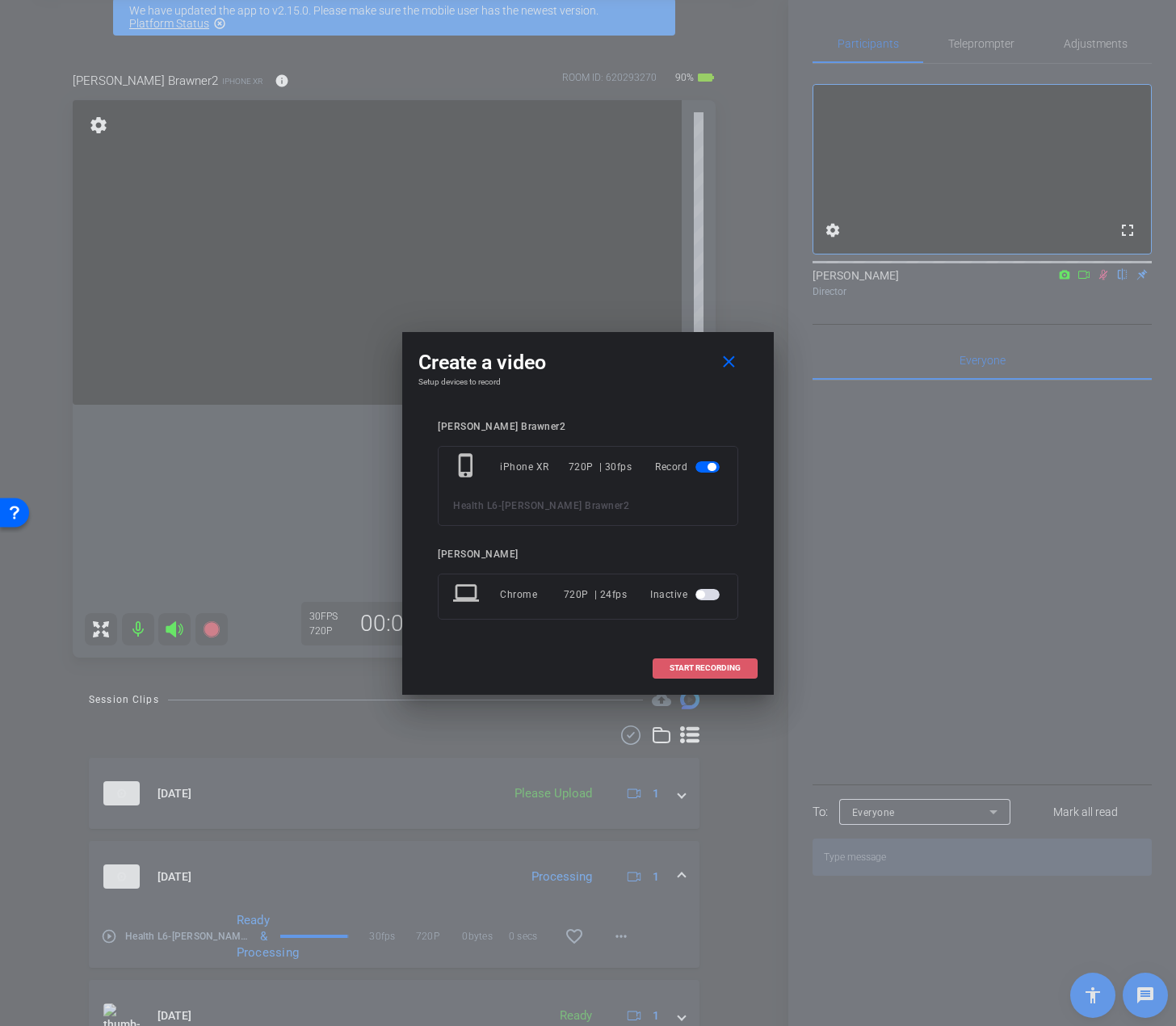
click at [677, 670] on span "START RECORDING" at bounding box center [705, 668] width 71 height 8
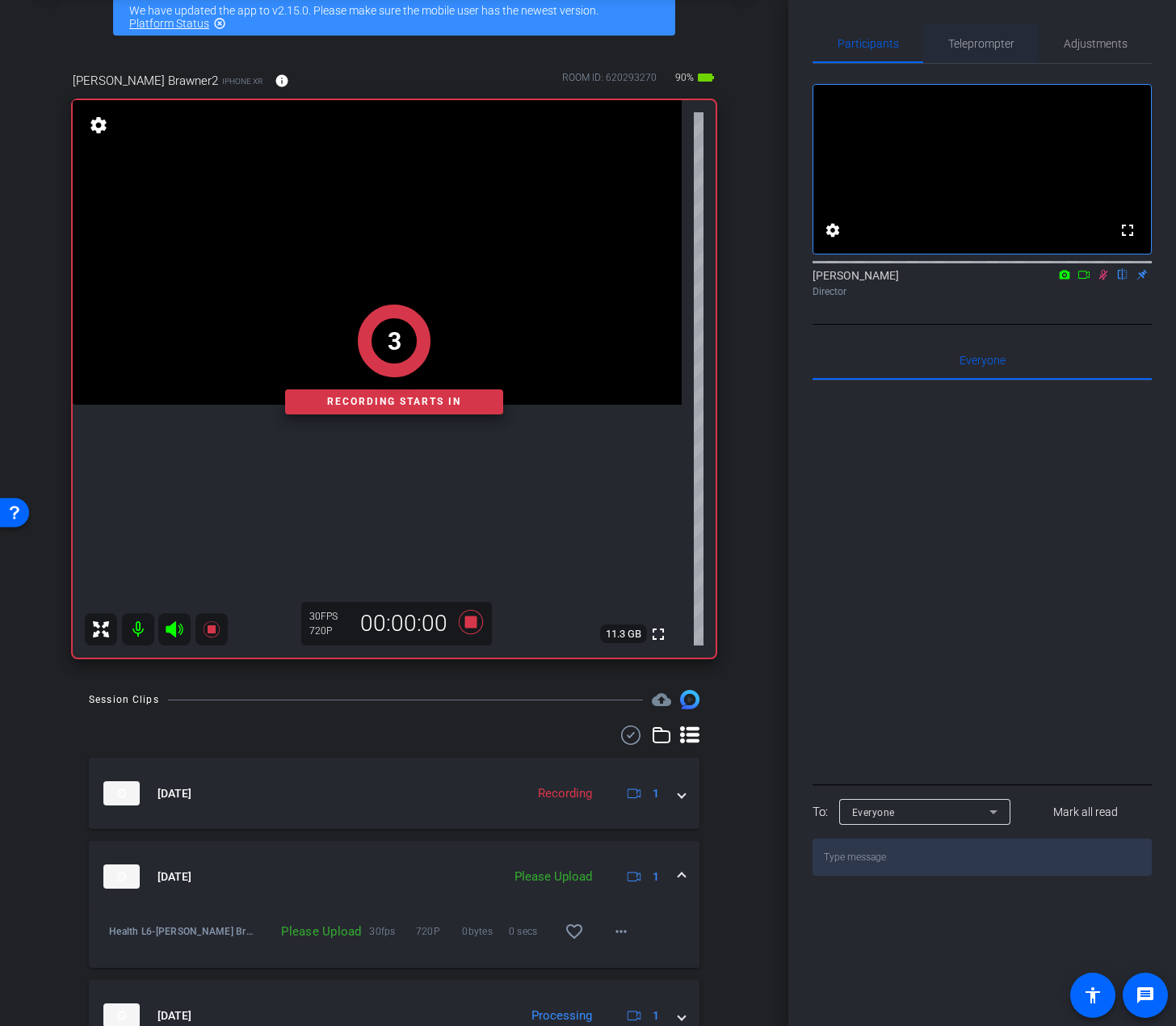
click at [981, 48] on span "Teleprompter" at bounding box center [981, 44] width 66 height 11
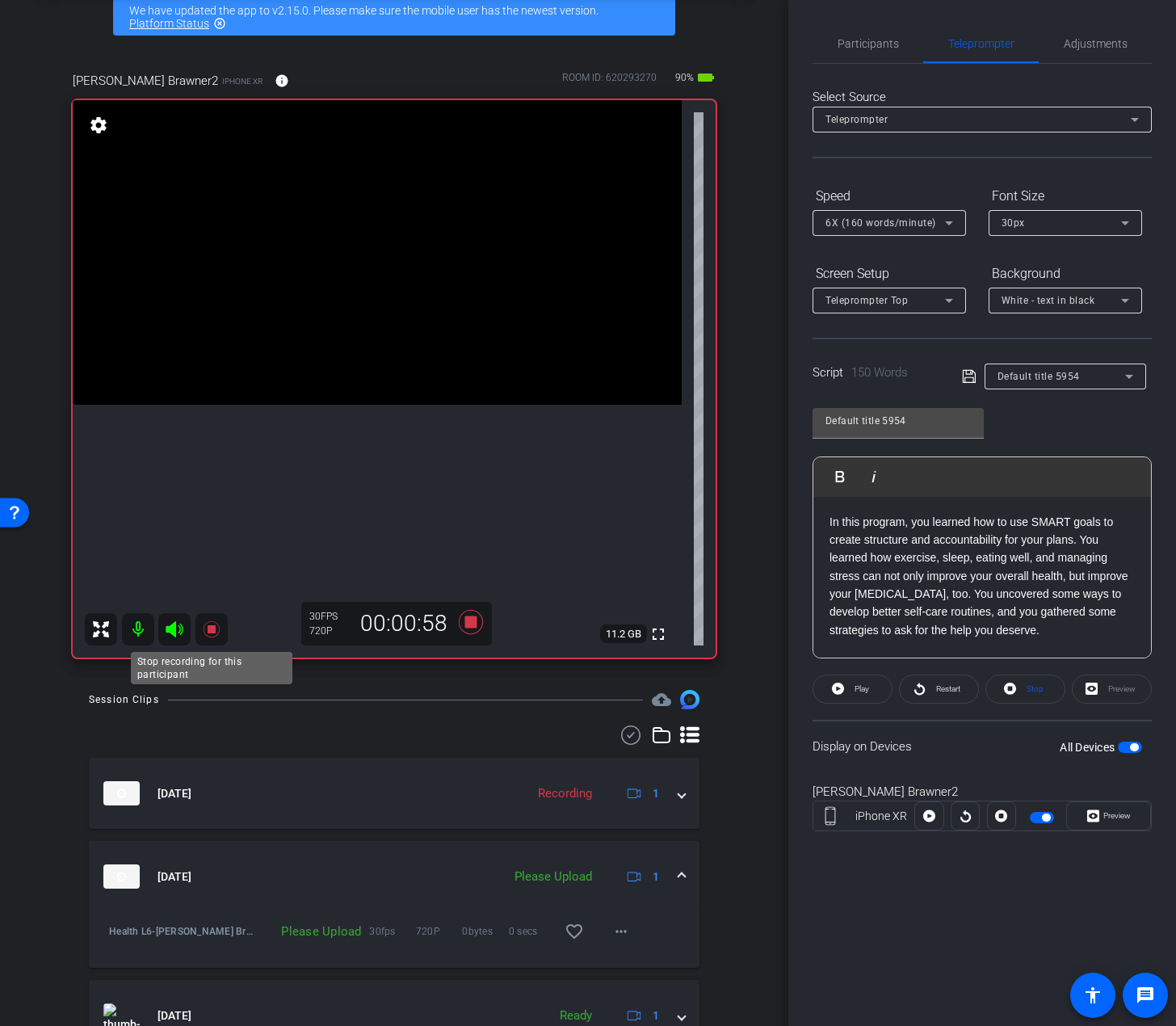
click at [216, 626] on icon at bounding box center [212, 629] width 20 height 20
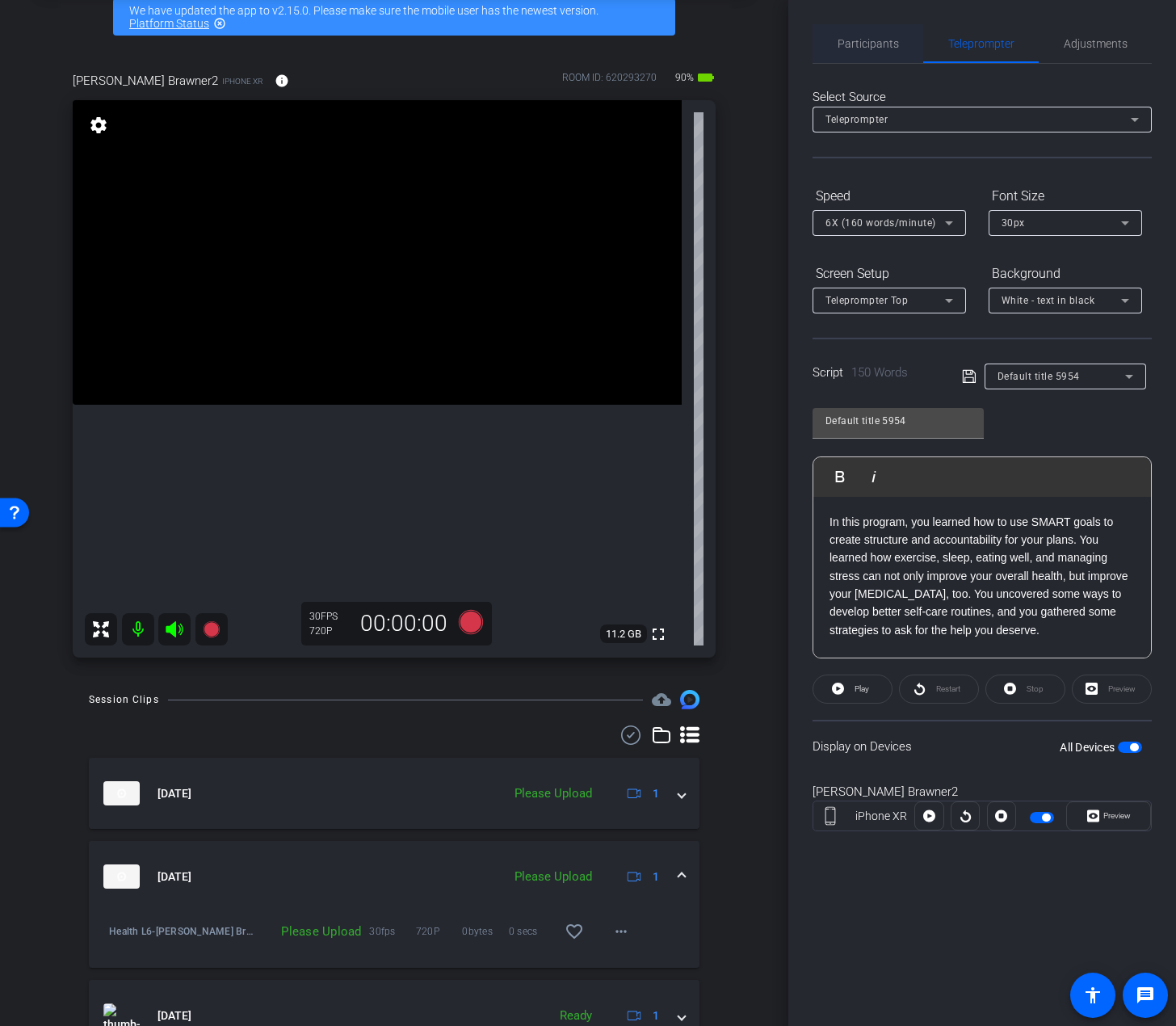
click at [851, 52] on span "Participants" at bounding box center [868, 44] width 62 height 39
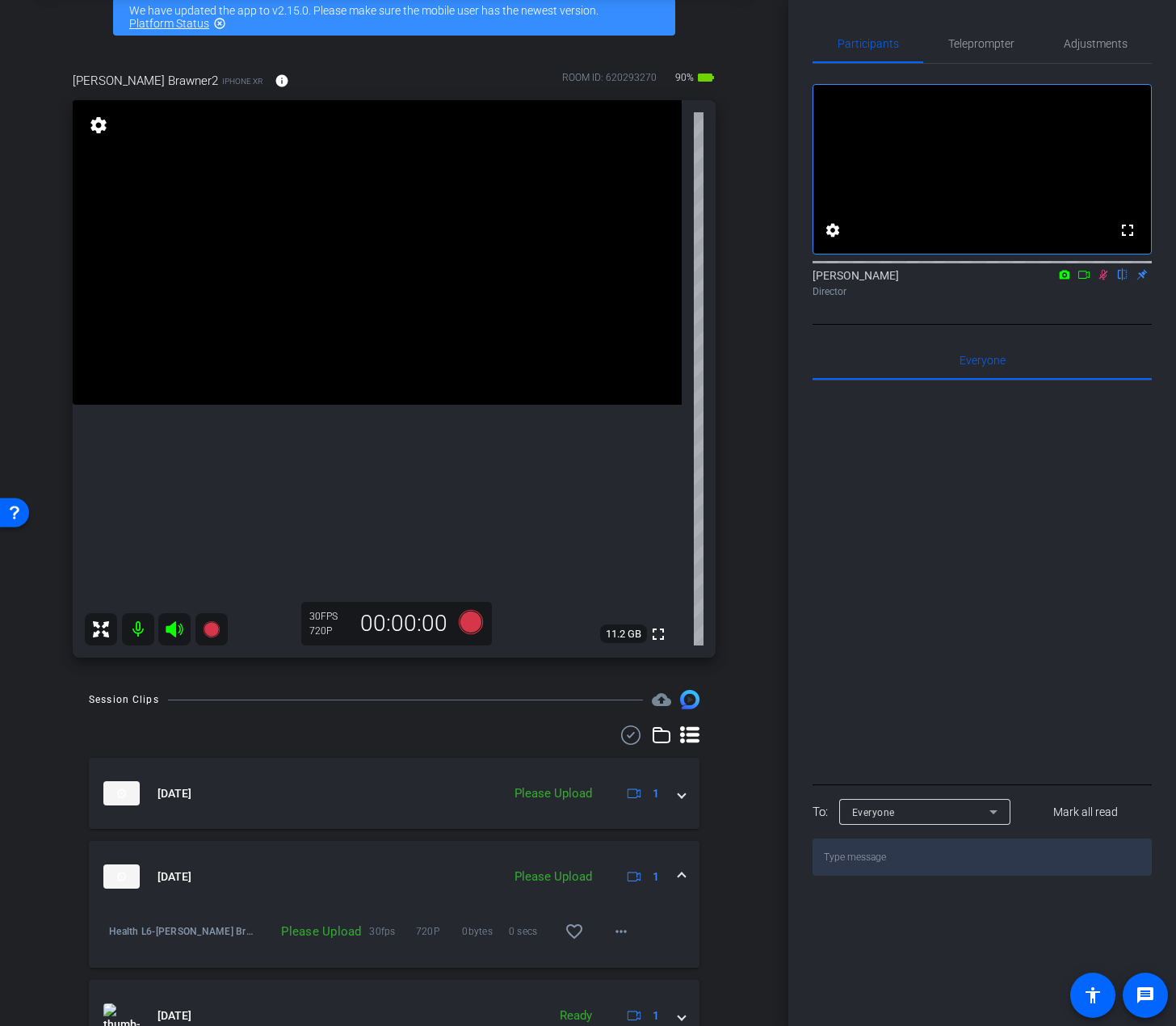
drag, startPoint x: 1104, startPoint y: 289, endPoint x: 1086, endPoint y: 337, distance: 51.3
click at [1055, 282] on mat-icon at bounding box center [1103, 275] width 20 height 15
click at [959, 46] on span "Teleprompter" at bounding box center [981, 44] width 66 height 11
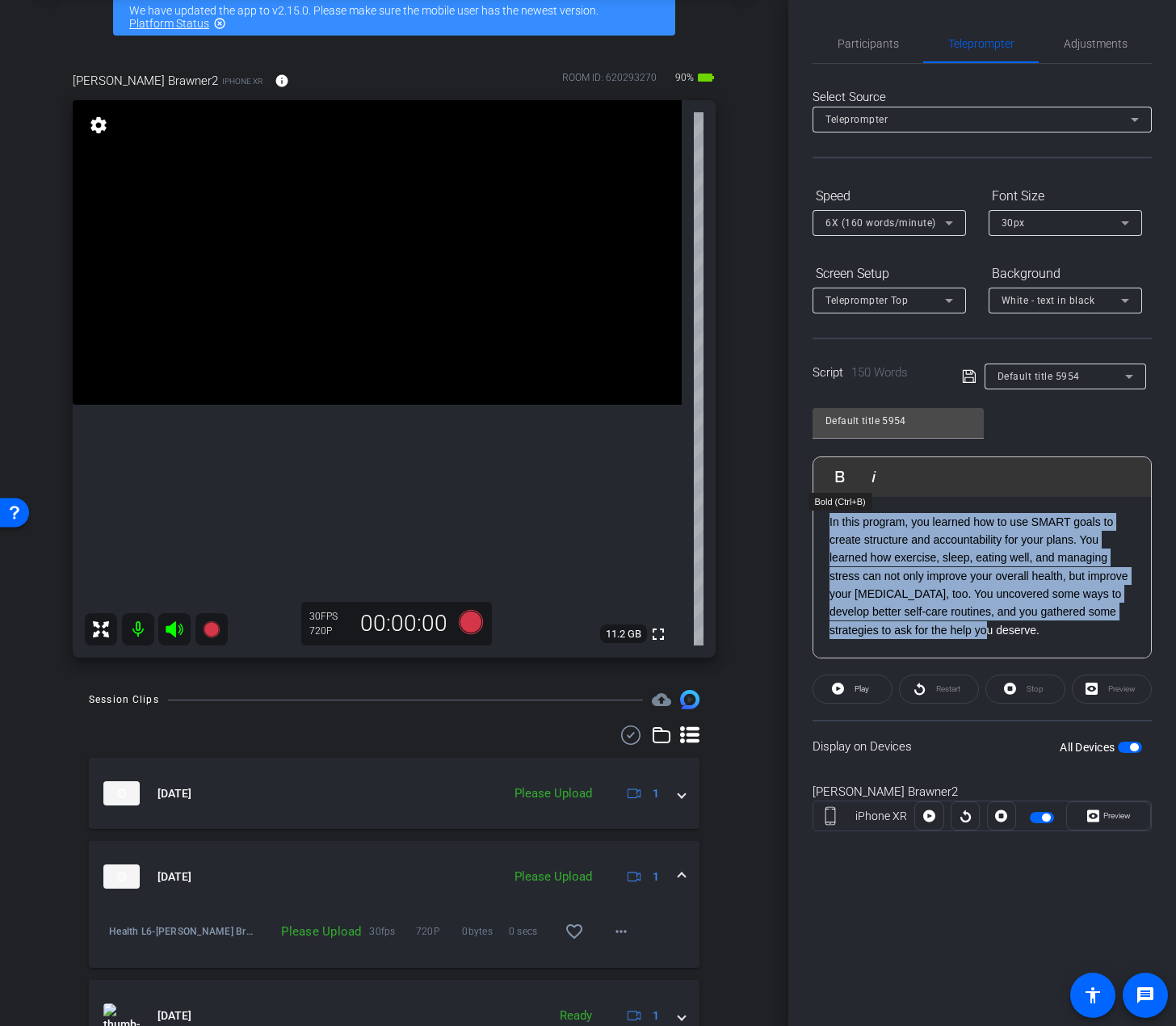
drag, startPoint x: 1060, startPoint y: 632, endPoint x: 806, endPoint y: 496, distance: 288.1
click at [806, 496] on div "Participants Teleprompter Adjustments settings Ori Fruhauf flip Director Everyo…" at bounding box center [982, 513] width 388 height 1026
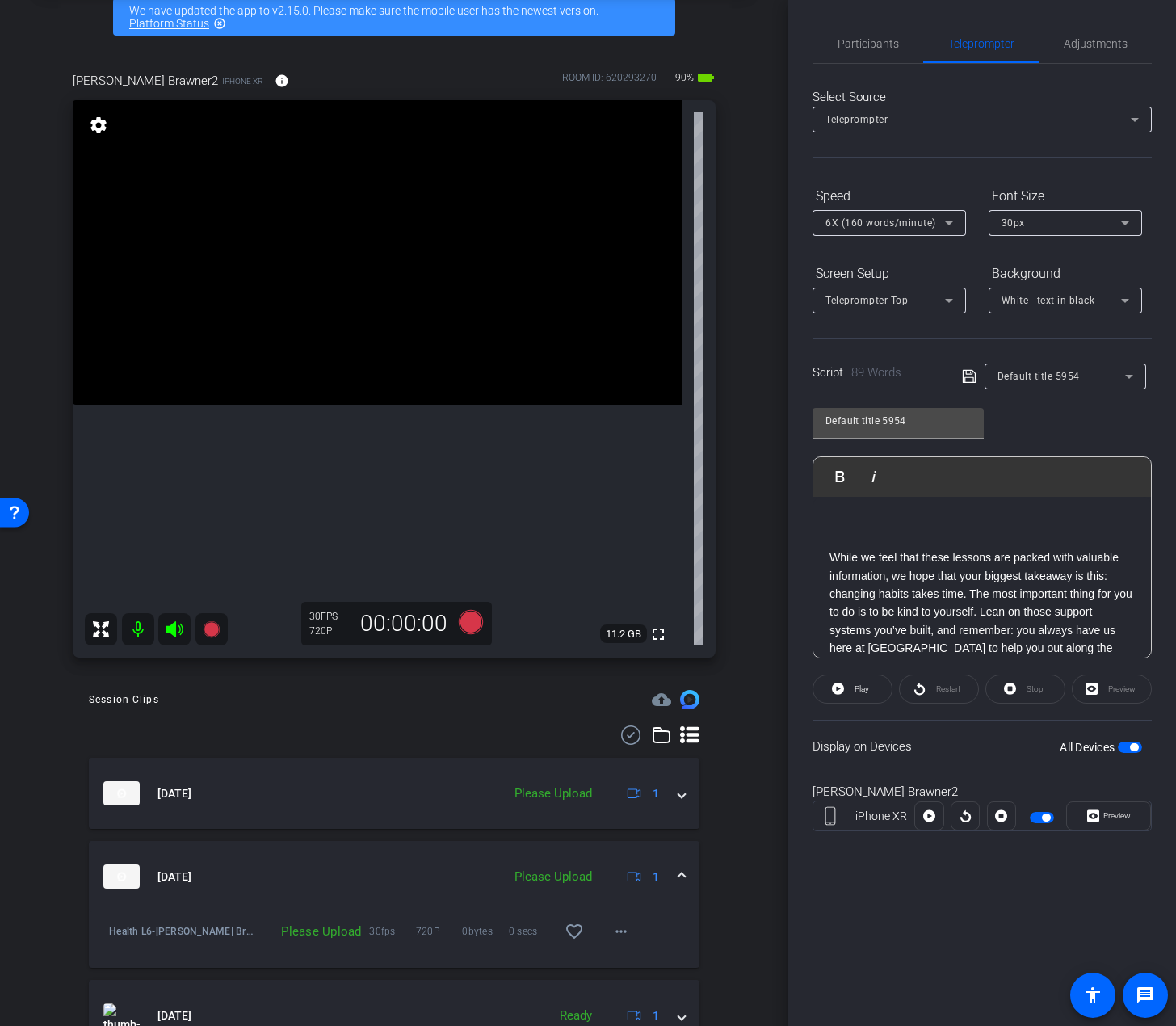
click at [860, 535] on p "While we feel that these lessons are packed with valuable information, we hope …" at bounding box center [982, 622] width 306 height 217
click at [832, 538] on p "While we feel that these lessons are packed with valuable information, we hope …" at bounding box center [982, 612] width 306 height 198
click at [1055, 746] on span "button" at bounding box center [1130, 747] width 24 height 11
click at [874, 27] on span "Participants" at bounding box center [868, 44] width 62 height 39
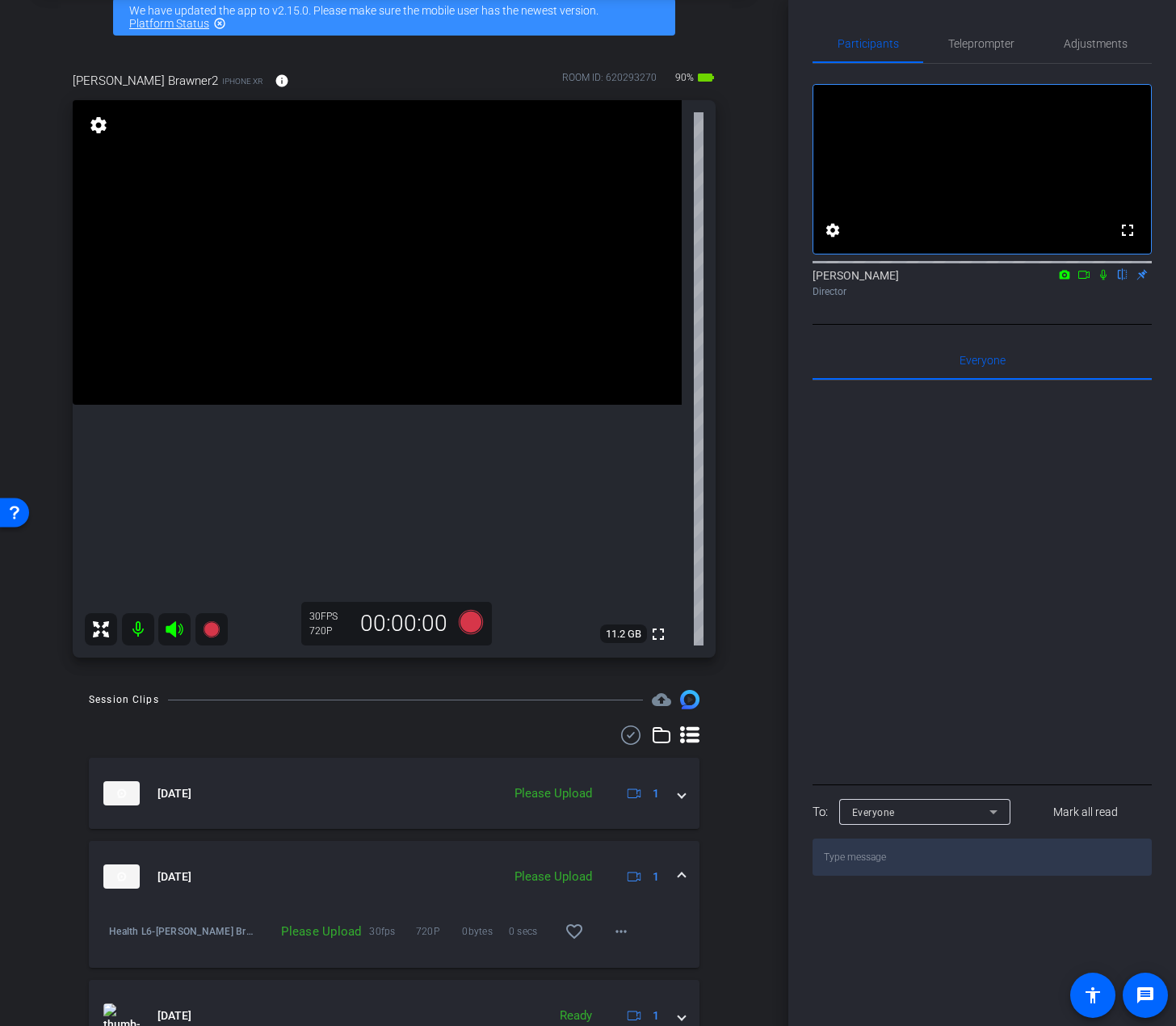
click at [1055, 282] on mat-icon at bounding box center [1103, 275] width 20 height 15
click at [215, 637] on icon at bounding box center [212, 629] width 20 height 20
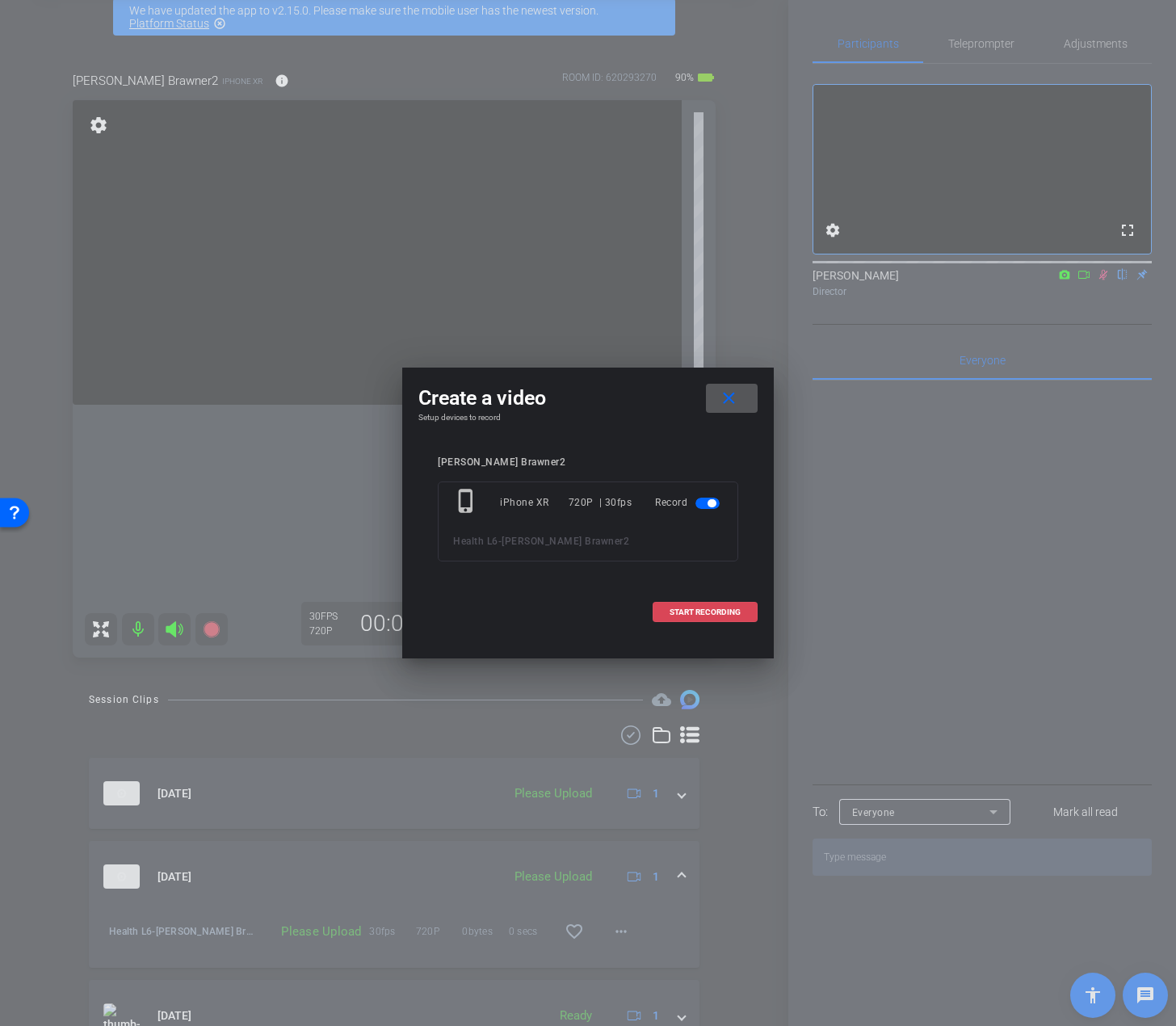
click at [718, 613] on span "START RECORDING" at bounding box center [705, 612] width 71 height 8
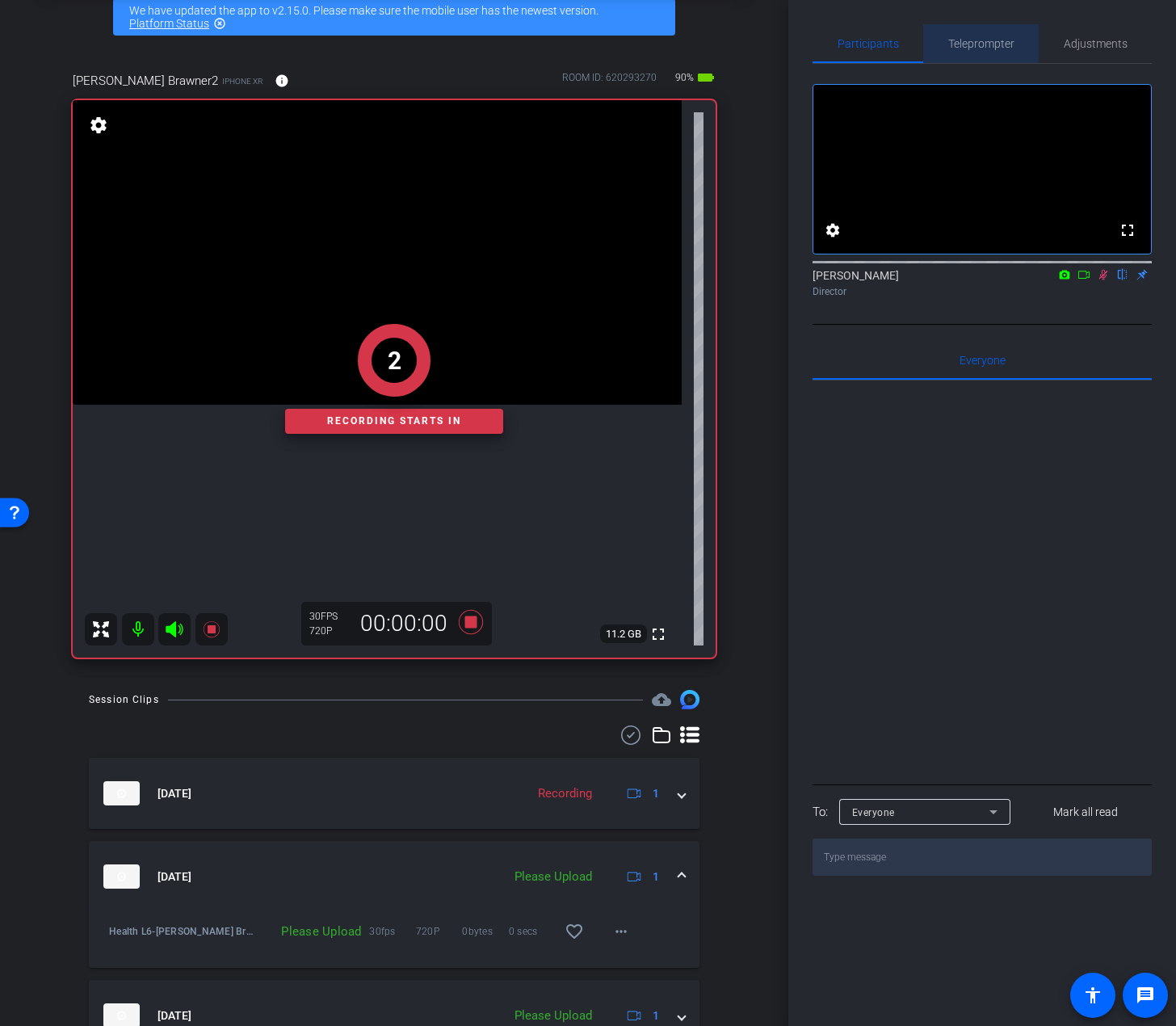
click at [975, 48] on span "Teleprompter" at bounding box center [981, 44] width 66 height 11
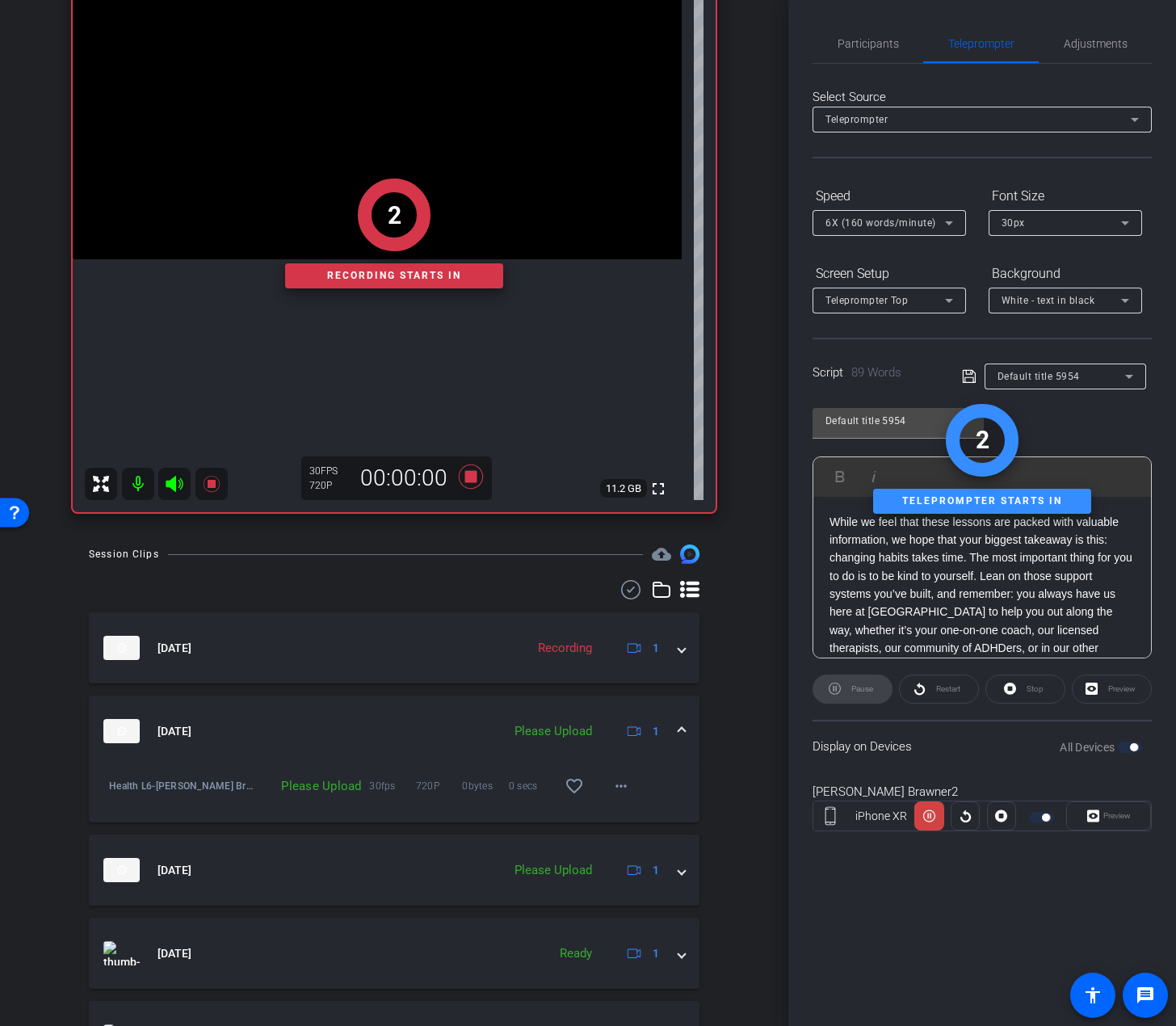
scroll to position [242, 0]
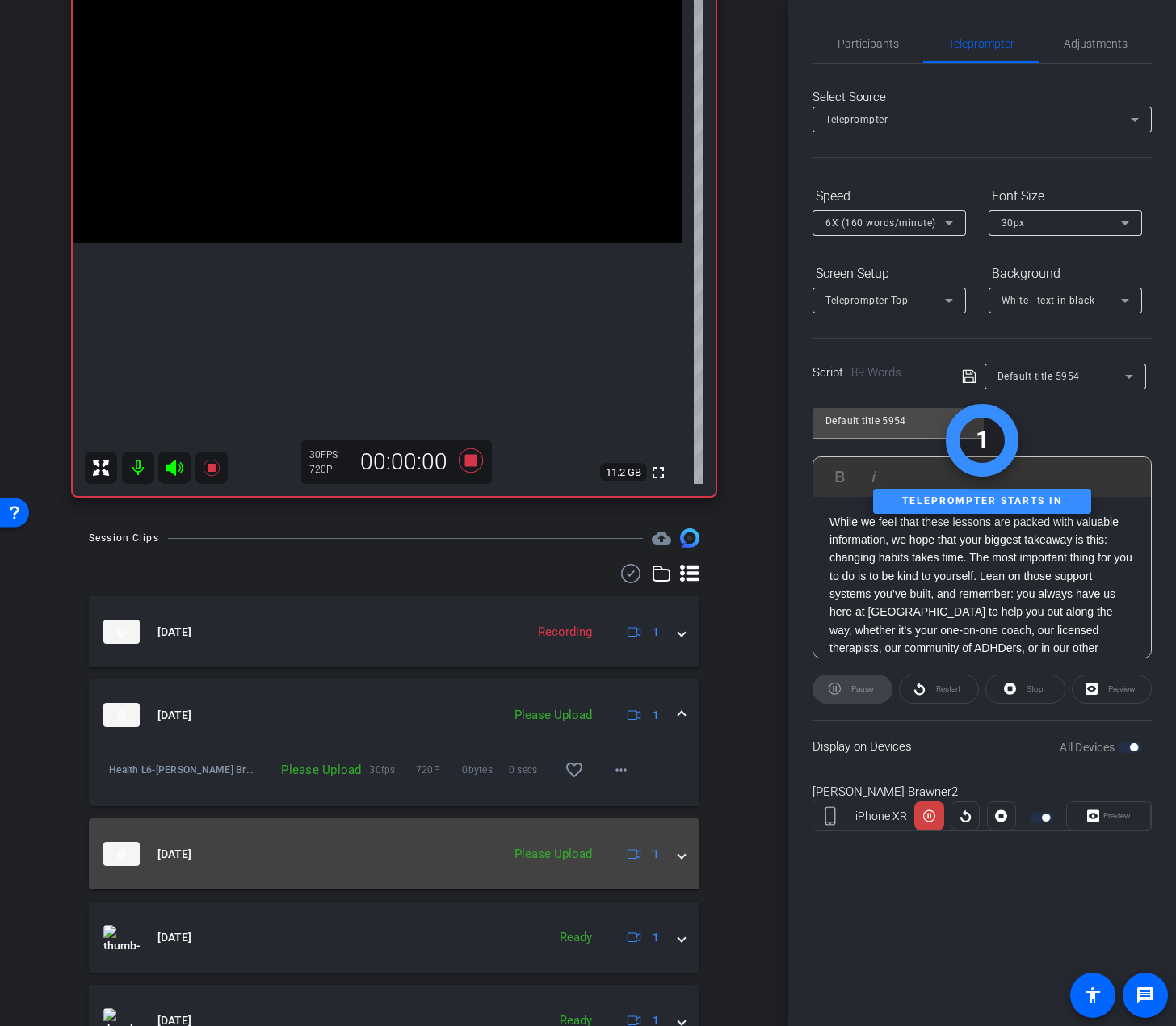
click at [587, 851] on div "Please Upload" at bounding box center [554, 855] width 94 height 19
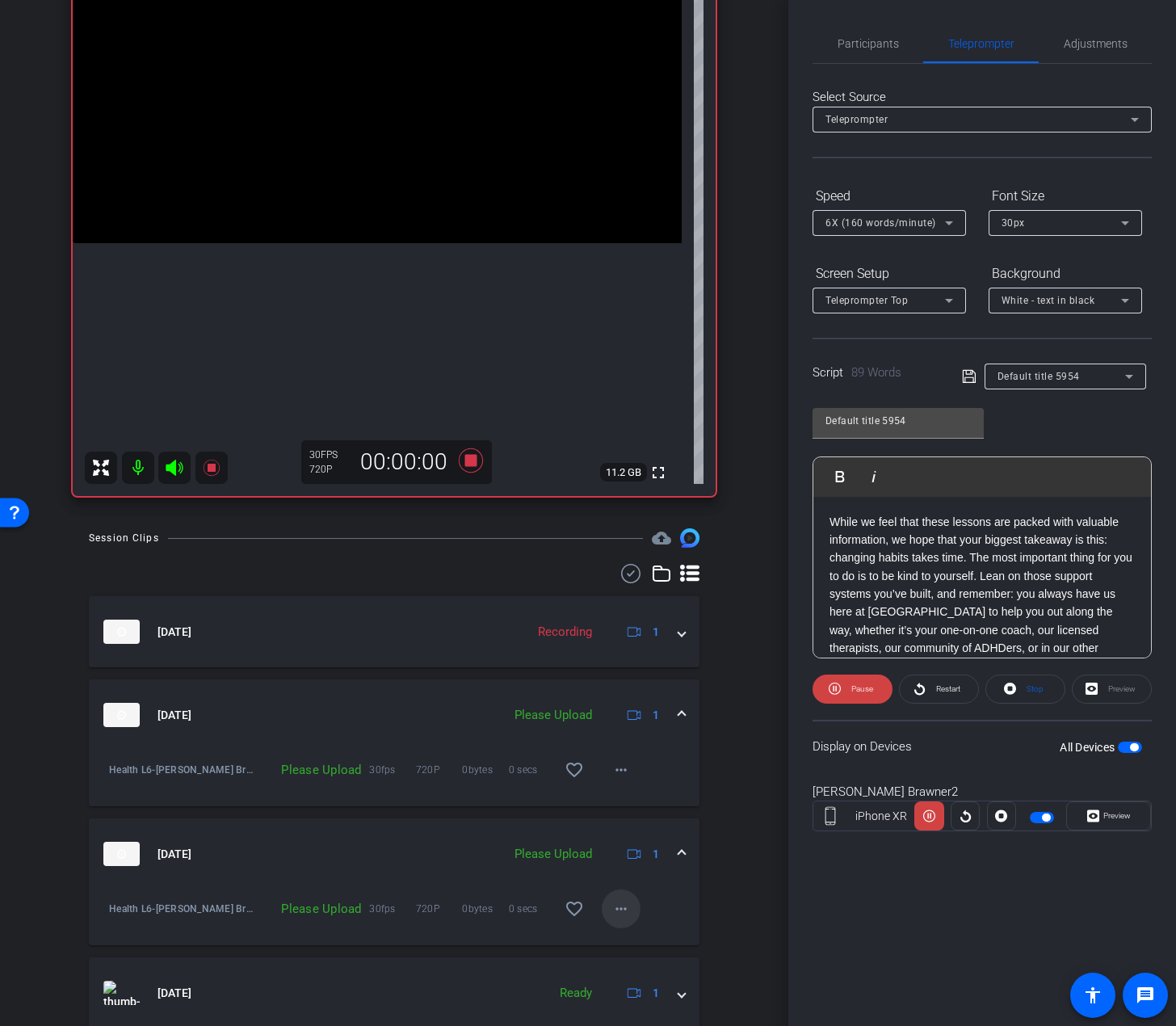
click at [602, 909] on span at bounding box center [622, 910] width 39 height 39
click at [611, 933] on span "Upload" at bounding box center [639, 942] width 64 height 20
click at [611, 772] on mat-icon "more_horiz" at bounding box center [621, 770] width 20 height 20
click at [613, 807] on span "Upload" at bounding box center [639, 803] width 64 height 20
click at [214, 459] on icon at bounding box center [212, 468] width 20 height 20
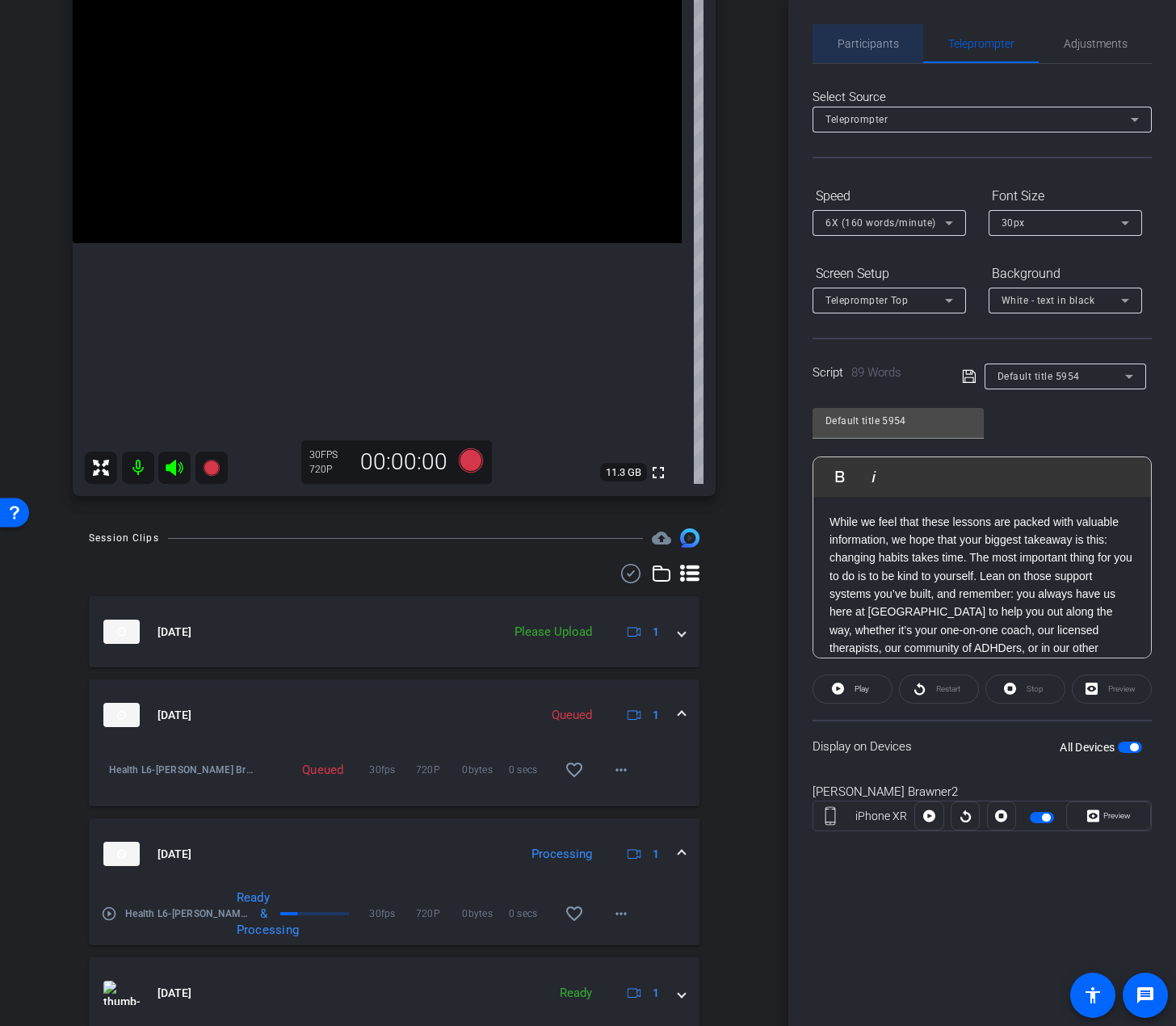
click at [871, 29] on span "Participants" at bounding box center [868, 44] width 62 height 39
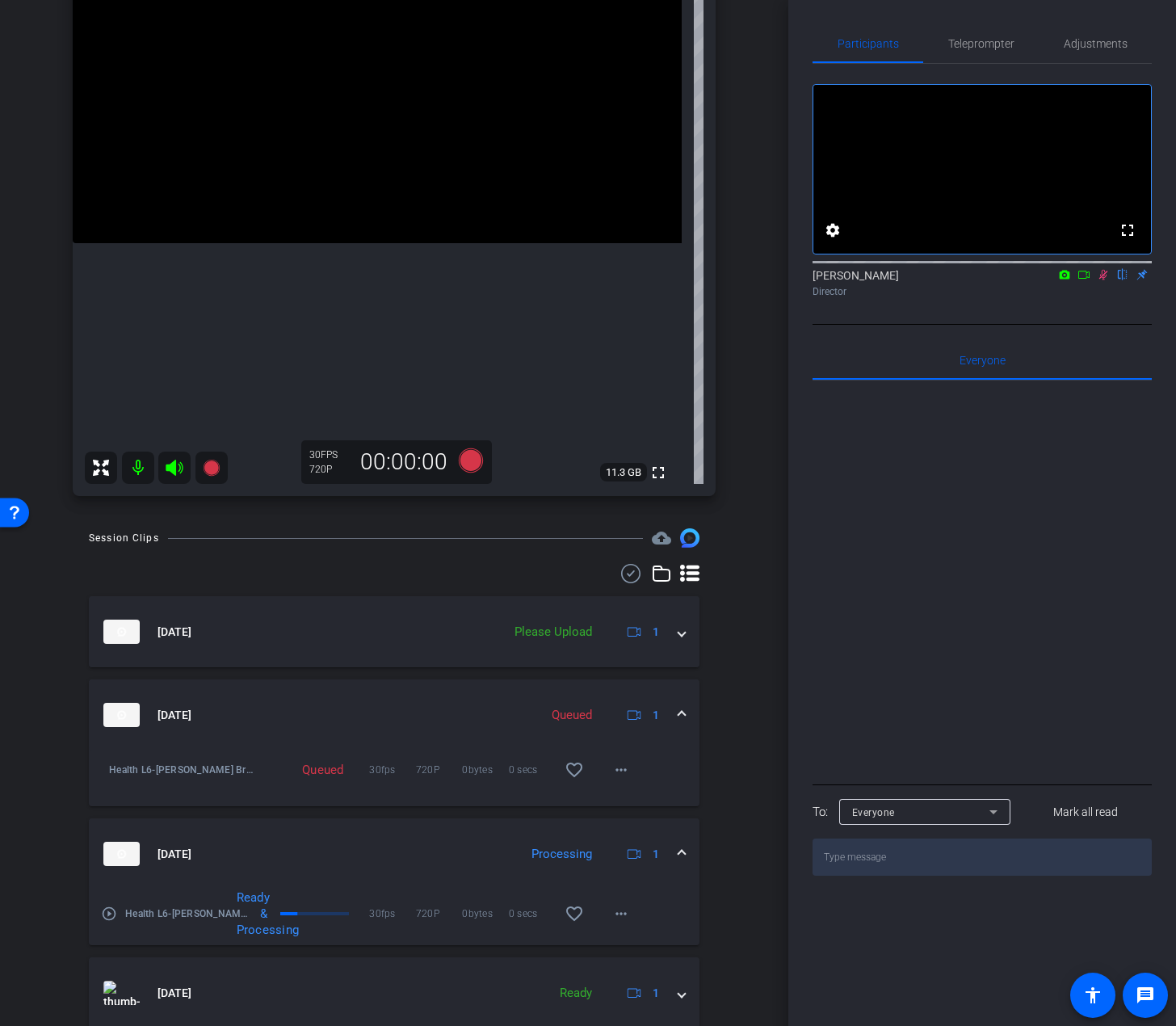
click at [1055, 280] on icon at bounding box center [1103, 275] width 13 height 11
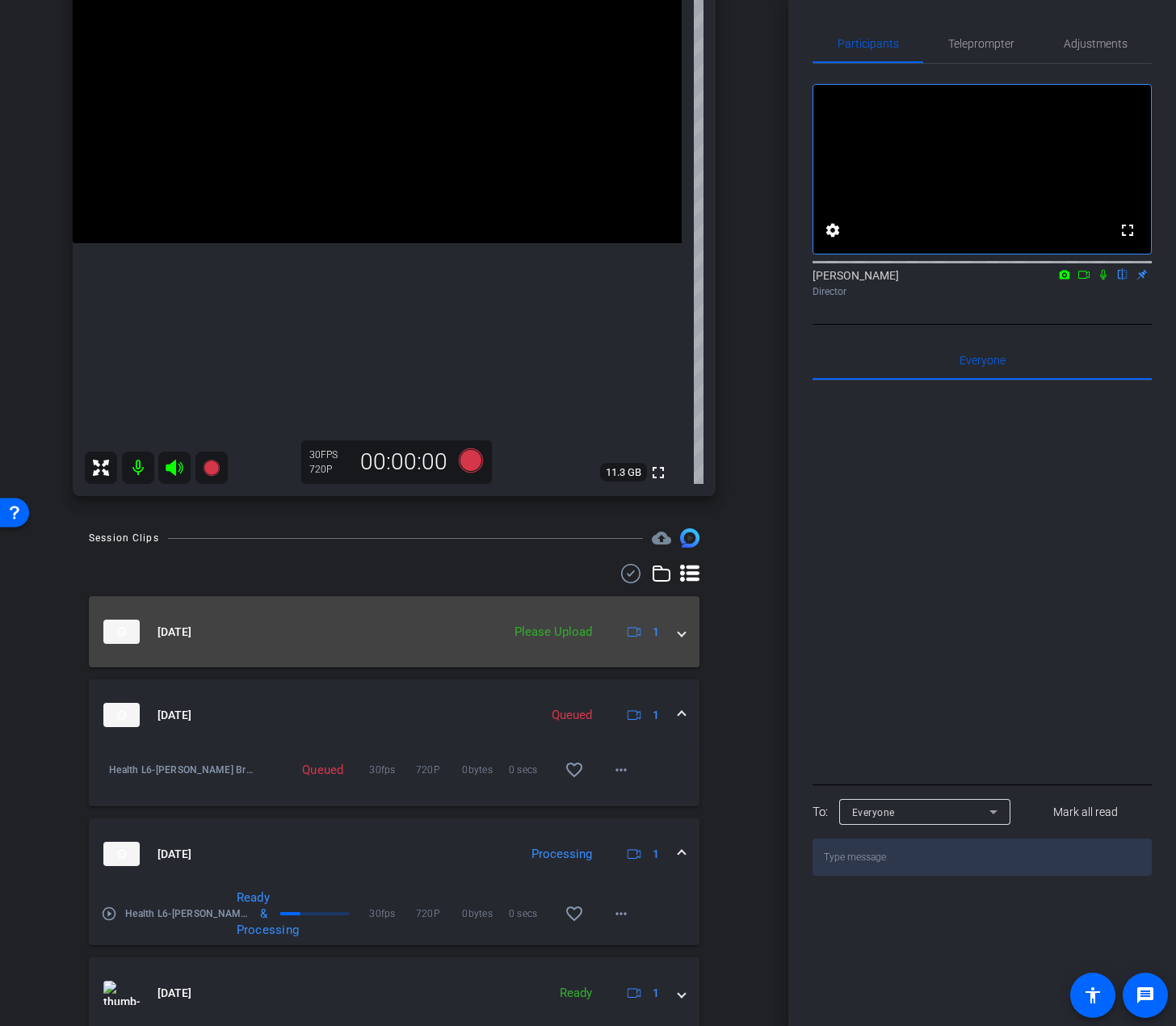
click at [539, 653] on mat-expansion-panel-header "Sep 30, 2025 Please Upload 1" at bounding box center [394, 632] width 611 height 71
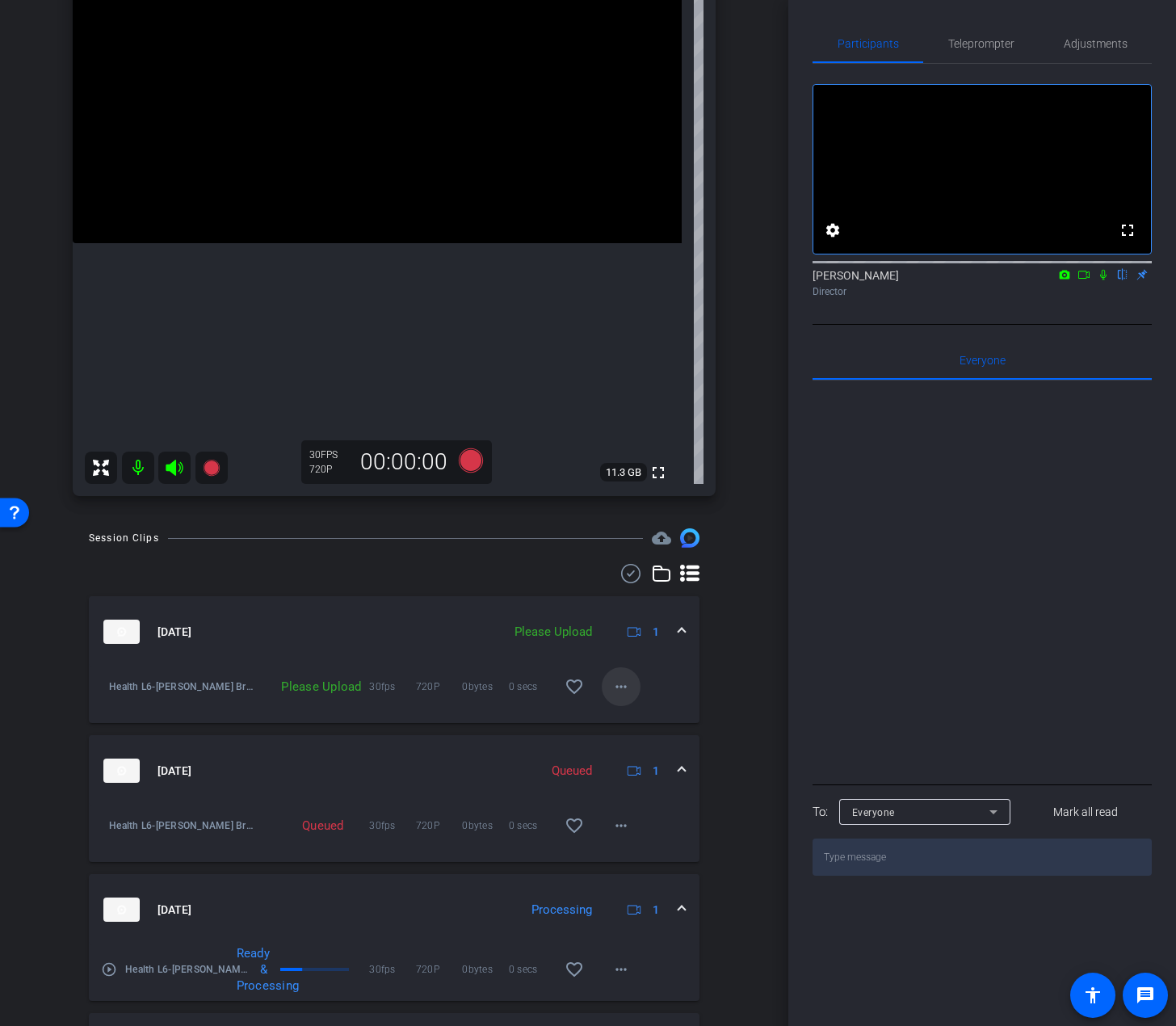
click at [616, 690] on mat-icon "more_horiz" at bounding box center [621, 687] width 20 height 20
click at [632, 718] on span "Upload" at bounding box center [639, 720] width 64 height 20
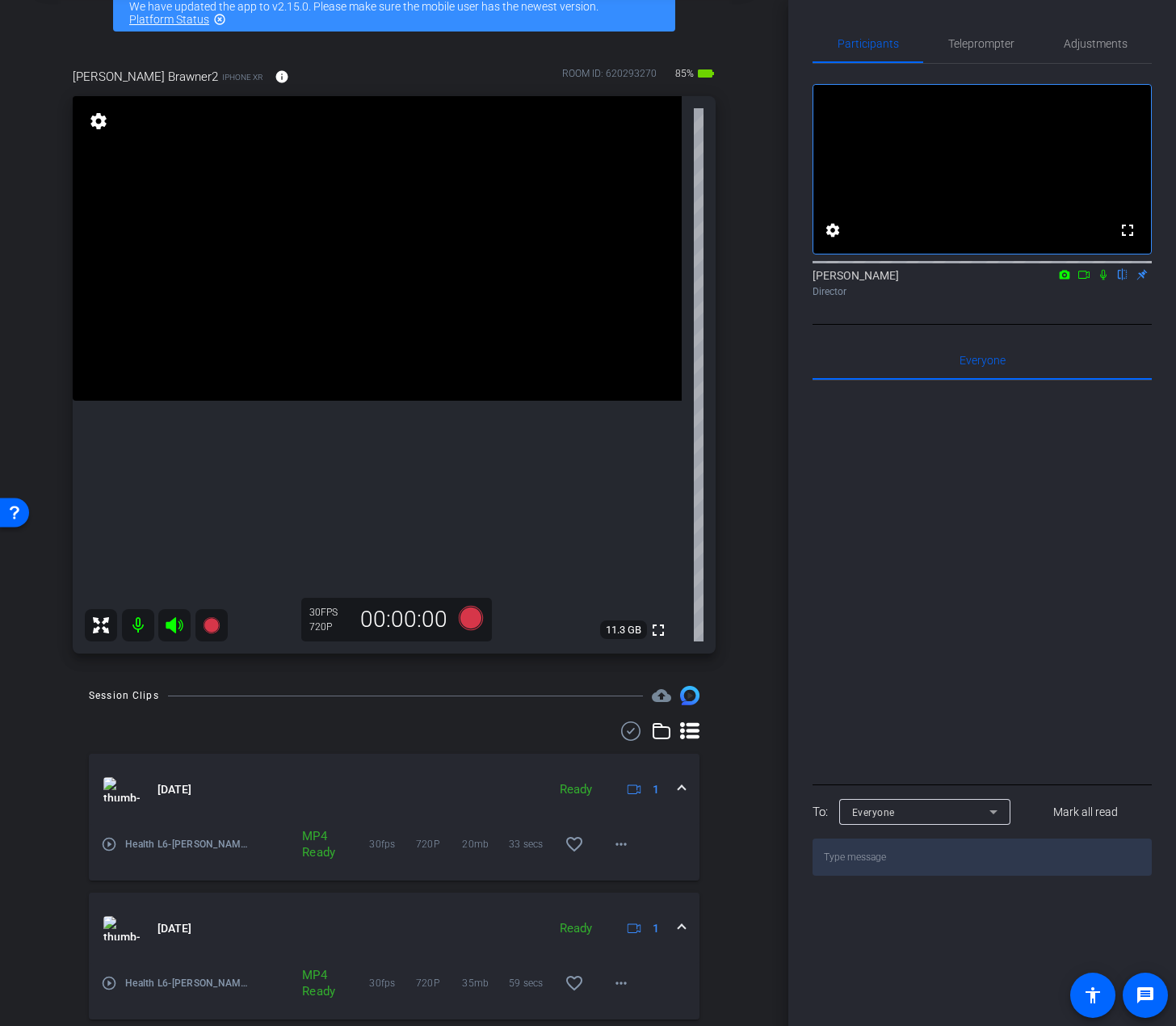
scroll to position [0, 0]
